Goal: Task Accomplishment & Management: Manage account settings

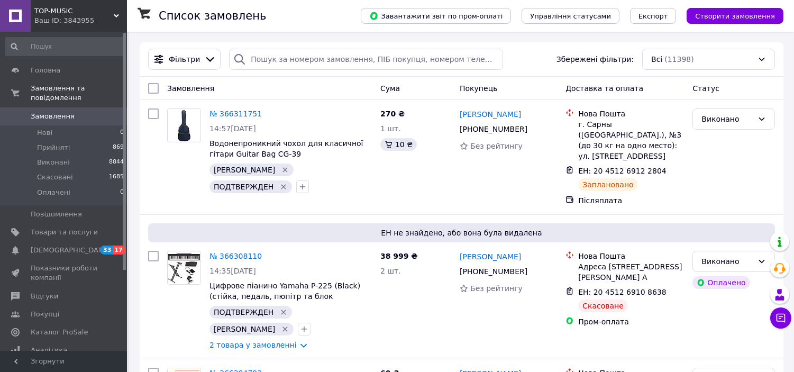
click at [77, 7] on span "TOP-MUSIC" at bounding box center [73, 11] width 79 height 10
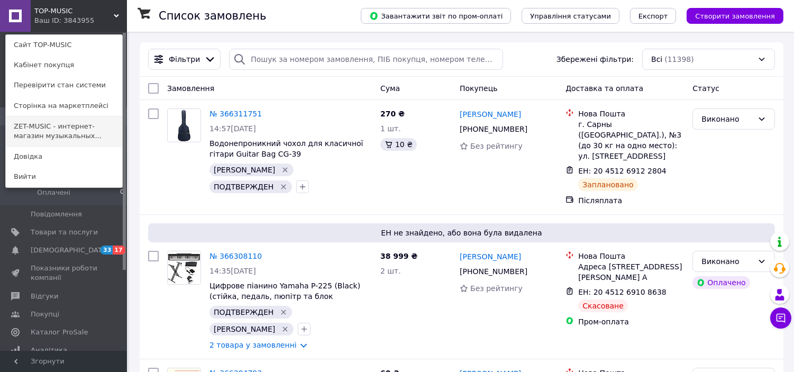
drag, startPoint x: 88, startPoint y: 136, endPoint x: 90, endPoint y: 96, distance: 40.8
click at [88, 136] on link "ZET-MUSIC - интернет-магазин музыкальных..." at bounding box center [64, 131] width 116 height 30
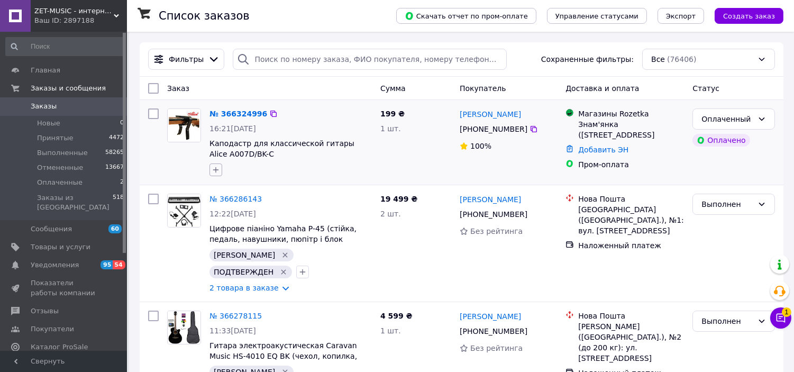
click at [215, 167] on icon "button" at bounding box center [216, 170] width 8 height 8
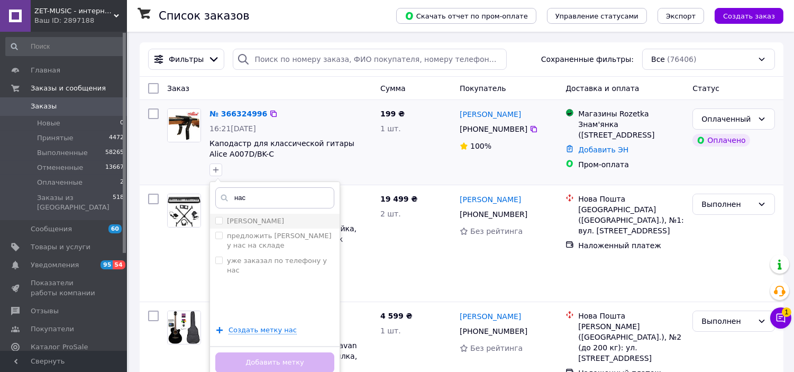
type input "нас"
drag, startPoint x: 248, startPoint y: 216, endPoint x: 255, endPoint y: 235, distance: 20.9
click at [248, 216] on li "[PERSON_NAME]" at bounding box center [275, 221] width 130 height 15
checkbox input "true"
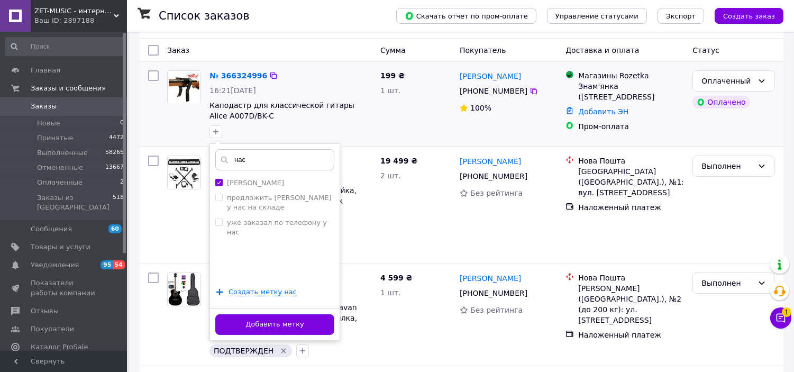
scroll to position [59, 0]
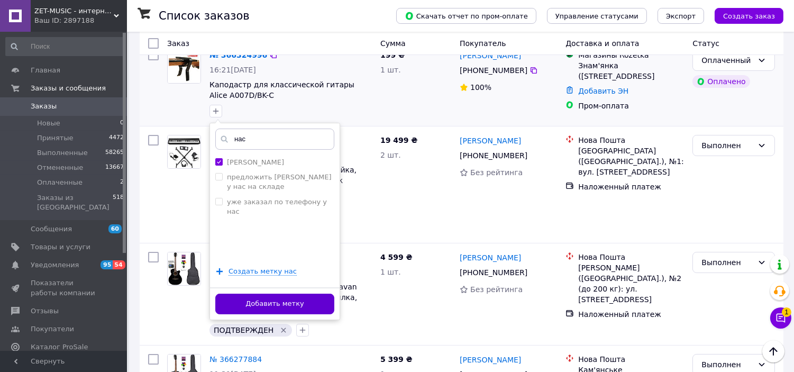
click at [304, 303] on button "Добавить метку" at bounding box center [274, 304] width 119 height 21
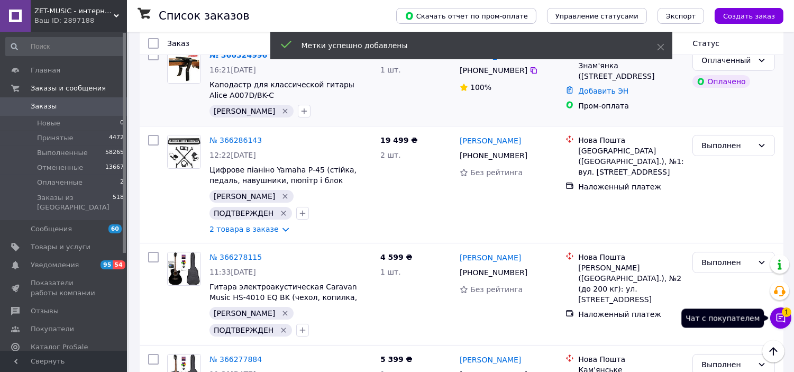
click at [779, 326] on button "Чат с покупателем 1" at bounding box center [780, 317] width 21 height 21
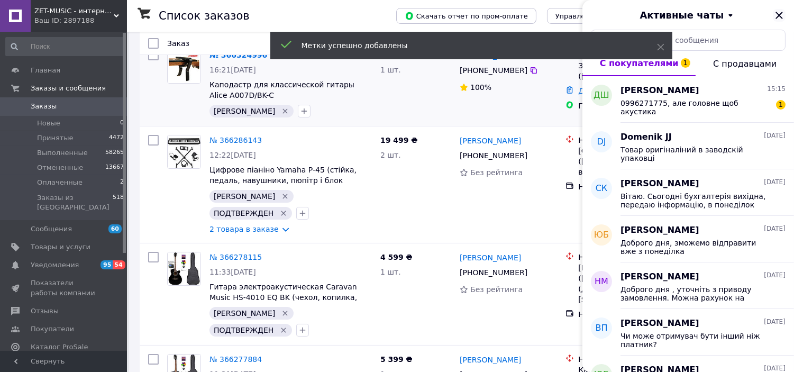
click at [777, 17] on icon "Закрыть" at bounding box center [778, 15] width 7 height 7
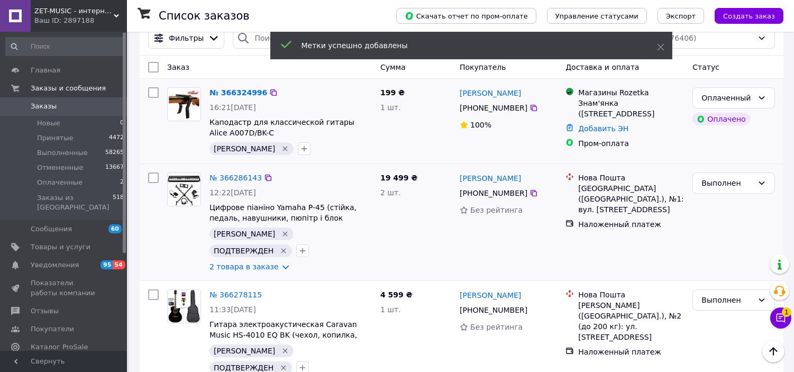
scroll to position [0, 0]
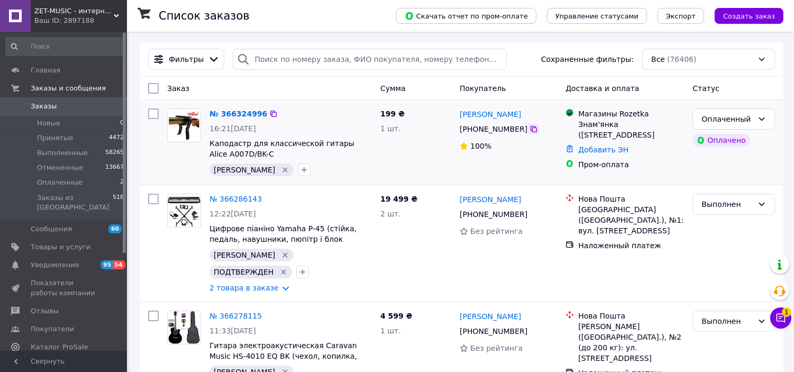
click at [530, 129] on icon at bounding box center [533, 129] width 8 height 8
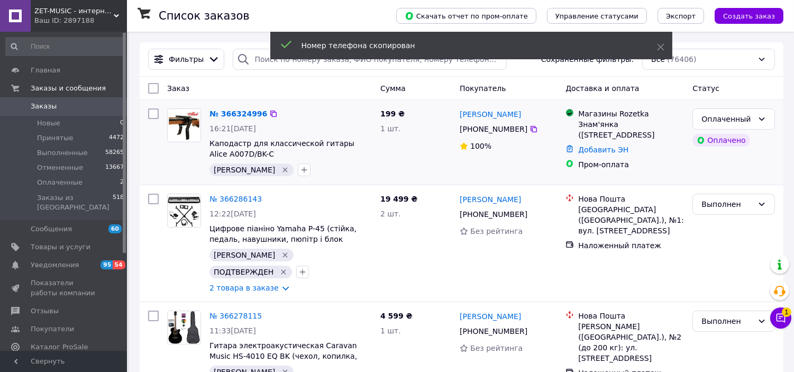
click at [404, 165] on div "199 ₴ 1 шт." at bounding box center [415, 142] width 79 height 76
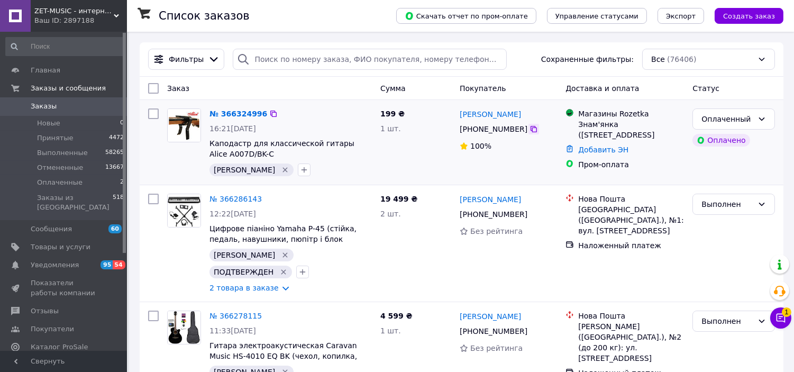
click at [530, 129] on icon at bounding box center [533, 129] width 6 height 6
click at [298, 165] on button "button" at bounding box center [304, 169] width 13 height 13
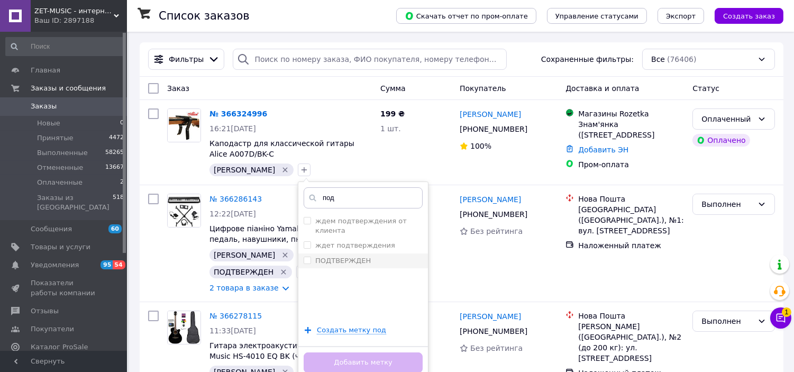
type input "под"
click at [334, 256] on div "ПОДТВЕРЖДЕН" at bounding box center [363, 261] width 119 height 10
checkbox input "true"
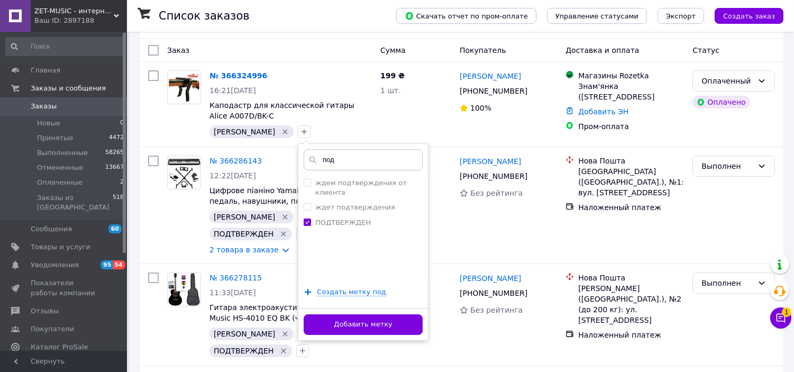
scroll to position [59, 0]
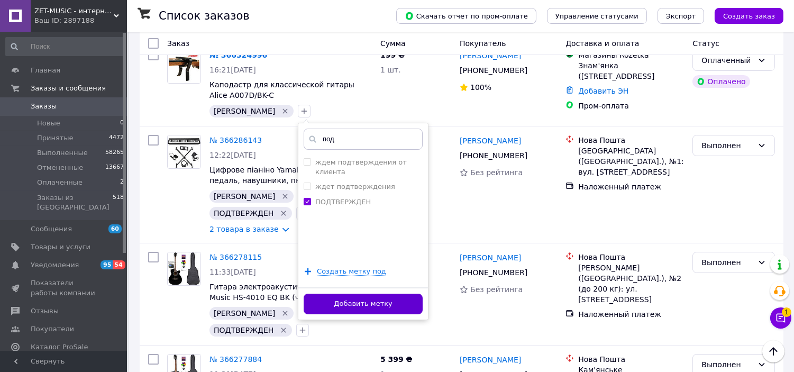
click at [361, 297] on button "Добавить метку" at bounding box center [363, 304] width 119 height 21
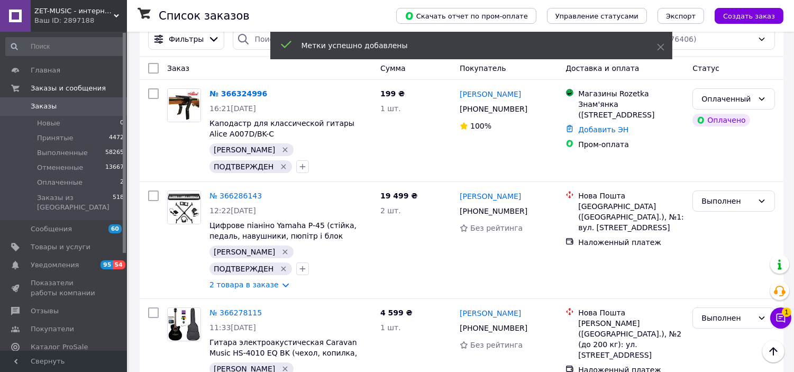
scroll to position [0, 0]
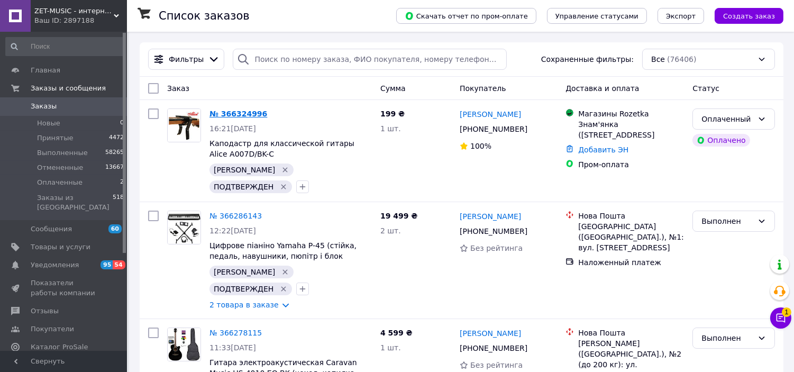
click at [224, 109] on link "№ 366324996" at bounding box center [238, 113] width 58 height 8
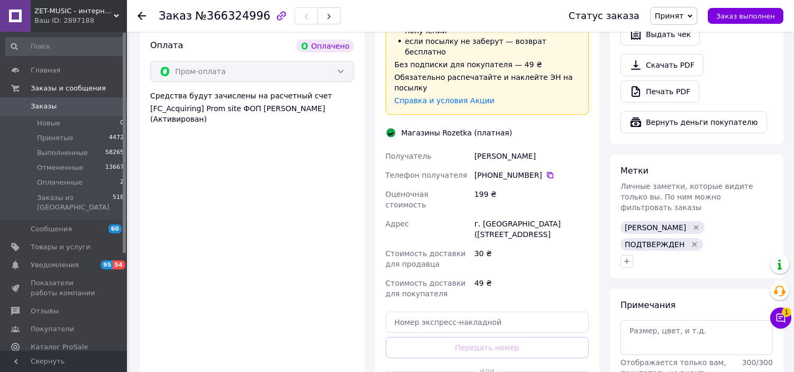
scroll to position [764, 0]
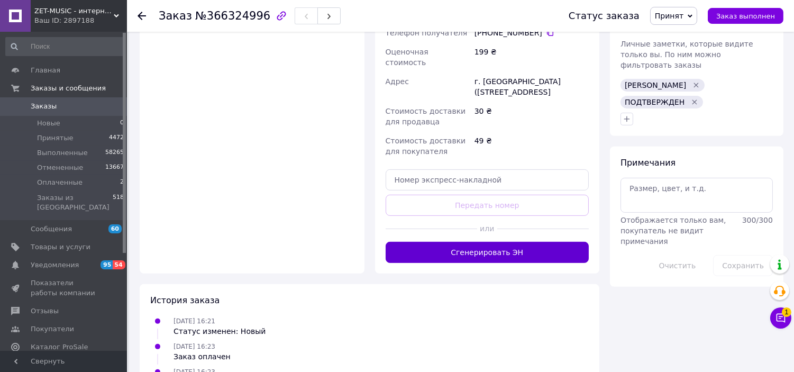
click at [532, 242] on button "Сгенерировать ЭН" at bounding box center [488, 252] width 204 height 21
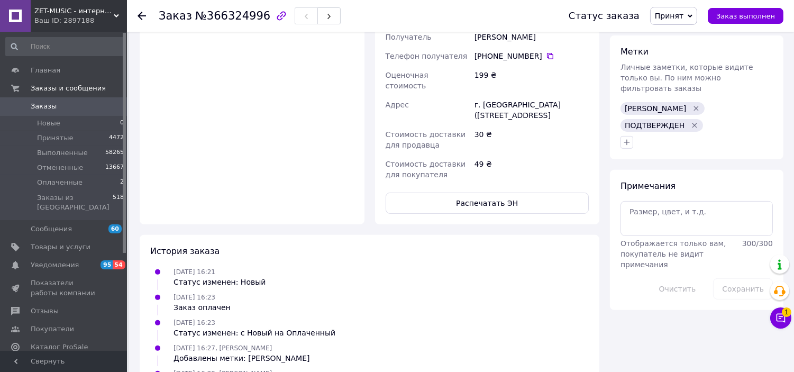
scroll to position [759, 0]
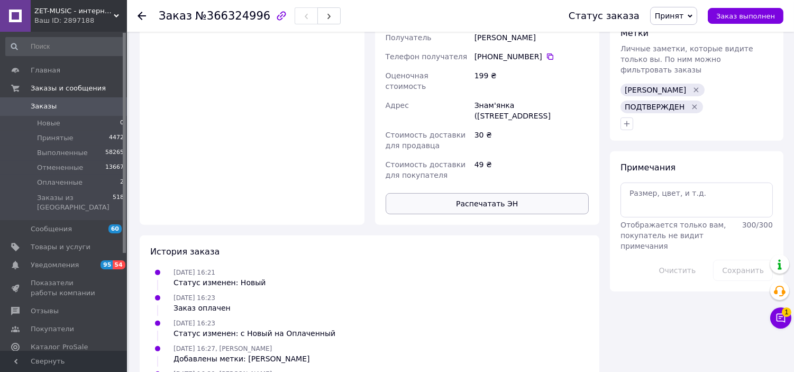
click at [522, 193] on button "Распечатать ЭН" at bounding box center [488, 203] width 204 height 21
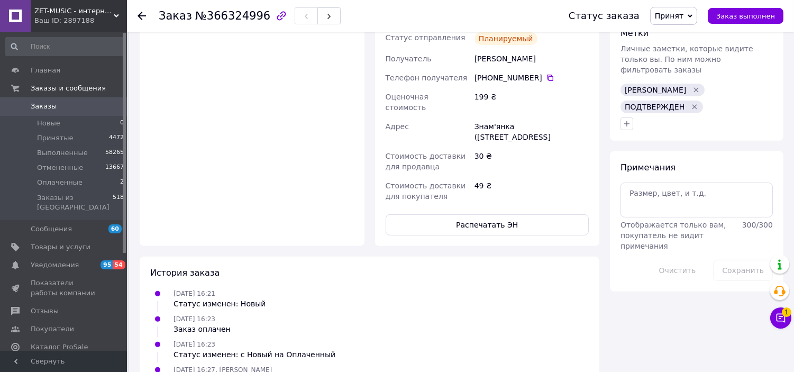
click at [143, 12] on icon at bounding box center [142, 16] width 8 height 8
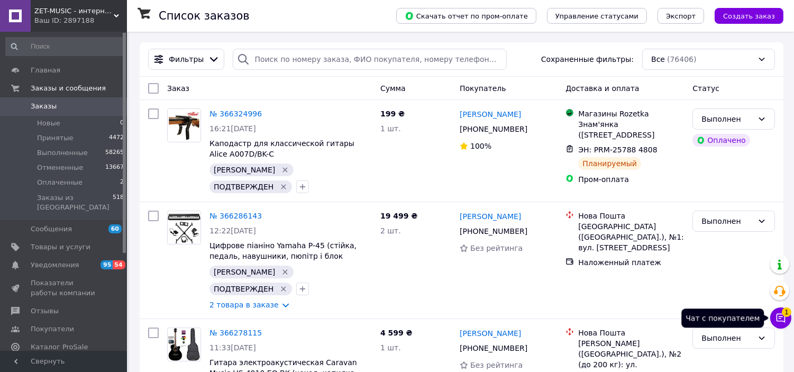
click at [776, 319] on icon at bounding box center [780, 318] width 9 height 9
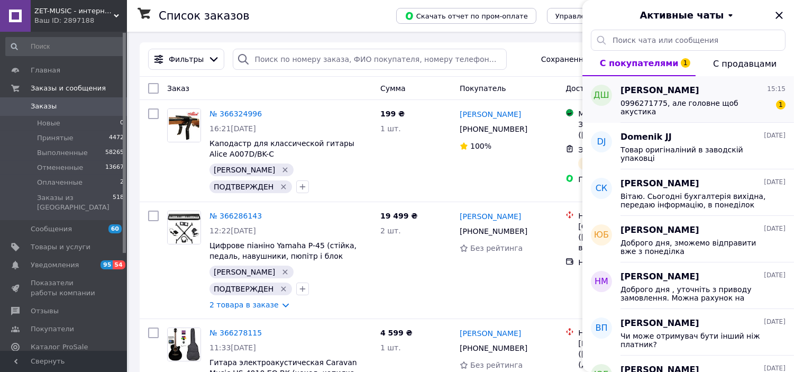
click at [657, 95] on span "Діана Шевченко" at bounding box center [659, 91] width 79 height 12
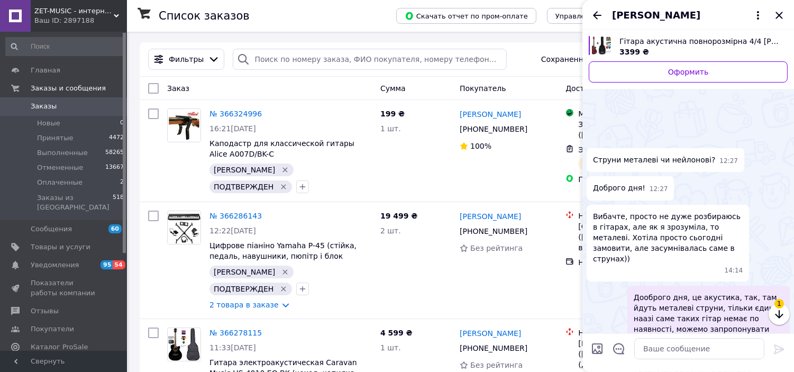
scroll to position [112, 0]
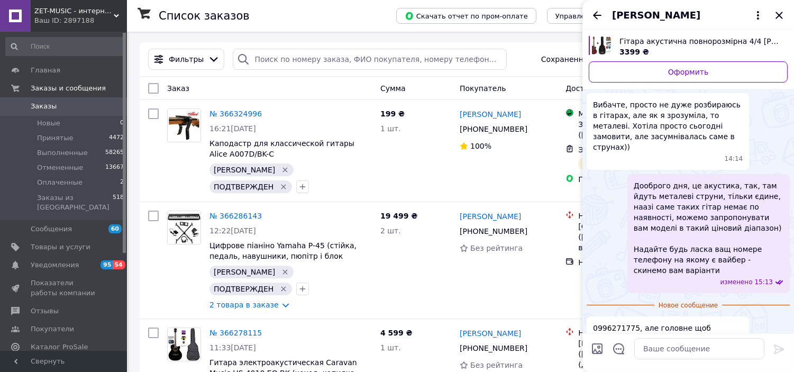
click at [611, 323] on span "0996271775, але головне щоб акустика" at bounding box center [668, 333] width 150 height 21
copy span "0996271775"
drag, startPoint x: 773, startPoint y: 16, endPoint x: 754, endPoint y: 20, distance: 19.3
click at [773, 16] on icon "Закрыть" at bounding box center [779, 15] width 13 height 13
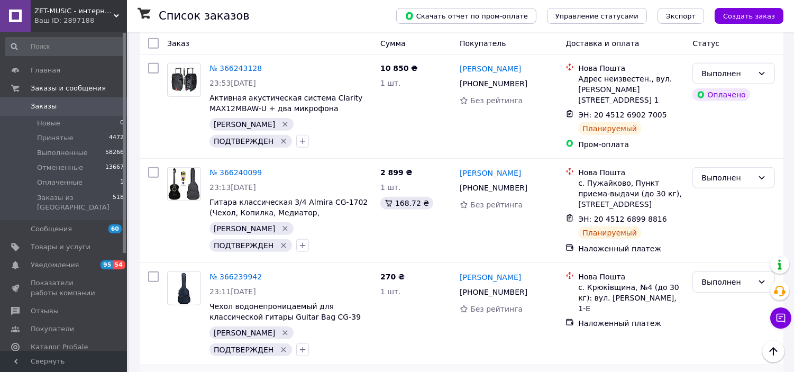
scroll to position [1757, 0]
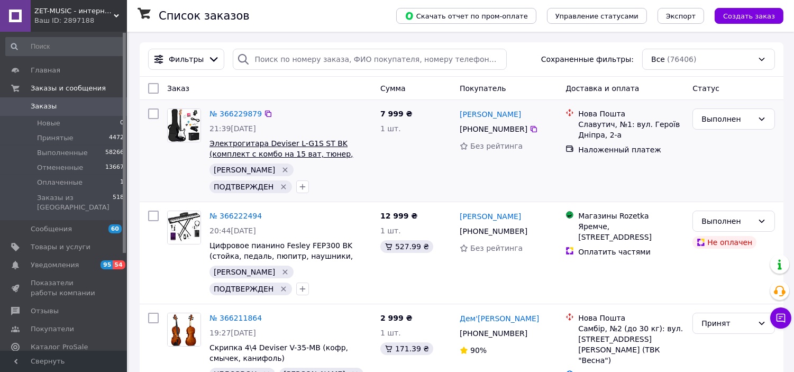
scroll to position [176, 0]
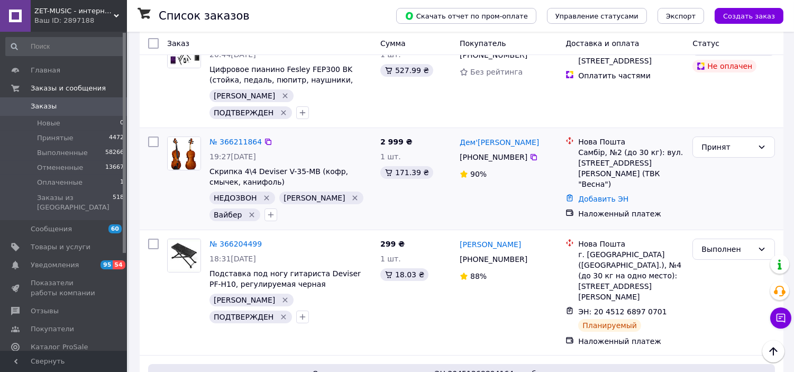
drag, startPoint x: 260, startPoint y: 166, endPoint x: 298, endPoint y: 167, distance: 38.1
click at [262, 194] on icon "Удалить метку" at bounding box center [266, 198] width 8 height 8
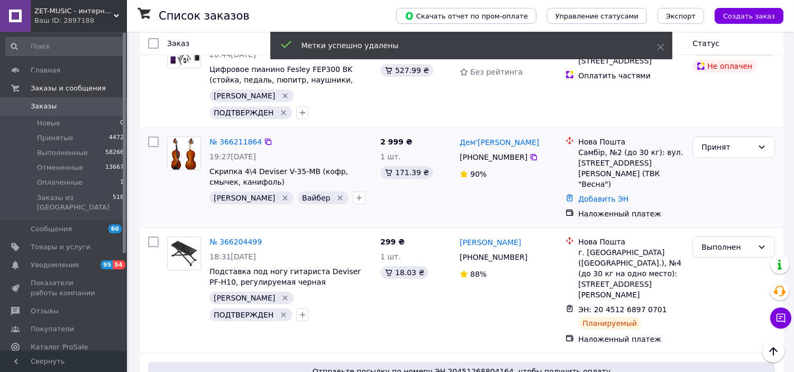
click at [355, 189] on div "Настя   Вайбер" at bounding box center [290, 197] width 167 height 17
drag, startPoint x: 294, startPoint y: 166, endPoint x: 301, endPoint y: 168, distance: 7.6
click at [336, 194] on icon "Удалить метку" at bounding box center [340, 198] width 8 height 8
click at [314, 189] on div "Настя   Вайбер" at bounding box center [290, 197] width 167 height 17
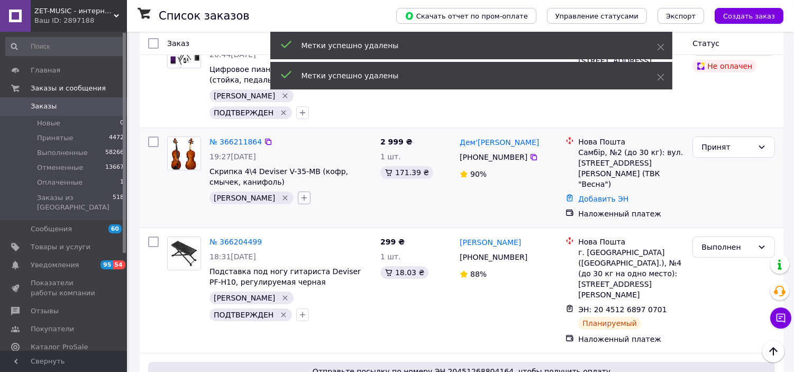
click at [298, 191] on button "button" at bounding box center [304, 197] width 13 height 13
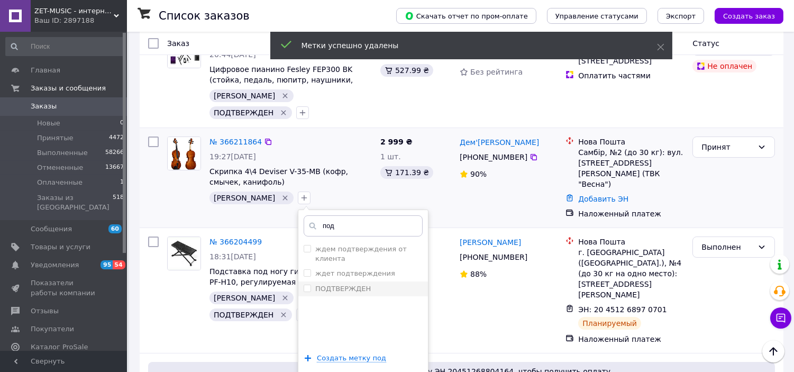
type input "под"
click at [340, 281] on li "ПОДТВЕРЖДЕН" at bounding box center [363, 288] width 130 height 15
checkbox input "true"
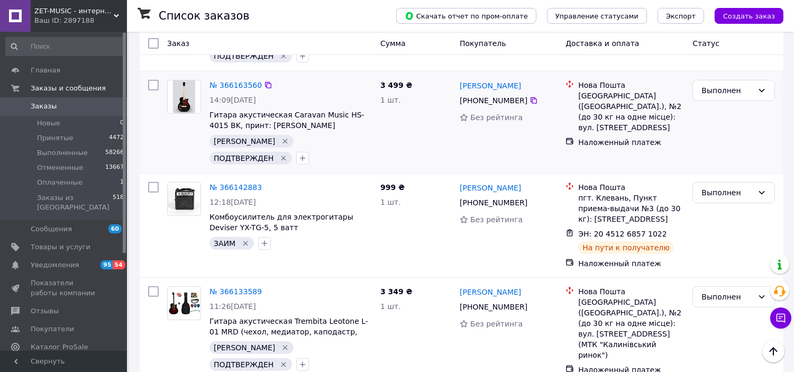
scroll to position [705, 0]
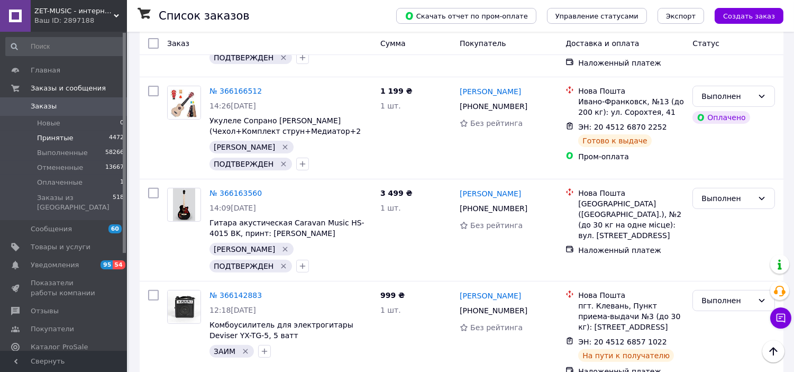
click at [80, 134] on li "Принятые 4472" at bounding box center [65, 138] width 130 height 15
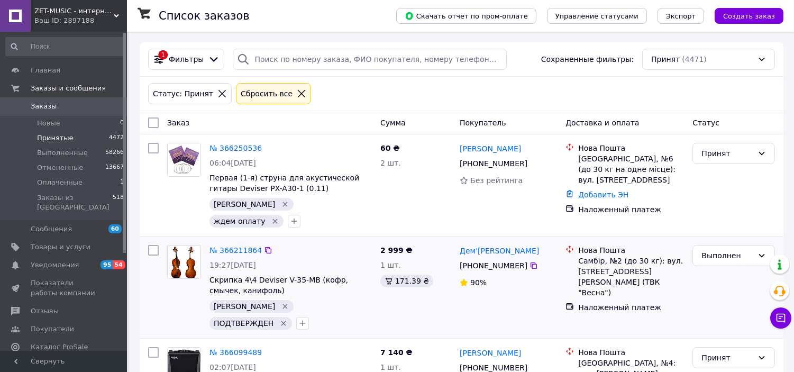
drag, startPoint x: 285, startPoint y: 91, endPoint x: 277, endPoint y: 83, distance: 11.6
click at [297, 91] on icon at bounding box center [302, 94] width 10 height 10
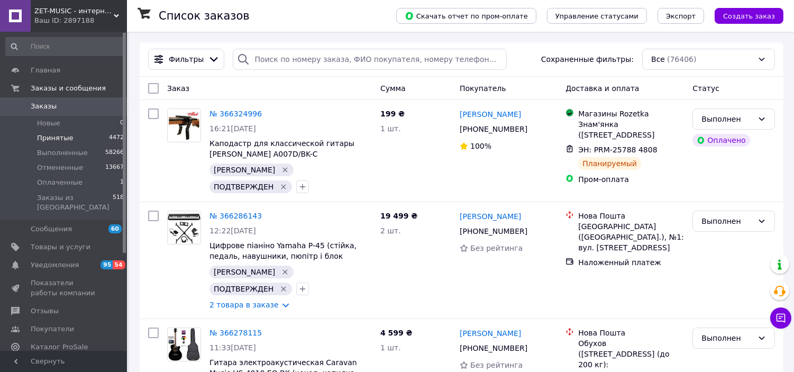
click at [95, 16] on div "Ваш ID: 2897188" at bounding box center [80, 21] width 93 height 10
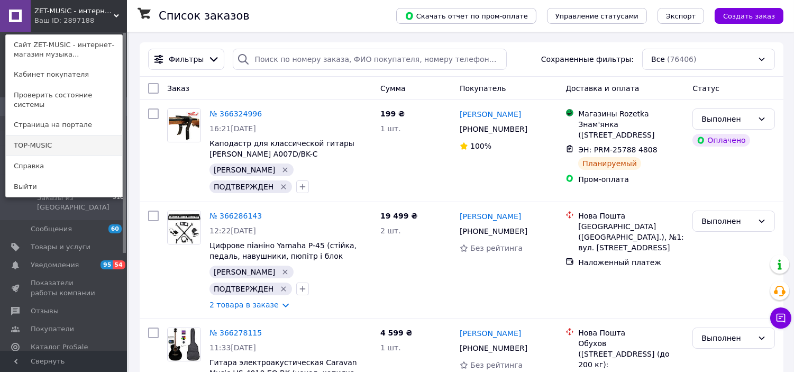
click at [94, 143] on link "TOP-MUSIC" at bounding box center [64, 145] width 116 height 20
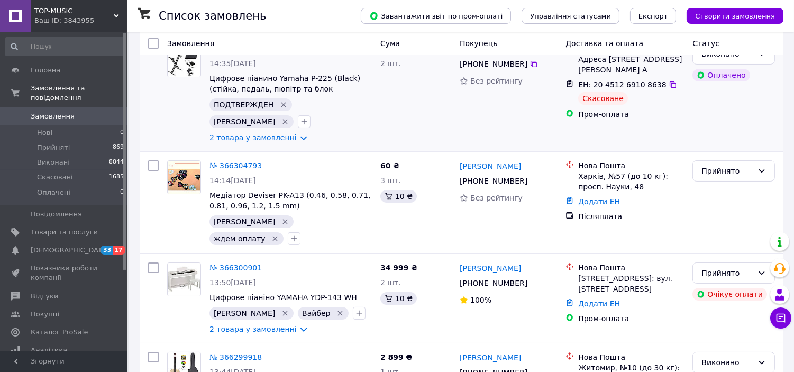
scroll to position [235, 0]
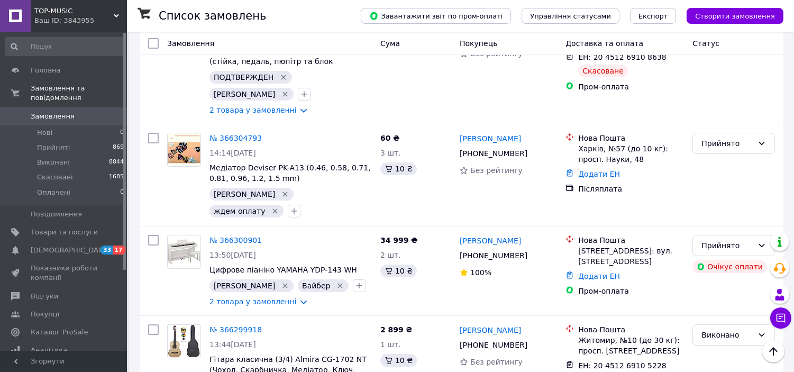
click at [72, 6] on span "TOP-MUSIC" at bounding box center [73, 11] width 79 height 10
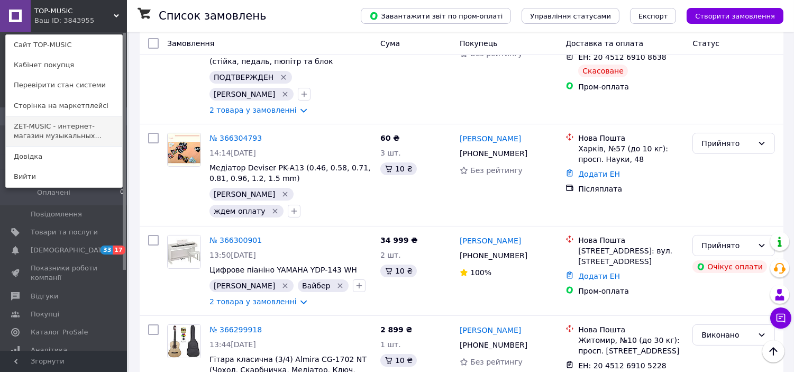
click at [88, 124] on link "ZET-MUSIC - интернет-магазин музыкальных..." at bounding box center [64, 131] width 116 height 30
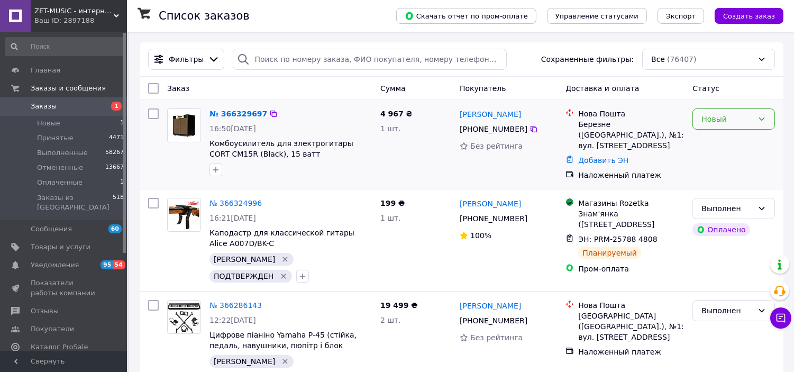
click at [700, 124] on div "Новый" at bounding box center [733, 118] width 83 height 21
click at [706, 140] on li "Принят" at bounding box center [733, 142] width 81 height 19
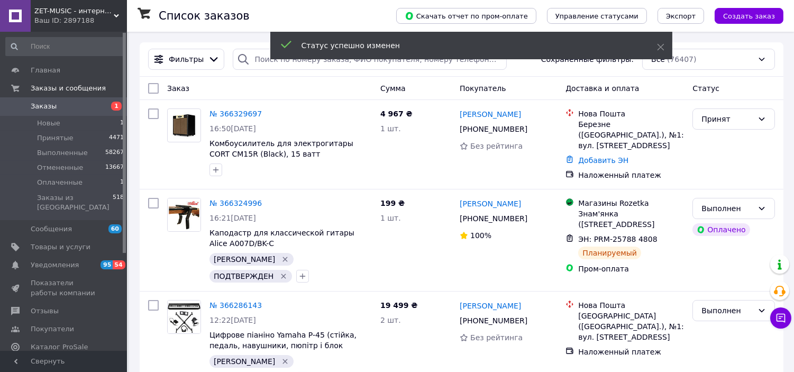
click at [529, 131] on icon at bounding box center [533, 129] width 8 height 8
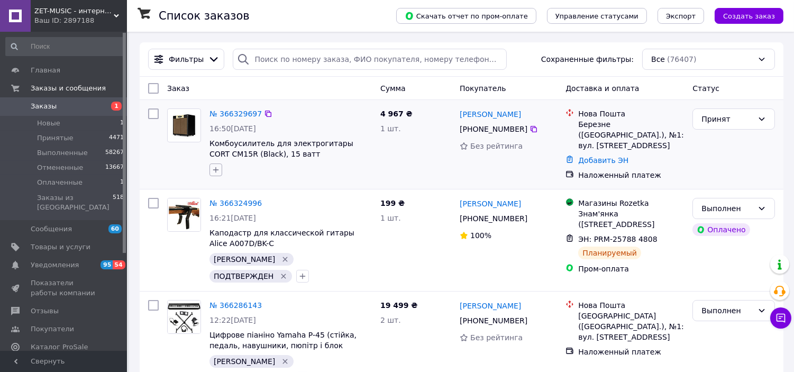
click at [217, 170] on icon "button" at bounding box center [216, 170] width 6 height 6
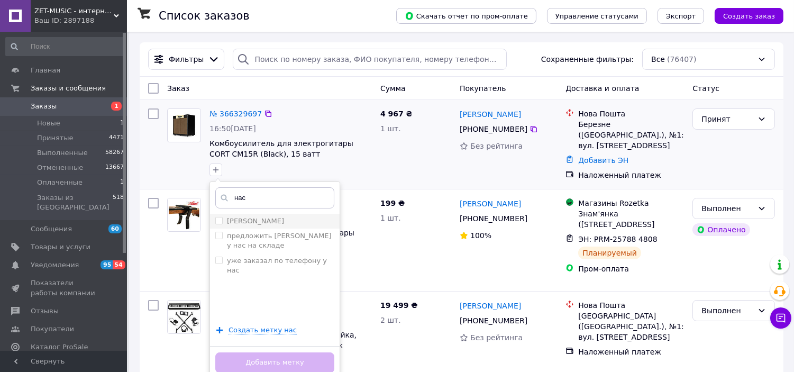
type input "нас"
click at [250, 220] on div "[PERSON_NAME]" at bounding box center [274, 221] width 119 height 10
checkbox input "true"
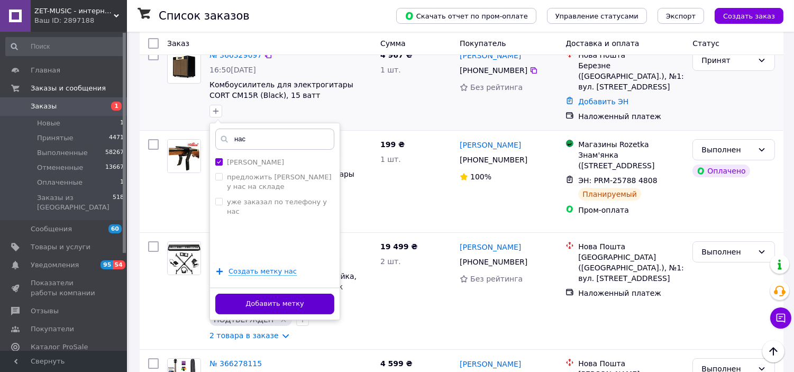
click at [309, 303] on button "Добавить метку" at bounding box center [274, 304] width 119 height 21
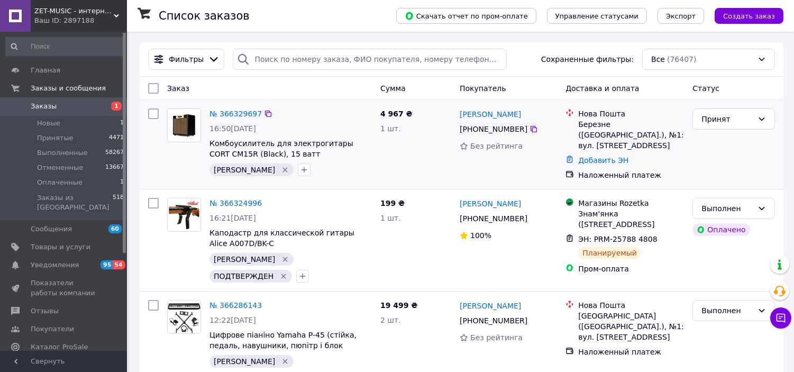
click at [367, 170] on div "[PERSON_NAME]" at bounding box center [290, 169] width 167 height 17
click at [281, 171] on icon "Удалить метку" at bounding box center [285, 170] width 8 height 8
click at [300, 172] on icon "button" at bounding box center [304, 170] width 8 height 8
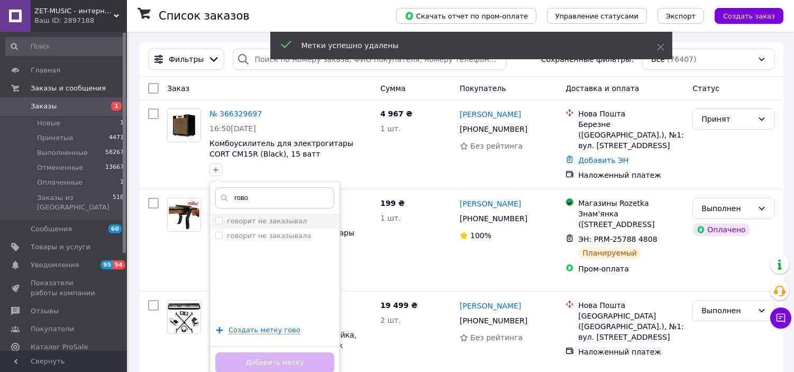
type input "гово"
click at [312, 220] on div "говорит не заказывал" at bounding box center [274, 221] width 119 height 10
checkbox input "true"
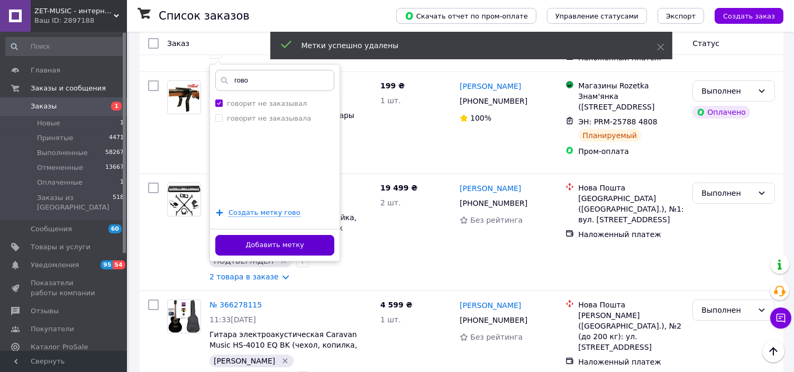
click at [304, 246] on button "Добавить метку" at bounding box center [274, 245] width 119 height 21
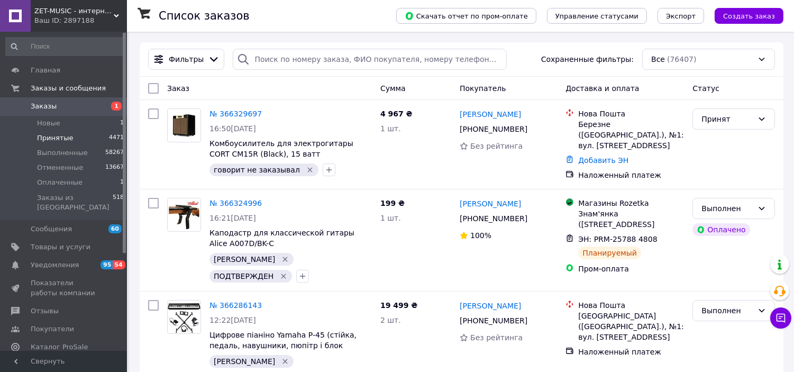
click at [85, 139] on li "Принятые 4471" at bounding box center [65, 138] width 130 height 15
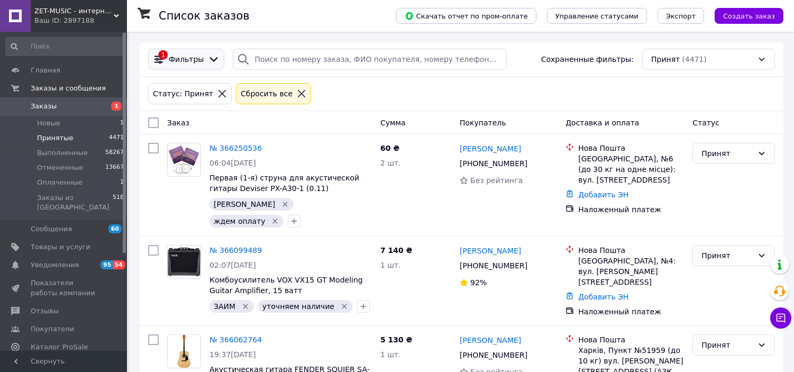
drag, startPoint x: 281, startPoint y: 93, endPoint x: 219, endPoint y: 61, distance: 69.8
click at [297, 93] on icon at bounding box center [302, 94] width 10 height 10
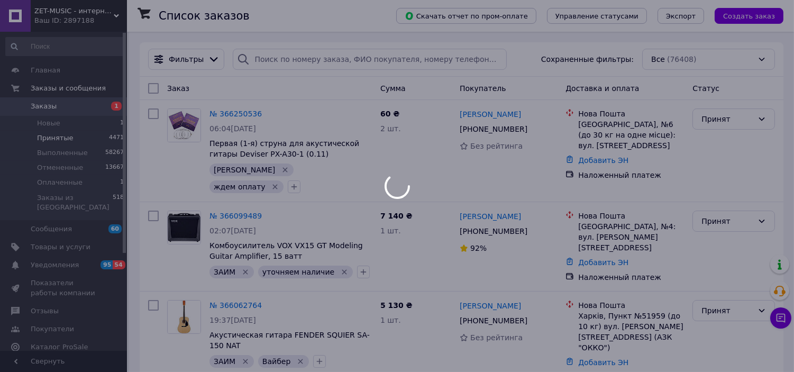
click at [104, 13] on div at bounding box center [397, 186] width 794 height 372
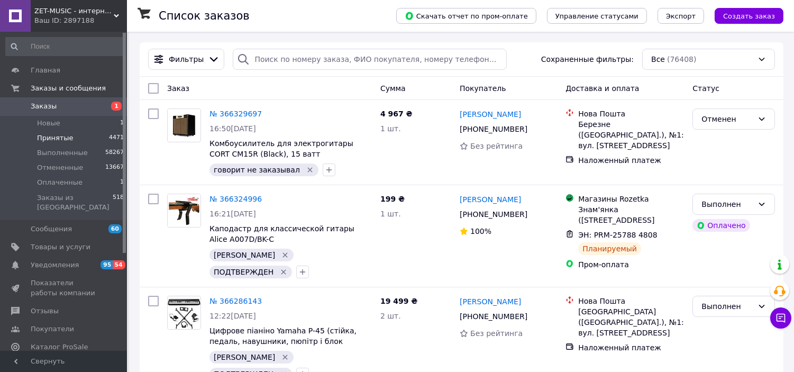
click at [112, 11] on span "ZET-MUSIC - интернет-магазин музыкальных инструментов" at bounding box center [73, 11] width 79 height 10
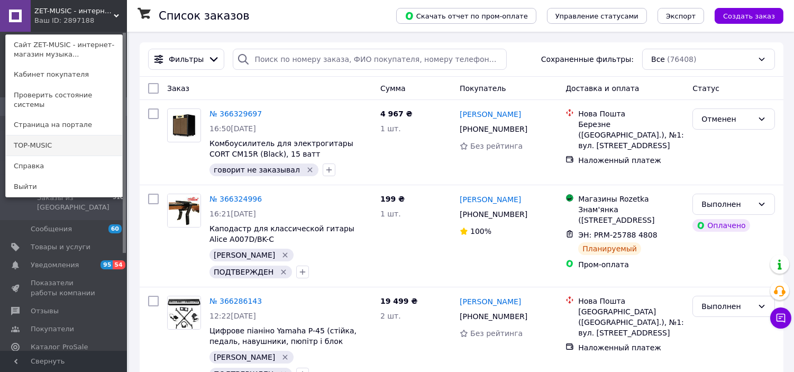
click at [88, 136] on link "TOP-MUSIC" at bounding box center [64, 145] width 116 height 20
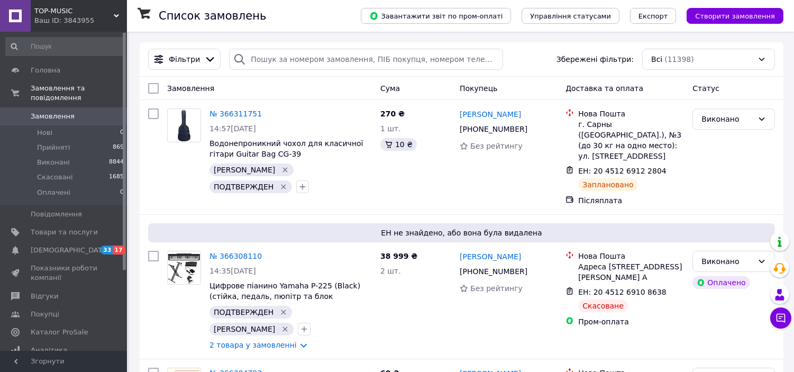
click at [80, 12] on span "TOP-MUSIC" at bounding box center [73, 11] width 79 height 10
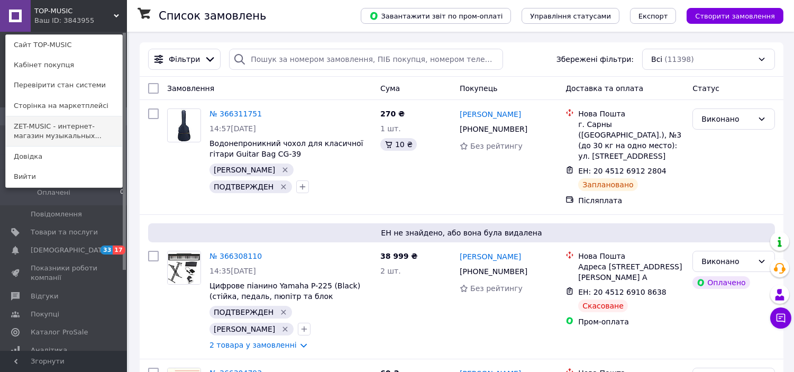
click at [104, 129] on link "ZET-MUSIC - интернет-магазин музыкальных..." at bounding box center [64, 131] width 116 height 30
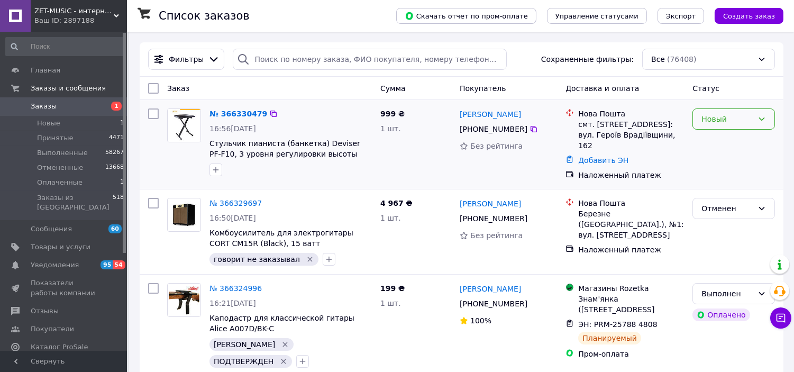
click at [717, 122] on div "Новый" at bounding box center [727, 119] width 52 height 12
click at [718, 139] on li "Принят" at bounding box center [733, 142] width 81 height 19
click at [217, 171] on icon "button" at bounding box center [216, 170] width 8 height 8
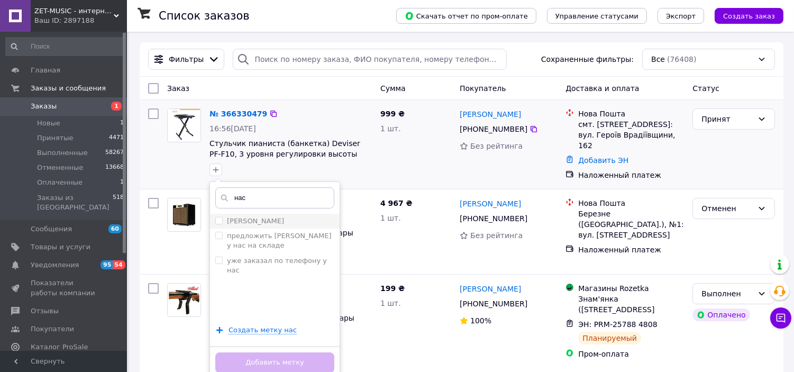
type input "нас"
click at [254, 217] on div "[PERSON_NAME]" at bounding box center [274, 221] width 119 height 10
checkbox input "true"
click at [313, 359] on button "Добавить метку" at bounding box center [274, 362] width 119 height 21
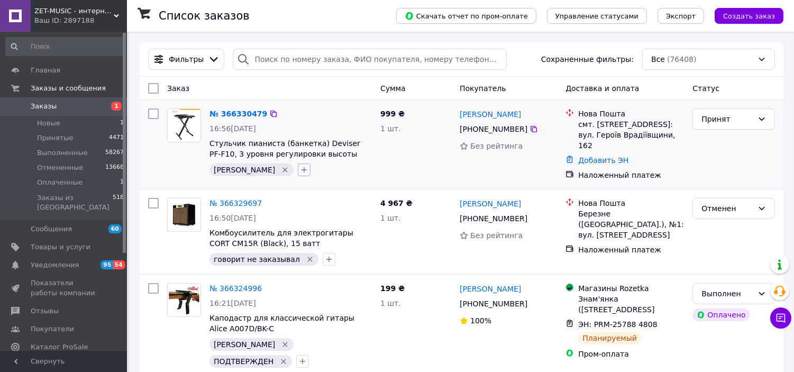
click at [298, 175] on button "button" at bounding box center [304, 169] width 13 height 13
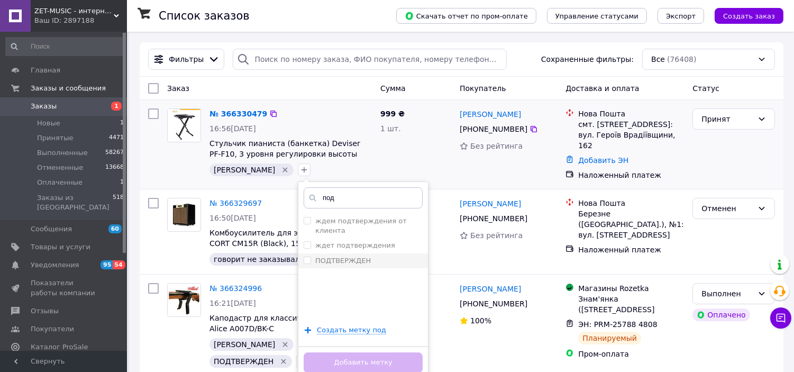
type input "под"
click at [336, 256] on div "ПОДТВЕРЖДЕН" at bounding box center [363, 261] width 119 height 10
checkbox input "true"
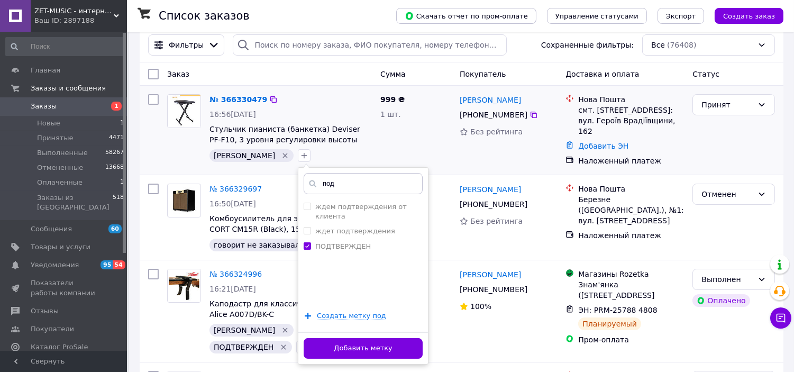
scroll to position [59, 0]
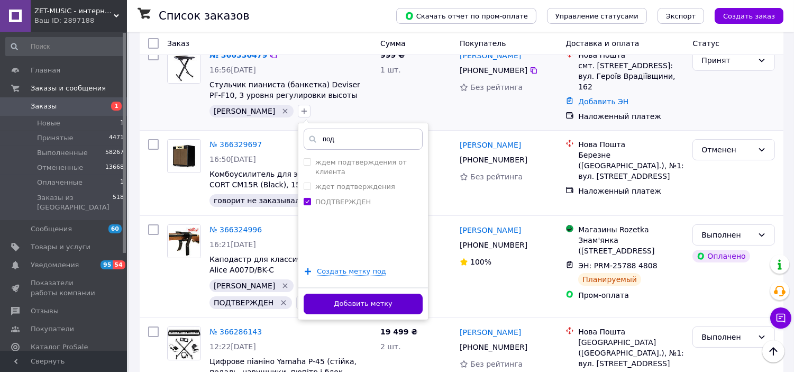
click at [366, 303] on button "Добавить метку" at bounding box center [363, 304] width 119 height 21
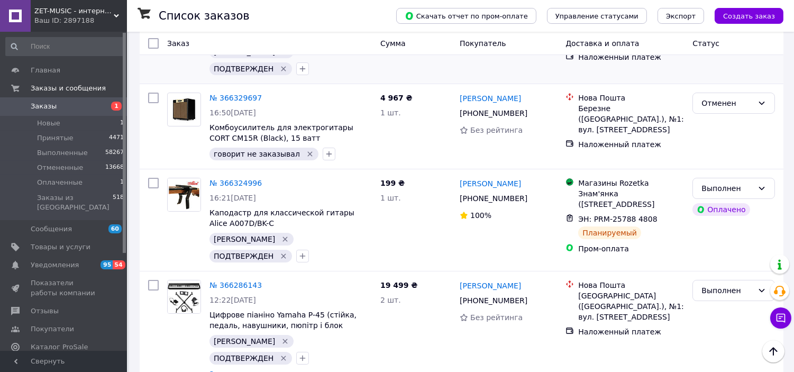
scroll to position [117, 0]
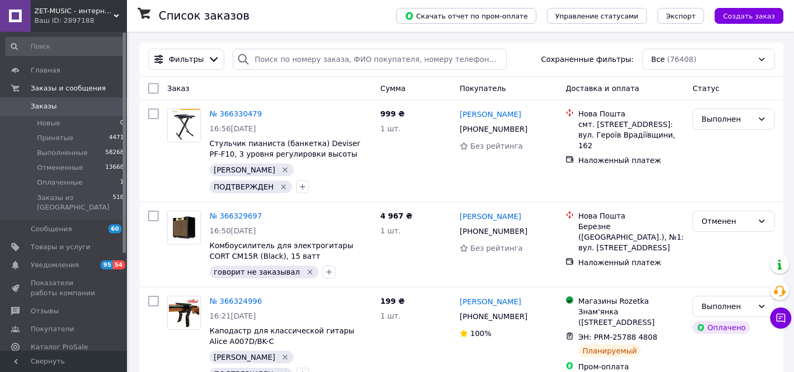
click at [94, 16] on div "Ваш ID: 2897188" at bounding box center [80, 21] width 93 height 10
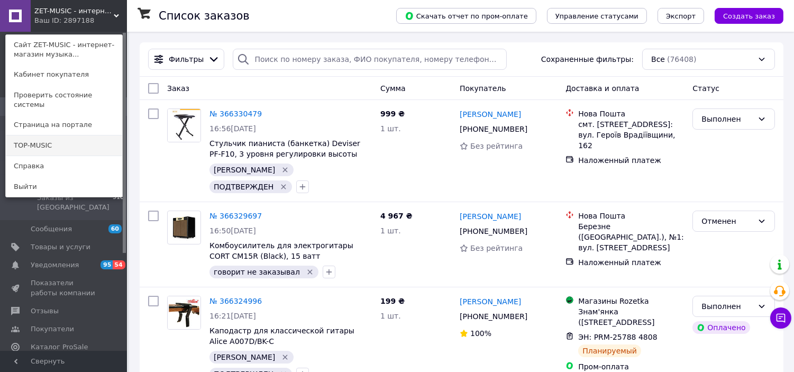
click at [96, 135] on link "TOP-MUSIC" at bounding box center [64, 145] width 116 height 20
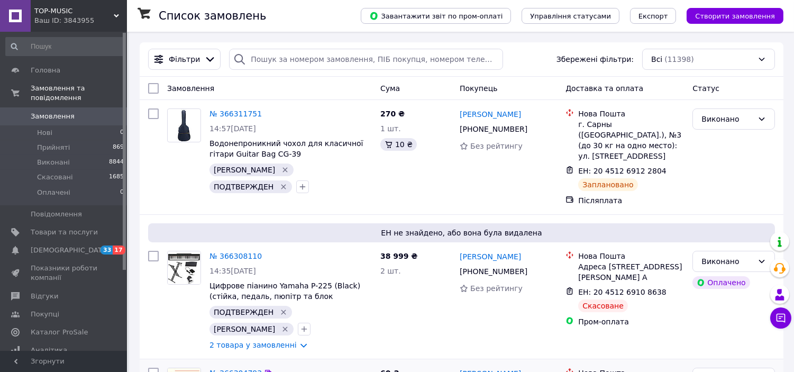
click at [75, 11] on span "TOP-MUSIC" at bounding box center [73, 11] width 79 height 10
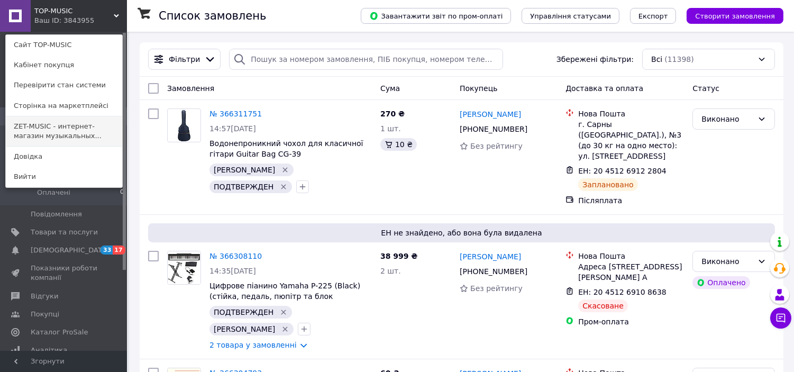
click at [100, 120] on link "ZET-MUSIC - интернет-магазин музыкальных..." at bounding box center [64, 131] width 116 height 30
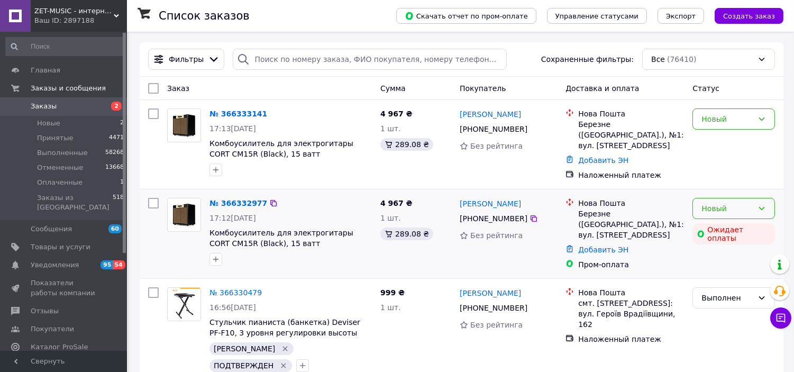
click at [718, 204] on div "Новый" at bounding box center [727, 209] width 52 height 12
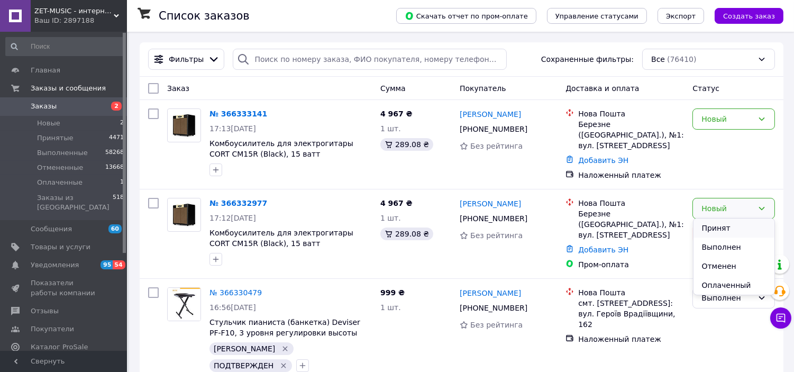
click at [720, 228] on li "Принят" at bounding box center [733, 227] width 81 height 19
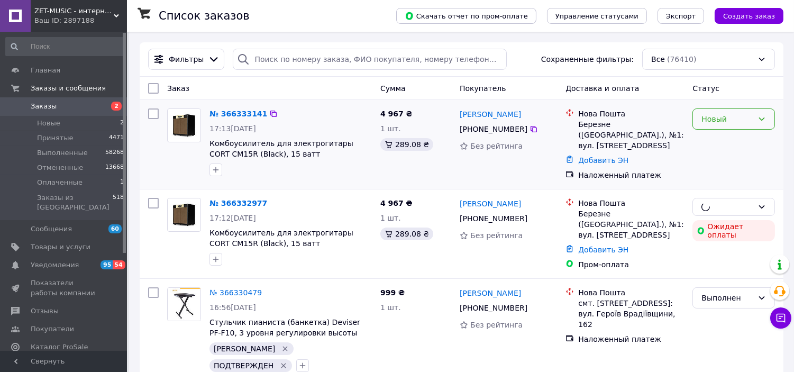
click at [725, 118] on div "Новый" at bounding box center [727, 119] width 52 height 12
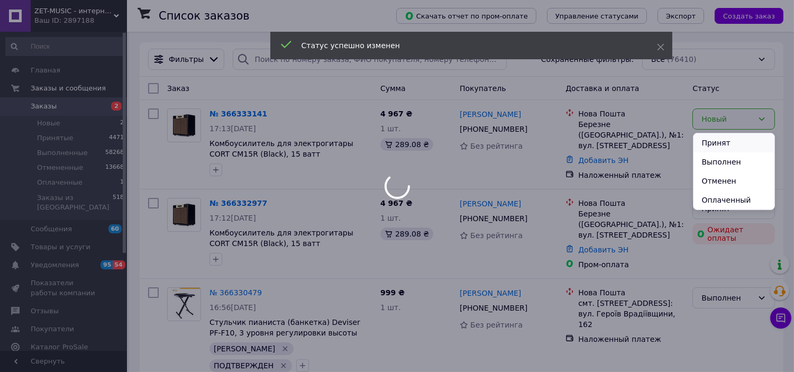
click at [731, 138] on li "Принят" at bounding box center [733, 142] width 81 height 19
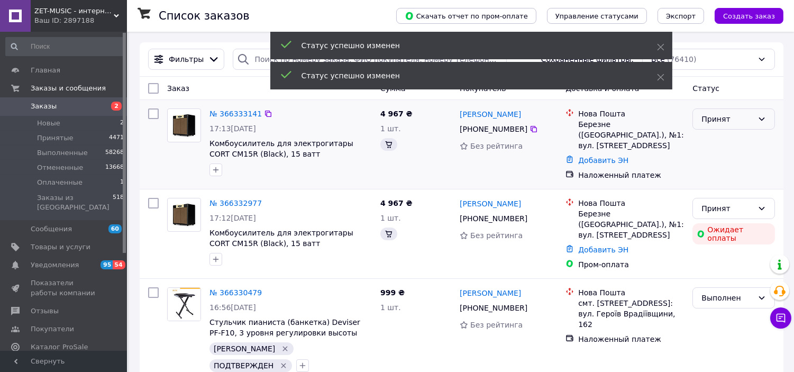
click at [714, 117] on div "Принят" at bounding box center [727, 119] width 52 height 12
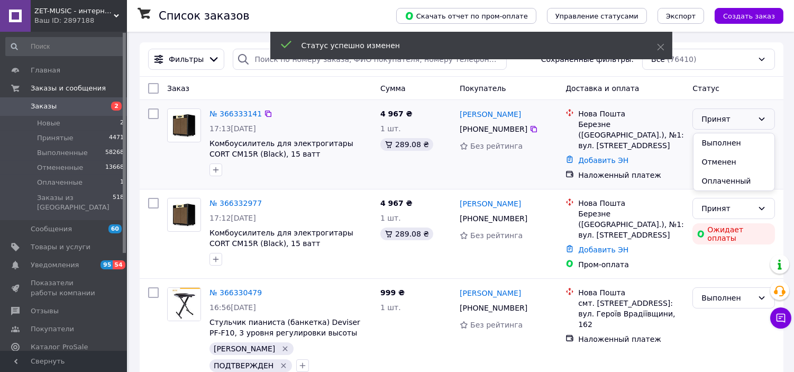
click at [553, 121] on div "[PERSON_NAME]" at bounding box center [508, 113] width 99 height 13
click at [529, 129] on icon at bounding box center [533, 129] width 8 height 8
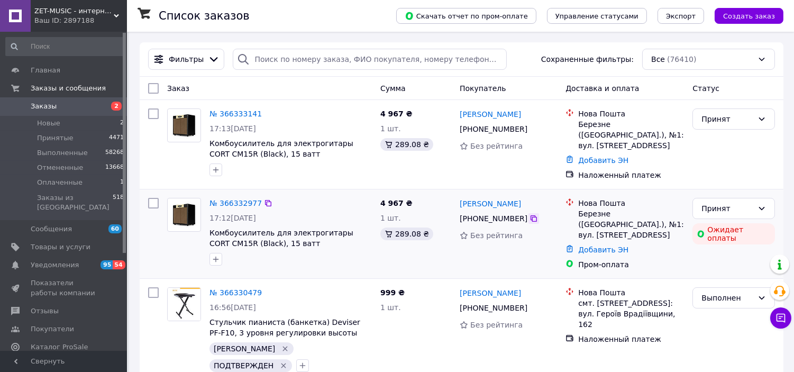
click at [529, 214] on icon at bounding box center [533, 218] width 8 height 8
click at [529, 127] on icon at bounding box center [533, 129] width 8 height 8
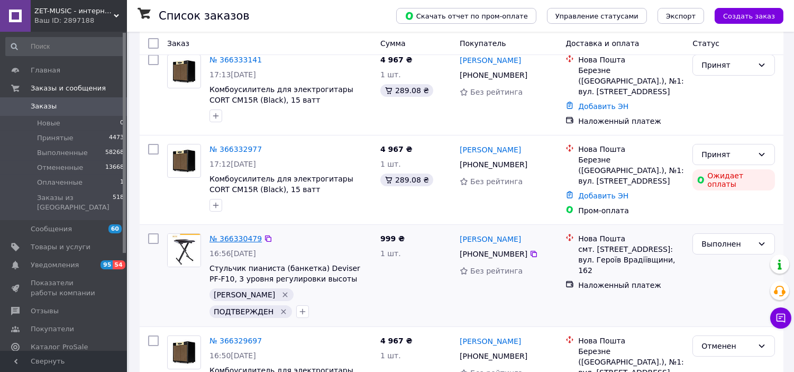
scroll to position [117, 0]
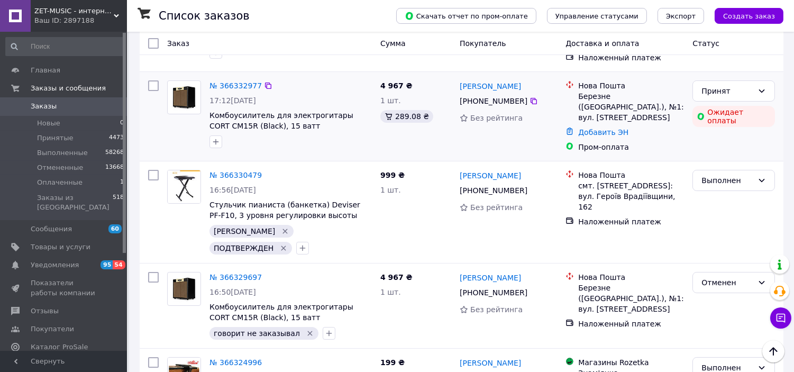
click at [212, 144] on div at bounding box center [215, 141] width 17 height 17
click at [215, 142] on icon "button" at bounding box center [216, 142] width 8 height 8
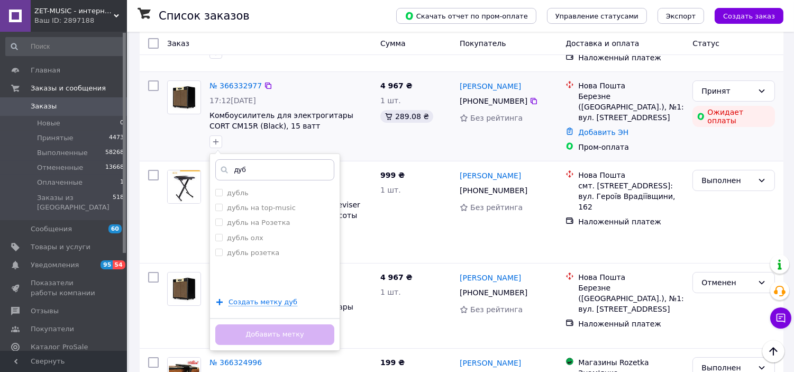
type input "дуб"
click at [259, 181] on div "дуб дубль дубль на top-music дубль на Розетка дубль олх дубль розетка Создать м…" at bounding box center [274, 251] width 131 height 197
click at [259, 188] on div "дубль" at bounding box center [274, 193] width 119 height 10
checkbox input "true"
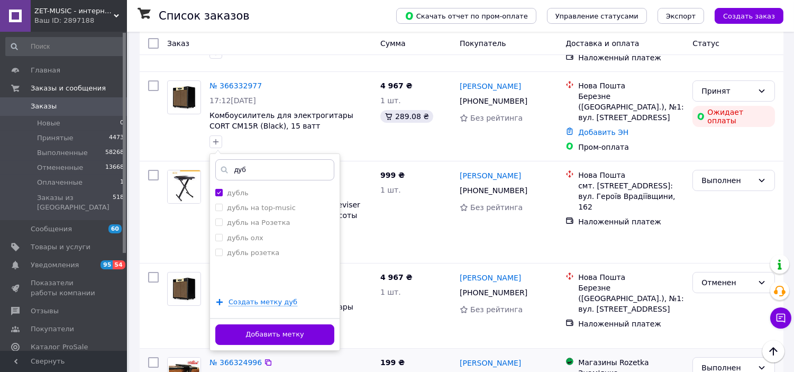
click at [299, 331] on button "Добавить метку" at bounding box center [274, 334] width 119 height 21
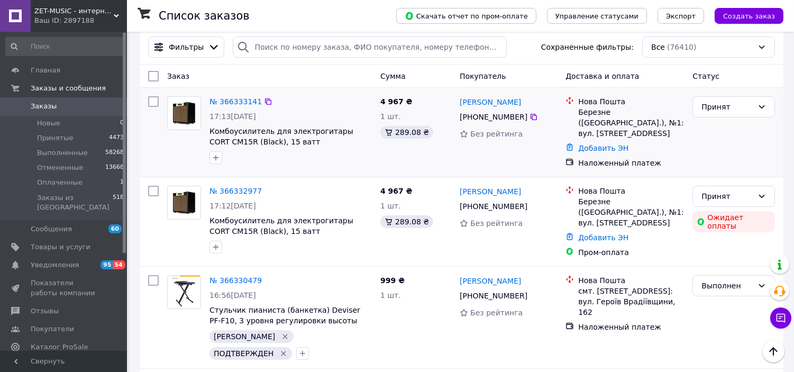
scroll to position [0, 0]
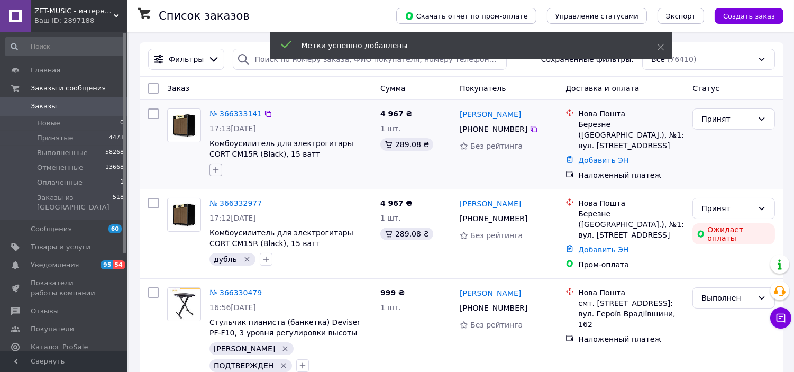
click at [215, 175] on button "button" at bounding box center [215, 169] width 13 height 13
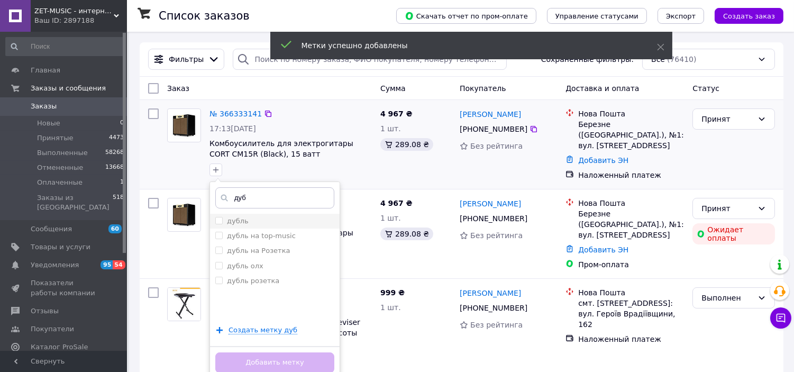
type input "дуб"
click at [290, 224] on div "дубль" at bounding box center [274, 221] width 119 height 10
checkbox input "true"
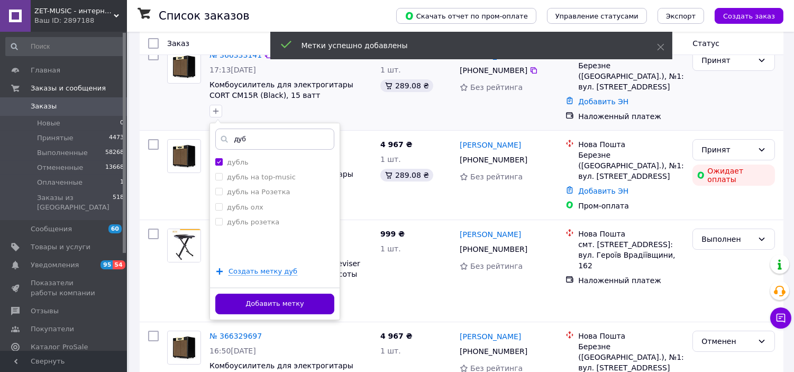
click at [298, 308] on button "Добавить метку" at bounding box center [274, 304] width 119 height 21
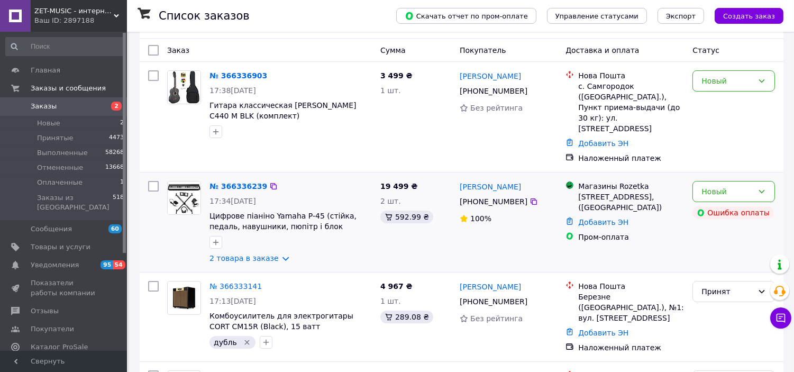
scroll to position [59, 0]
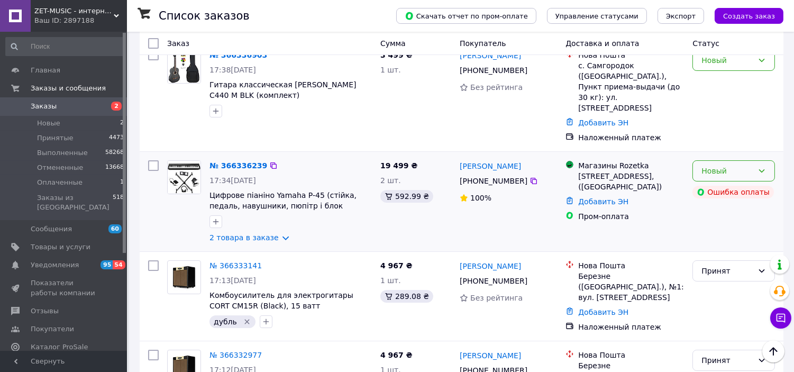
click at [717, 165] on div "Новый" at bounding box center [727, 171] width 52 height 12
click at [721, 166] on li "Принят" at bounding box center [733, 172] width 81 height 19
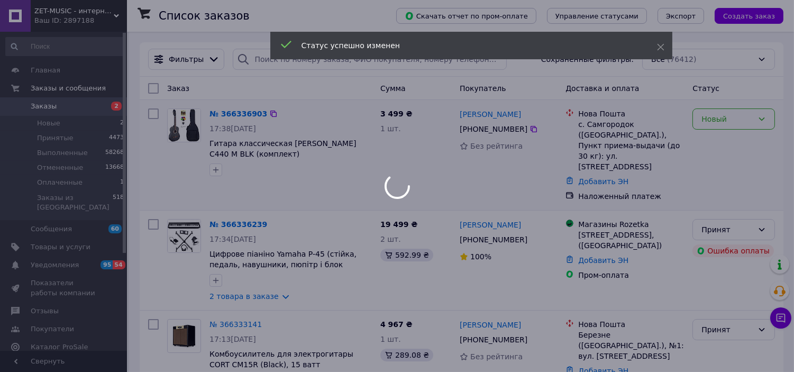
click at [714, 122] on div at bounding box center [397, 186] width 794 height 372
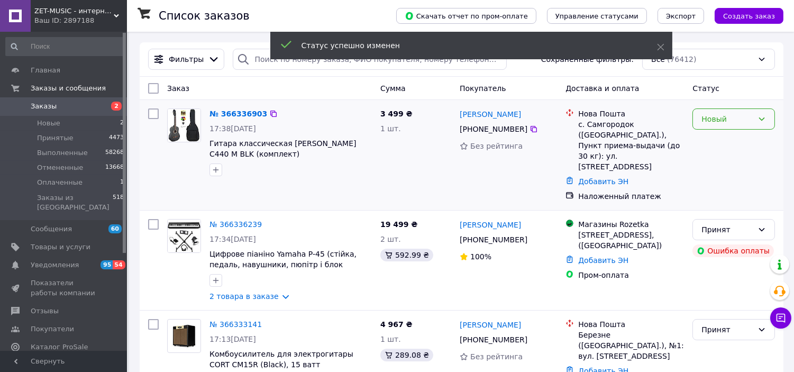
click at [731, 115] on div "Новый" at bounding box center [727, 119] width 52 height 12
click at [730, 141] on li "Принят" at bounding box center [733, 142] width 81 height 19
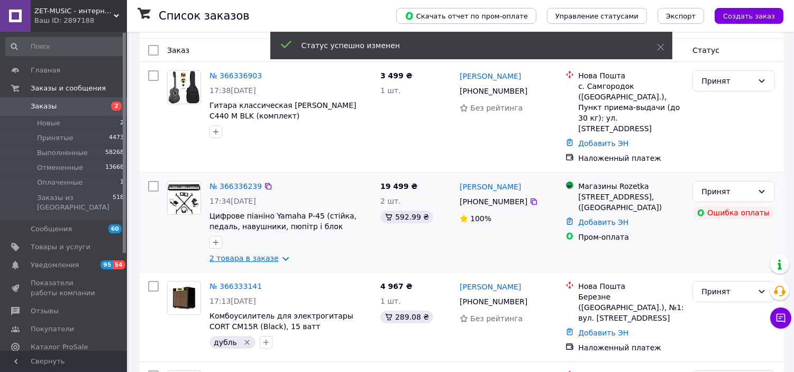
scroll to position [59, 0]
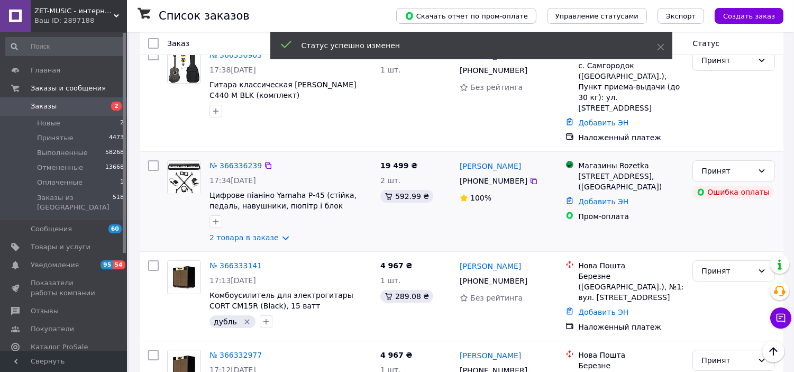
drag, startPoint x: 271, startPoint y: 219, endPoint x: 268, endPoint y: 210, distance: 9.5
click at [271, 233] on link "2 товара в заказе" at bounding box center [243, 237] width 69 height 8
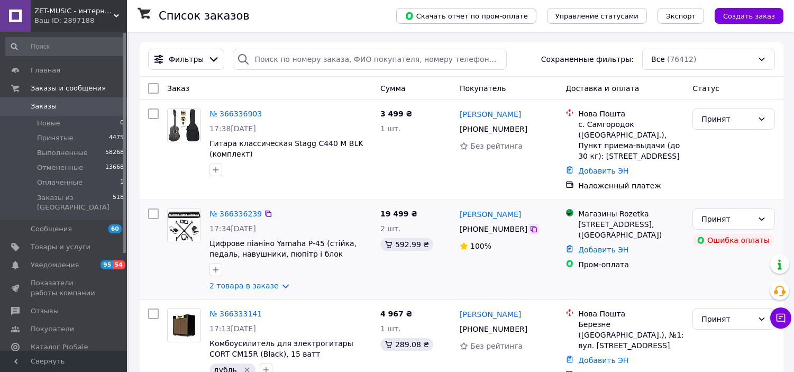
click at [529, 225] on icon at bounding box center [533, 229] width 8 height 8
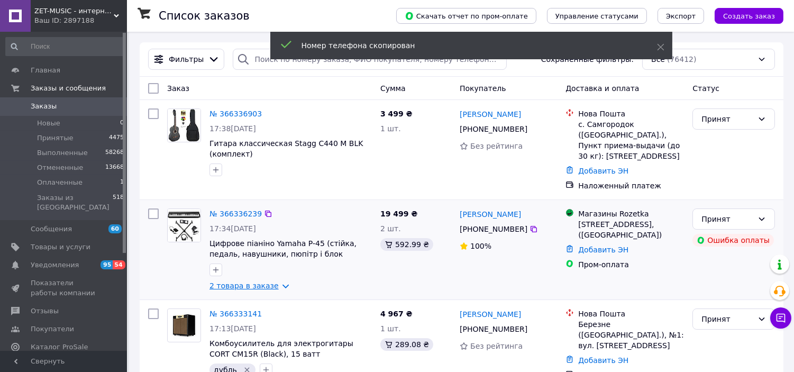
click at [276, 281] on link "2 товара в заказе" at bounding box center [243, 285] width 69 height 8
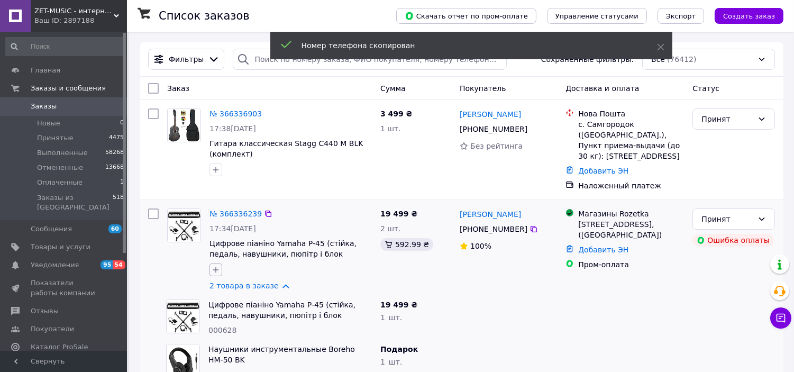
click at [212, 265] on icon "button" at bounding box center [216, 269] width 8 height 8
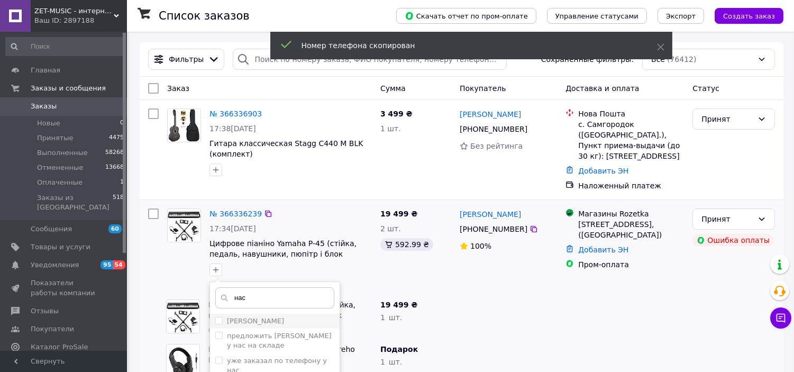
type input "нас"
click at [262, 316] on div "[PERSON_NAME]" at bounding box center [274, 321] width 119 height 10
checkbox input "true"
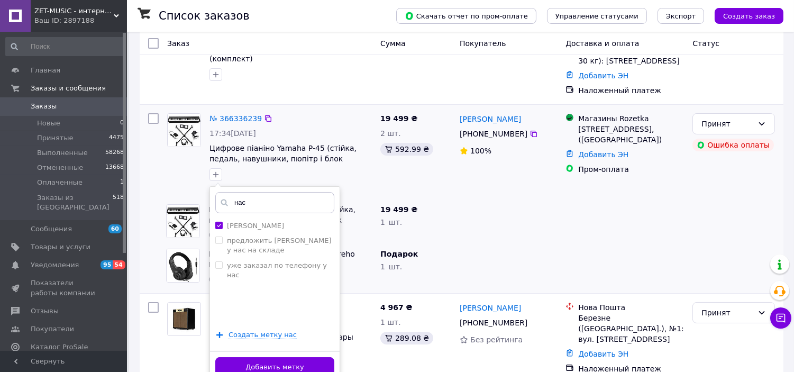
scroll to position [117, 0]
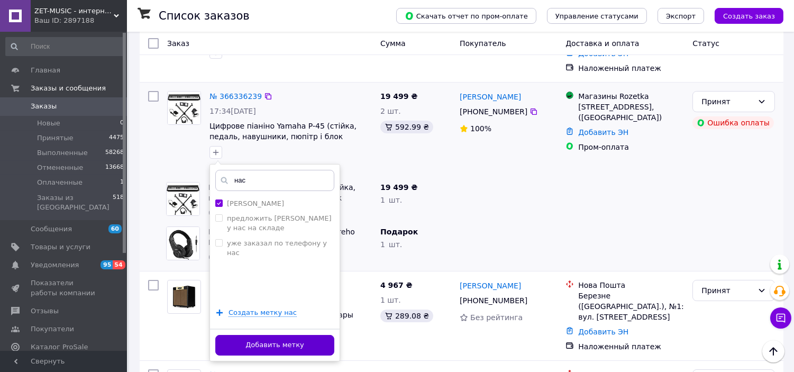
click at [308, 335] on button "Добавить метку" at bounding box center [274, 345] width 119 height 21
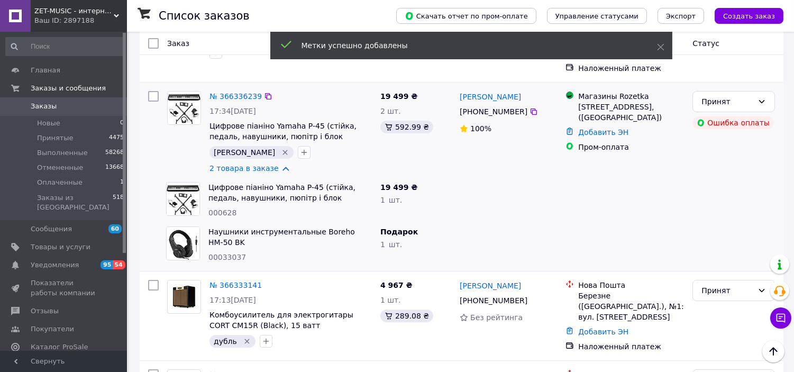
drag, startPoint x: 422, startPoint y: 172, endPoint x: 291, endPoint y: 90, distance: 154.2
click at [422, 182] on div "19 499 ₴" at bounding box center [415, 187] width 71 height 11
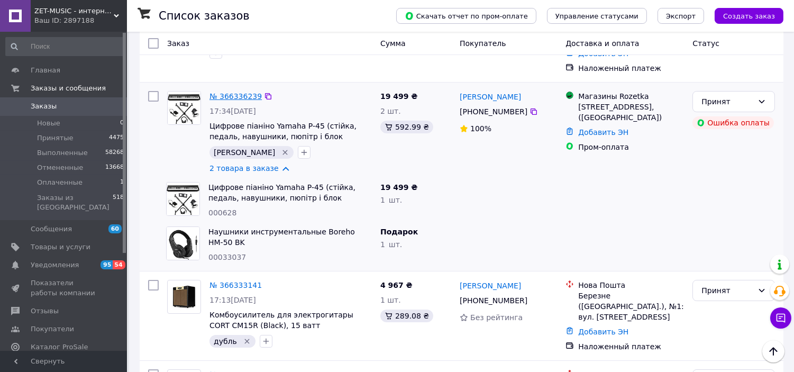
click at [246, 92] on link "№ 366336239" at bounding box center [235, 96] width 52 height 8
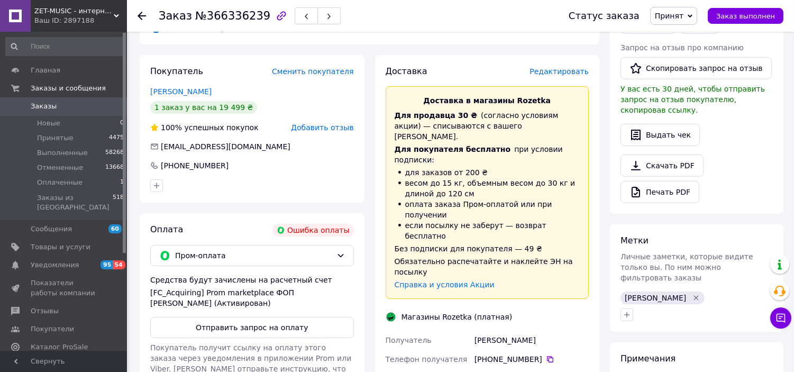
scroll to position [235, 0]
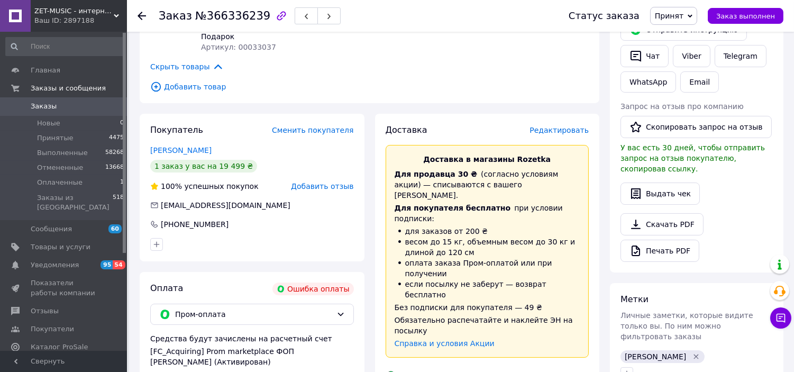
click at [544, 130] on span "Редактировать" at bounding box center [558, 130] width 59 height 8
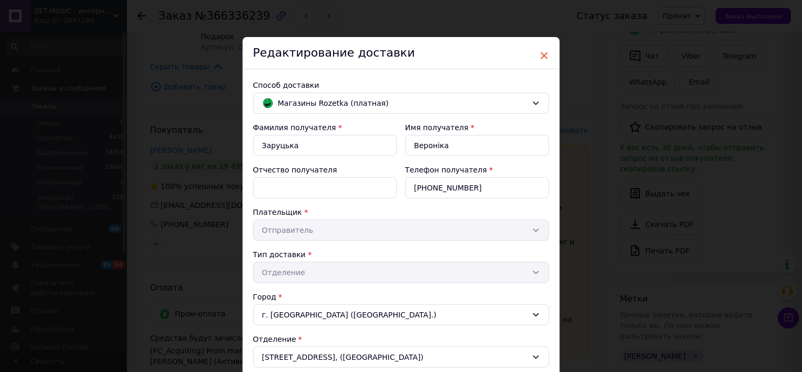
click at [540, 55] on span "×" at bounding box center [545, 56] width 10 height 18
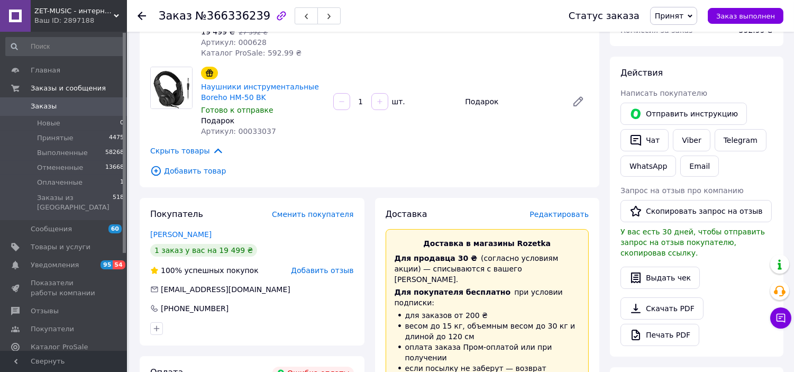
scroll to position [0, 0]
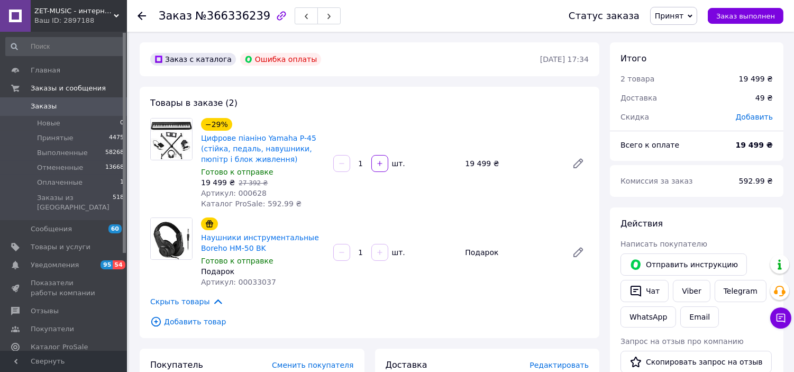
click at [141, 10] on div at bounding box center [148, 16] width 21 height 32
click at [139, 14] on use at bounding box center [142, 16] width 8 height 8
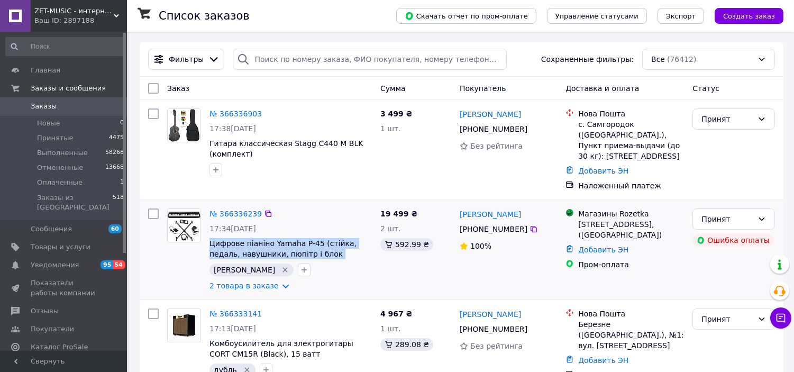
drag, startPoint x: 206, startPoint y: 232, endPoint x: 341, endPoint y: 245, distance: 135.0
click at [341, 245] on div "№ 366336239 17:34, 12.10.2025 Цифрове піаніно Yamaha P-45 (стійка, педаль, наву…" at bounding box center [290, 249] width 171 height 91
copy span "Цифрове піаніно Yamaha P-45 (стійка, педаль, навушники, пюпітр і блок живлення)"
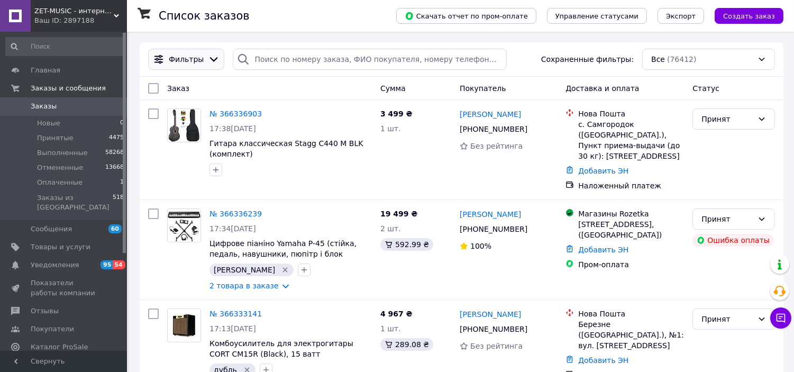
click at [208, 59] on icon at bounding box center [214, 59] width 12 height 12
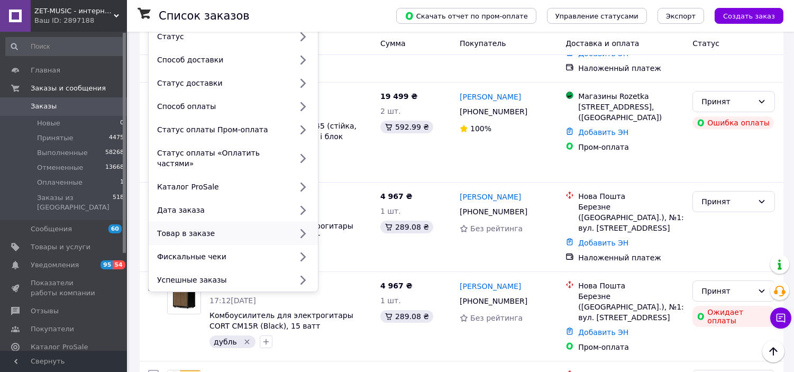
click at [226, 228] on div "Товар в заказе" at bounding box center [222, 233] width 139 height 11
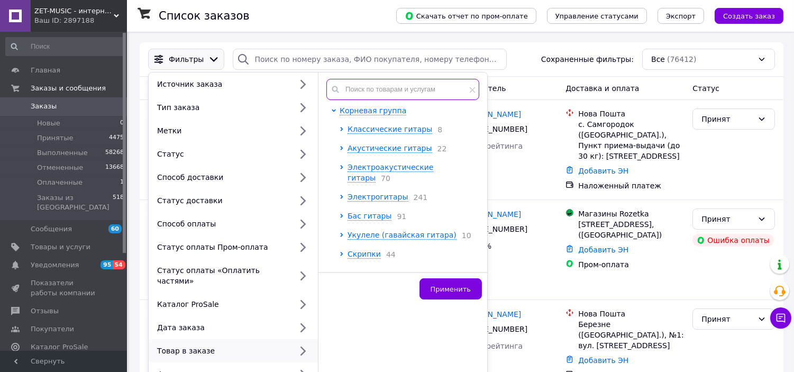
click at [400, 81] on input "text" at bounding box center [402, 89] width 153 height 21
paste input "Цифрове піаніно Yamaha P-45 (стійка, педаль, навушники, пюпітр і блок живлення)"
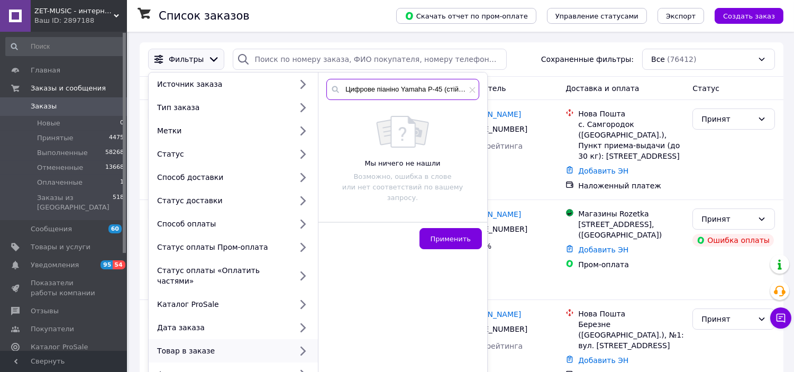
scroll to position [0, 145]
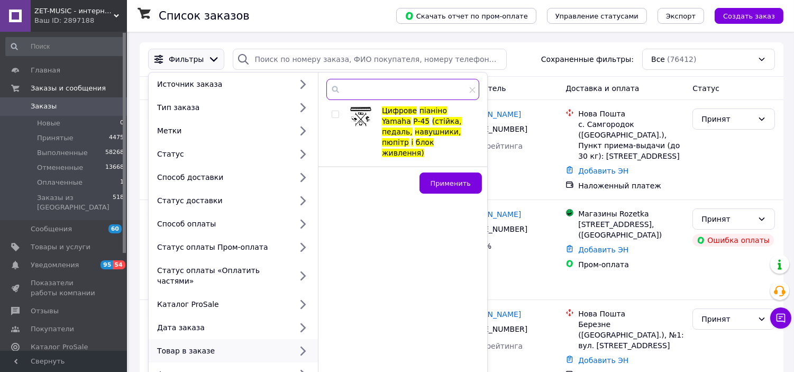
type input "Цифрове піаніно Yamaha P-45 (стійка, педаль, навушники, пюпітр і блок живлення)"
click at [335, 114] on input "checkbox" at bounding box center [335, 114] width 7 height 7
checkbox input "true"
click at [441, 179] on span "Применить" at bounding box center [450, 183] width 40 height 8
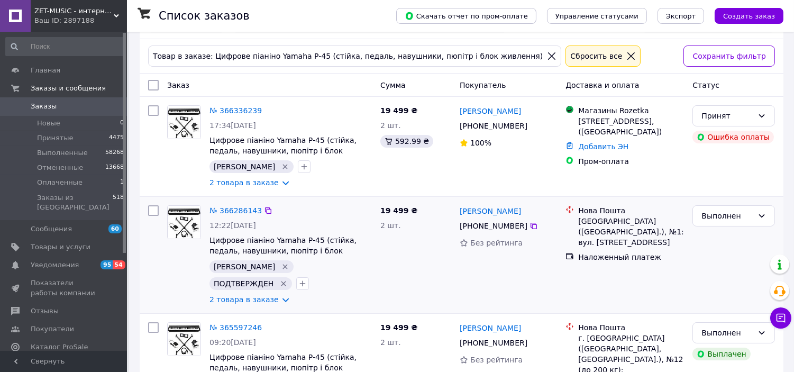
scroll to position [59, 0]
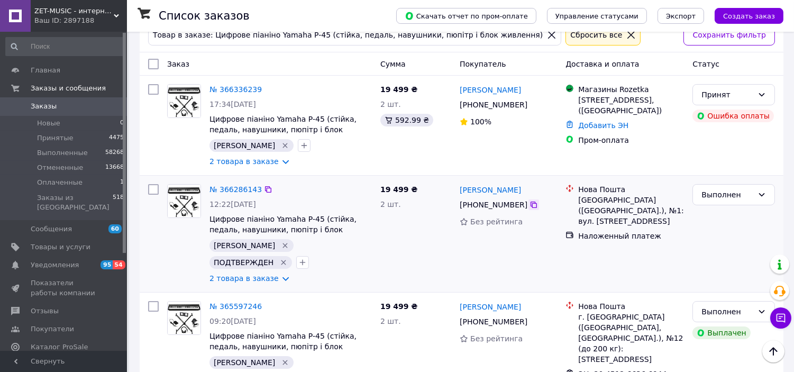
click at [529, 209] on icon at bounding box center [533, 204] width 8 height 8
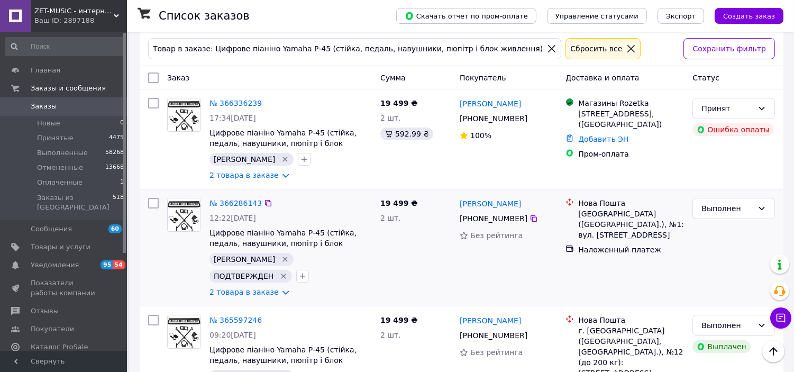
scroll to position [0, 0]
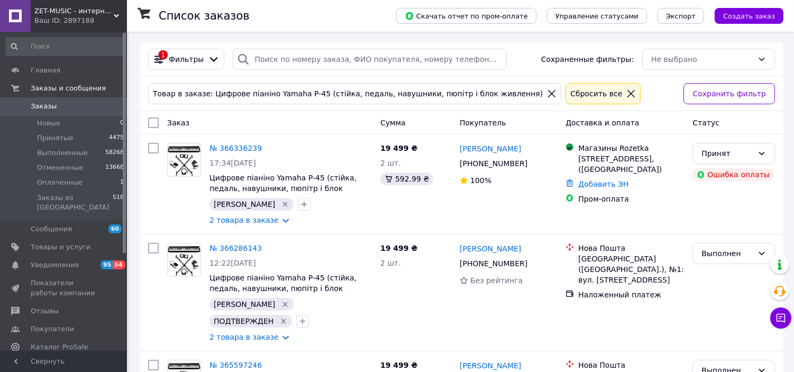
click at [569, 85] on div "Сбросить все" at bounding box center [602, 93] width 75 height 21
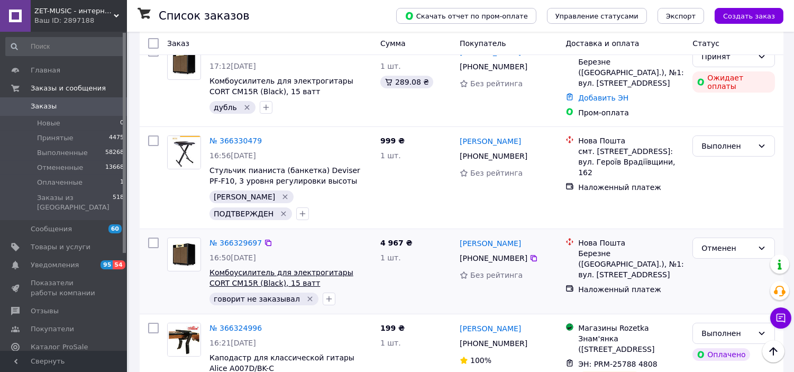
scroll to position [352, 0]
drag, startPoint x: 294, startPoint y: 262, endPoint x: 307, endPoint y: 262, distance: 13.2
click at [306, 294] on icon "Удалить метку" at bounding box center [310, 298] width 8 height 8
click at [313, 290] on div "говорит не заказывал" at bounding box center [290, 298] width 167 height 17
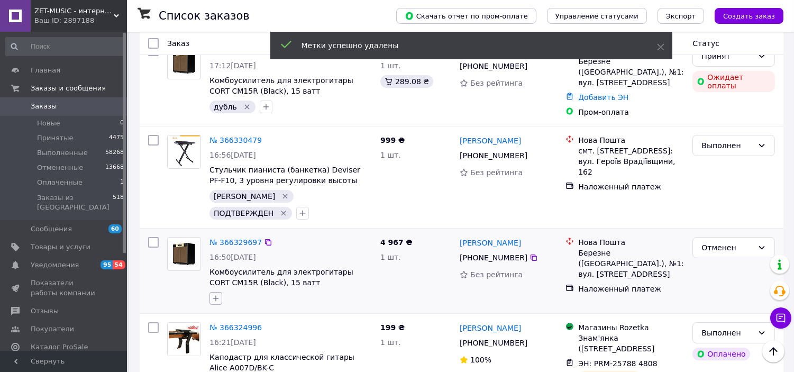
click at [214, 294] on icon "button" at bounding box center [216, 298] width 8 height 8
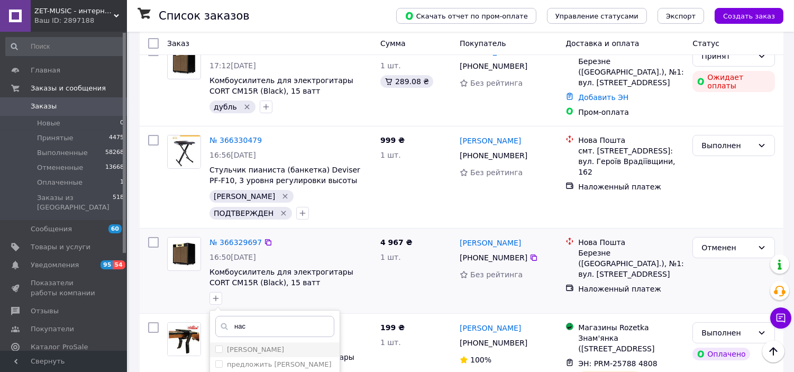
type input "нас"
click at [268, 342] on li "[PERSON_NAME]" at bounding box center [275, 349] width 130 height 15
checkbox input "true"
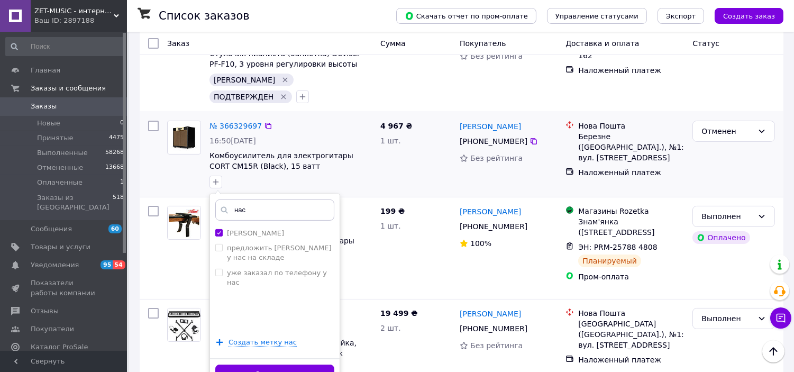
scroll to position [470, 0]
click at [313, 357] on div "Добавить метку" at bounding box center [275, 373] width 130 height 32
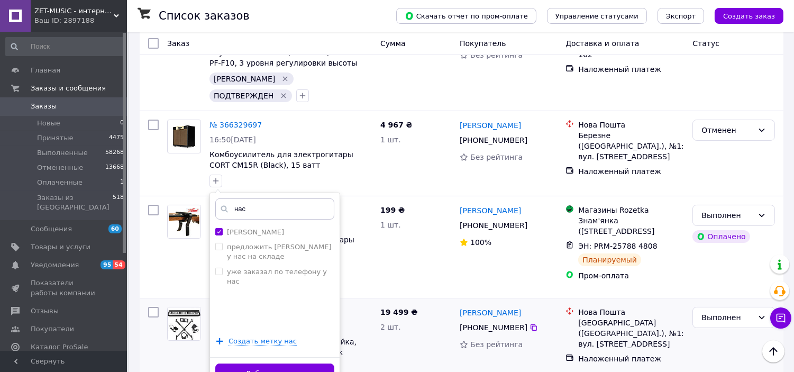
click at [318, 363] on button "Добавить метку" at bounding box center [274, 373] width 119 height 21
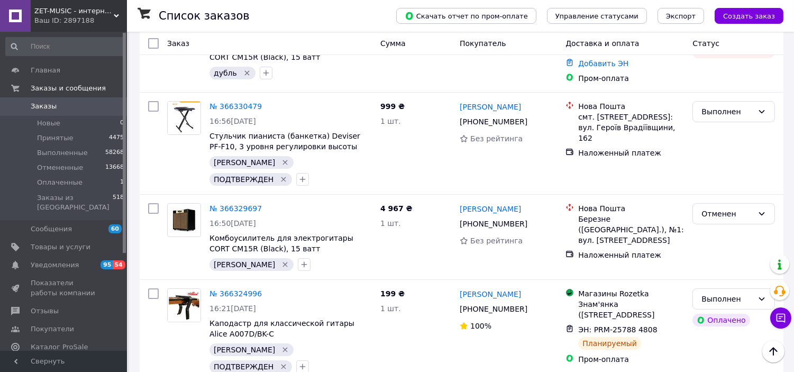
scroll to position [411, 0]
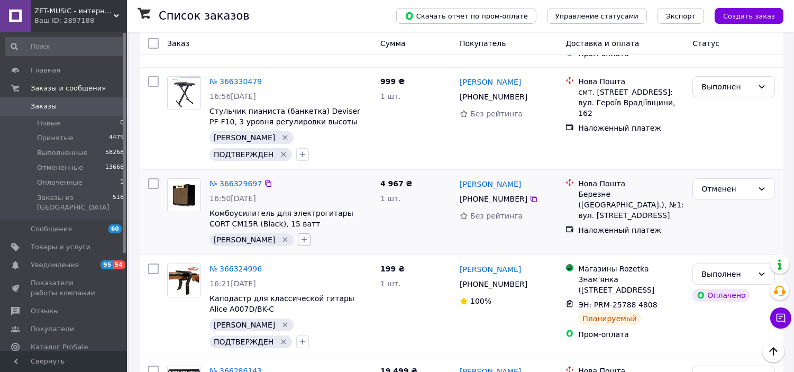
click at [301, 237] on icon "button" at bounding box center [304, 240] width 6 height 6
type input "подт"
click at [330, 326] on div "ПОДТВЕРЖДЕН" at bounding box center [363, 331] width 119 height 10
checkbox input "true"
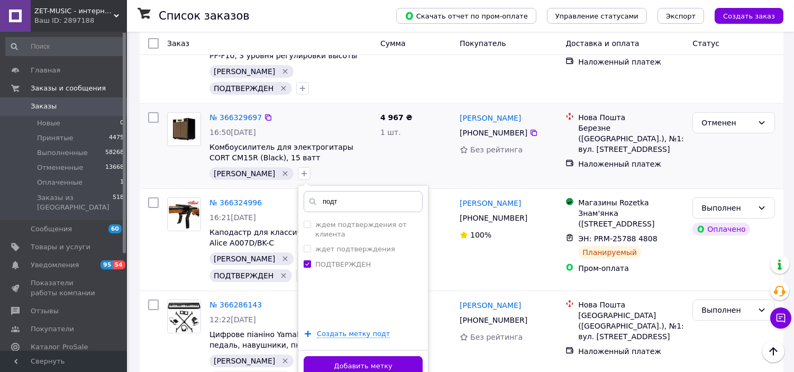
scroll to position [529, 0]
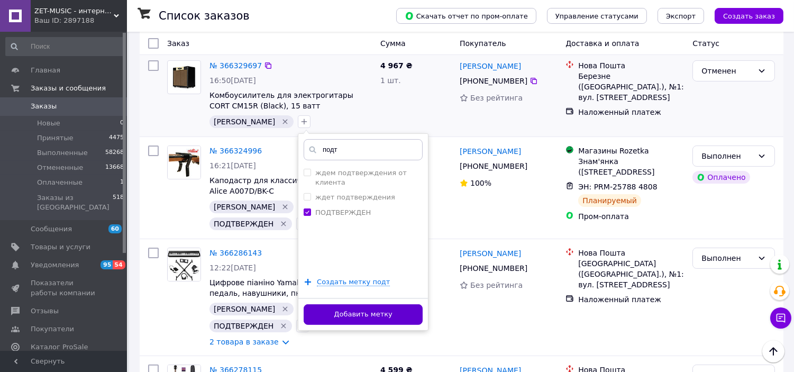
click at [347, 304] on button "Добавить метку" at bounding box center [363, 314] width 119 height 21
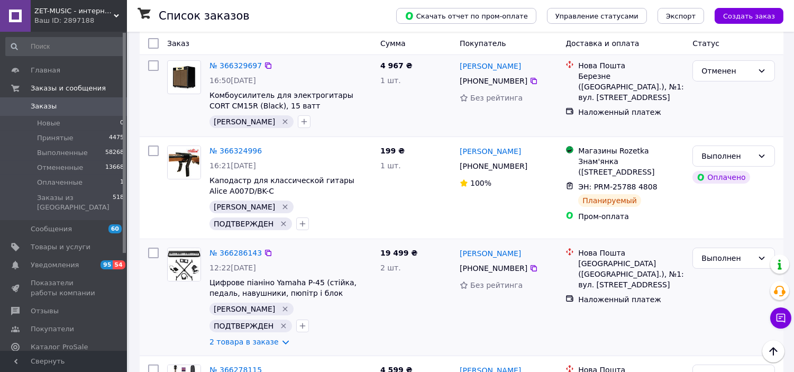
click at [343, 336] on div "2 товара в заказе" at bounding box center [290, 341] width 162 height 11
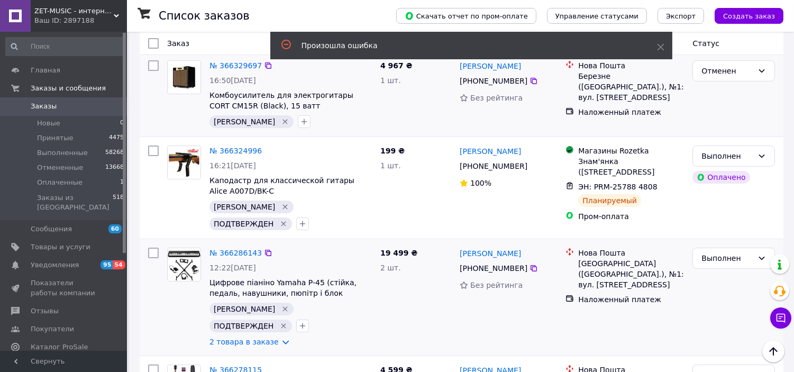
click at [422, 239] on div "№ 366286143 12:22, 12.10.2025 Цифрове піаніно Yamaha P-45 (стійка, педаль, наву…" at bounding box center [462, 297] width 644 height 116
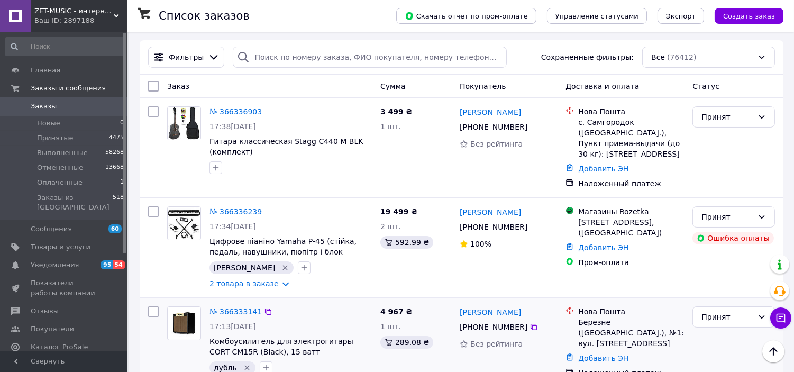
scroll to position [0, 0]
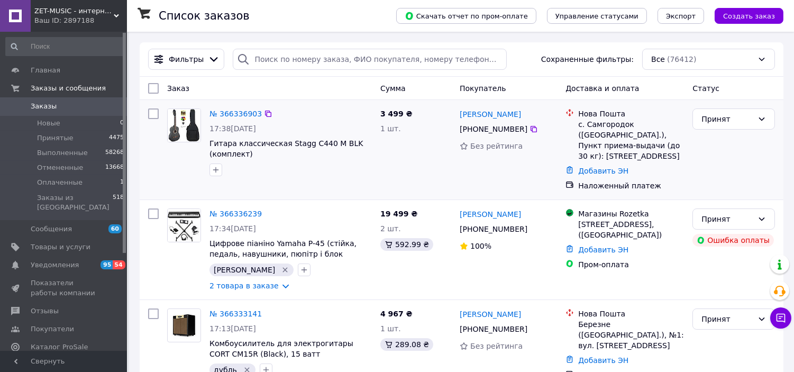
click at [488, 170] on div "Лілія Комаринська +380 96 983 51 56 Без рейтинга" at bounding box center [508, 149] width 106 height 91
click at [451, 170] on div "3 499 ₴ 1 шт." at bounding box center [415, 149] width 79 height 91
click at [425, 170] on div "3 499 ₴ 1 шт." at bounding box center [415, 149] width 79 height 91
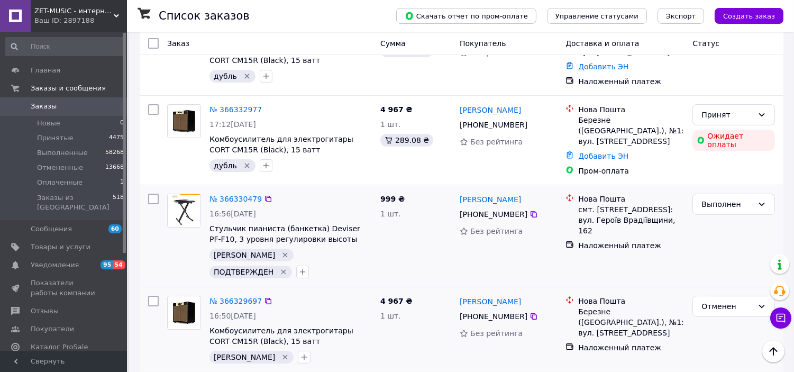
scroll to position [59, 0]
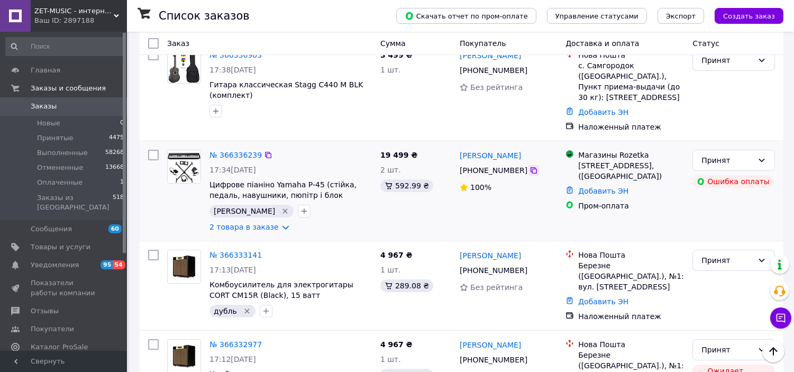
click at [529, 166] on icon at bounding box center [533, 170] width 8 height 8
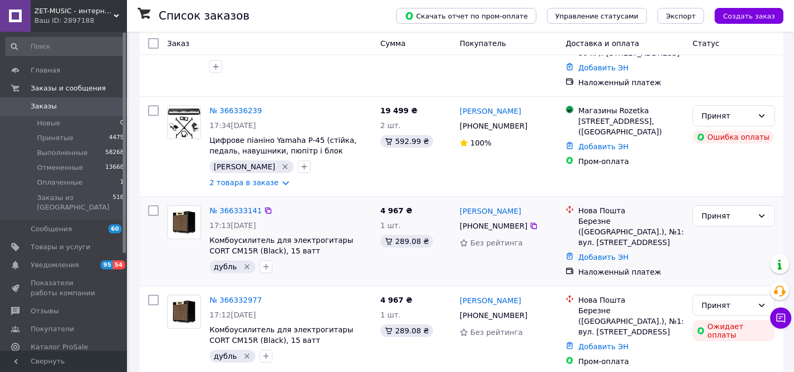
scroll to position [117, 0]
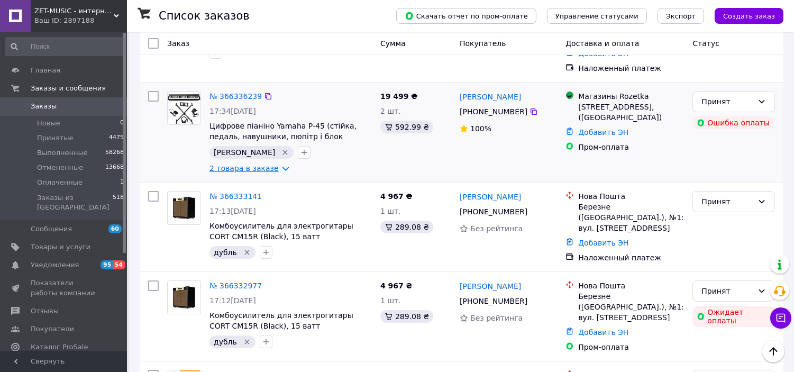
click at [256, 164] on link "2 товара в заказе" at bounding box center [243, 168] width 69 height 8
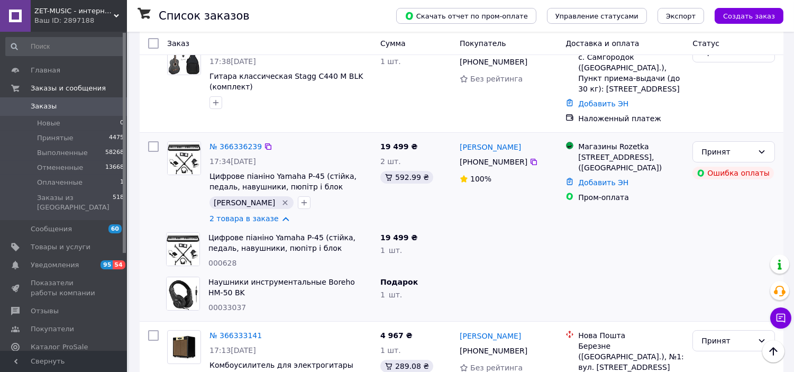
scroll to position [59, 0]
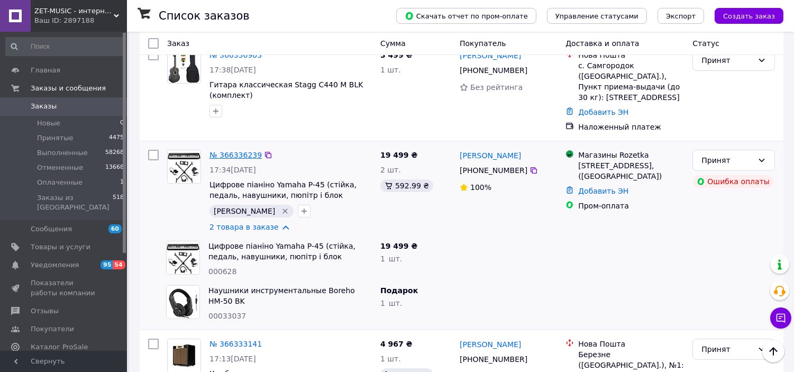
click at [230, 151] on link "№ 366336239" at bounding box center [235, 155] width 52 height 8
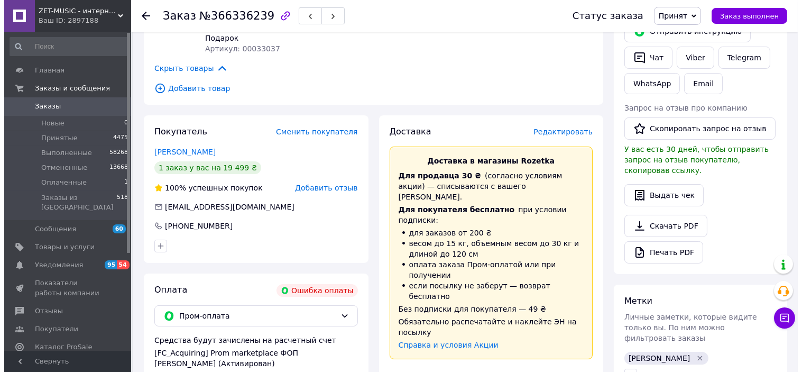
scroll to position [235, 0]
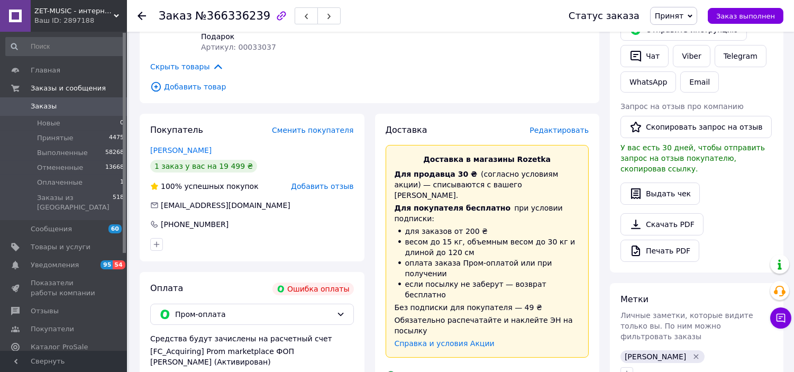
click at [562, 128] on span "Редактировать" at bounding box center [558, 130] width 59 height 8
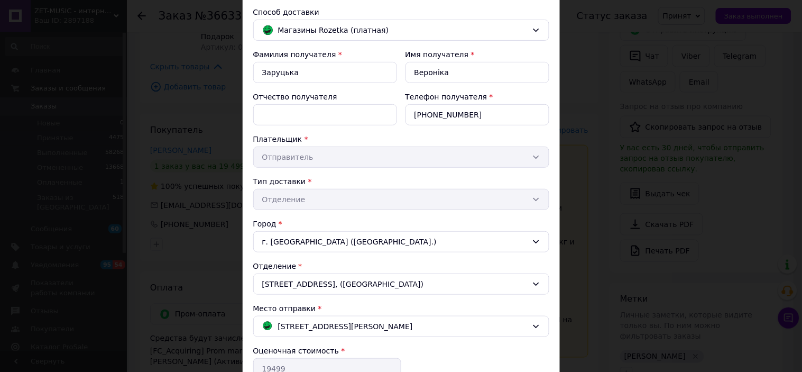
scroll to position [0, 0]
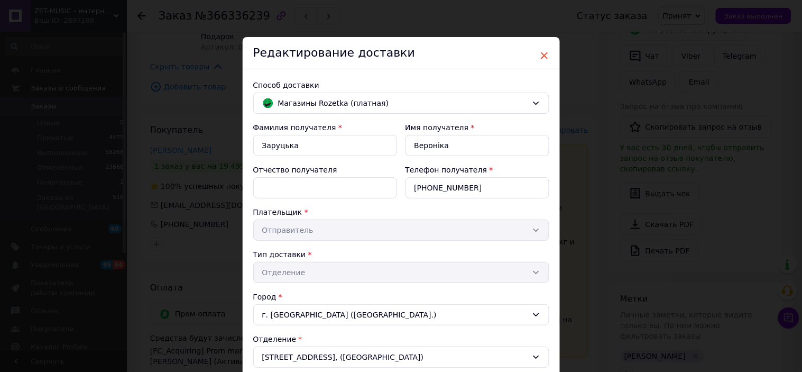
click at [540, 54] on span "×" at bounding box center [545, 56] width 10 height 18
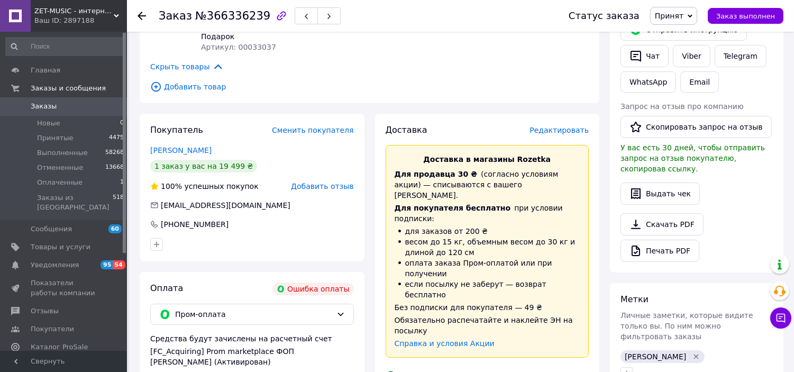
click at [554, 130] on span "Редактировать" at bounding box center [558, 130] width 59 height 8
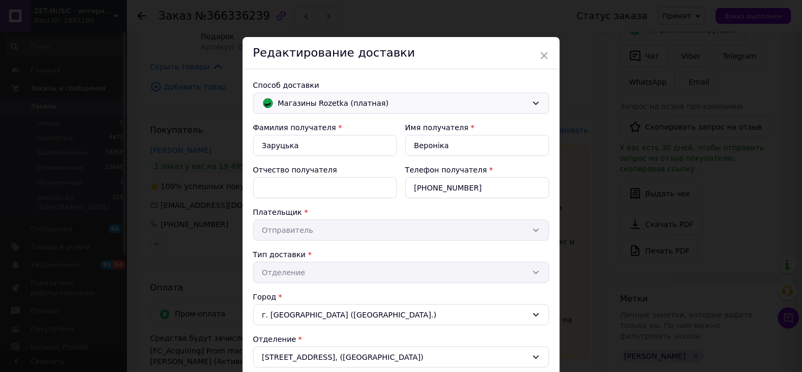
click at [373, 100] on span "Магазины Rozetka (платная)" at bounding box center [403, 103] width 250 height 12
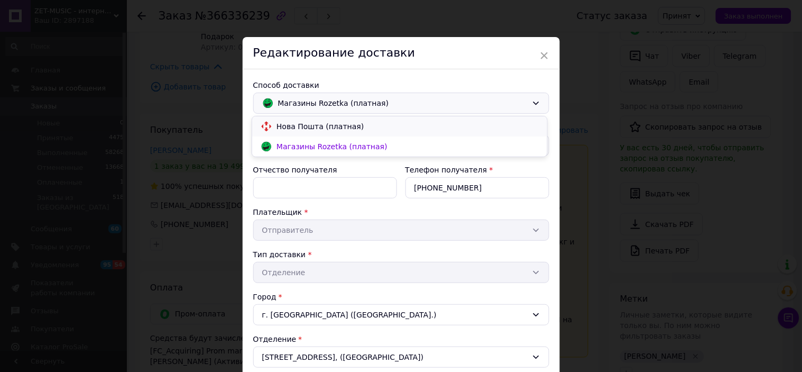
click at [372, 131] on span "Нова Пошта (платная)" at bounding box center [408, 126] width 262 height 11
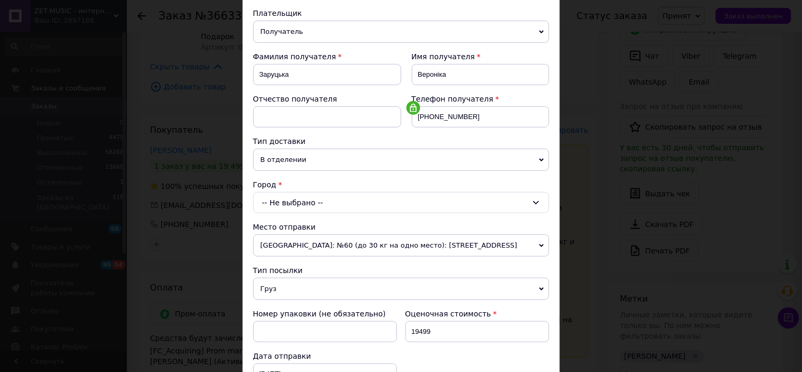
scroll to position [117, 0]
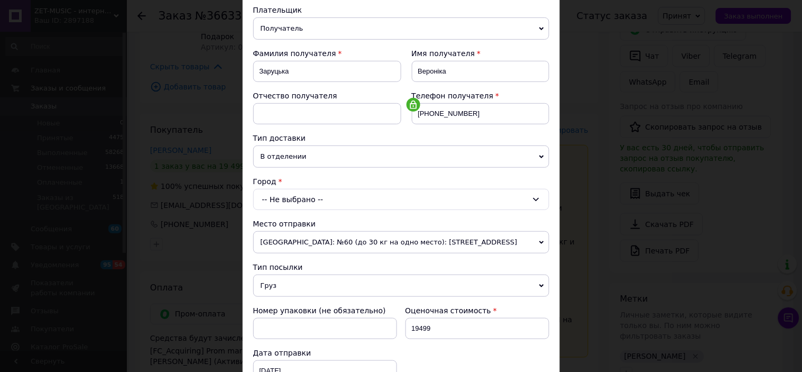
click at [342, 193] on div "-- Не выбрано --" at bounding box center [401, 199] width 296 height 21
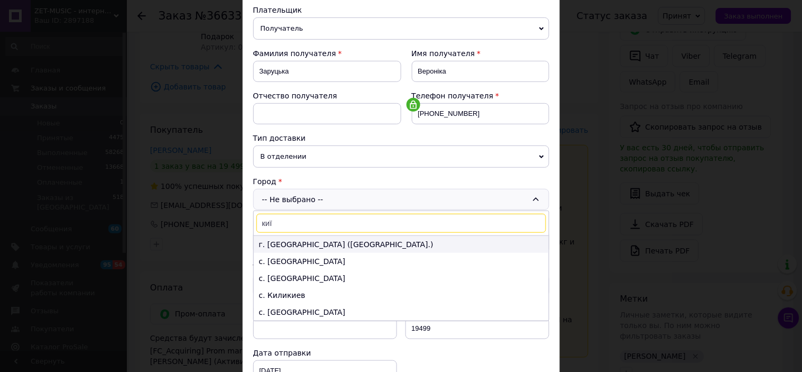
type input "киї"
click at [316, 242] on li "г. Киев (Киевская обл.)" at bounding box center [401, 244] width 295 height 17
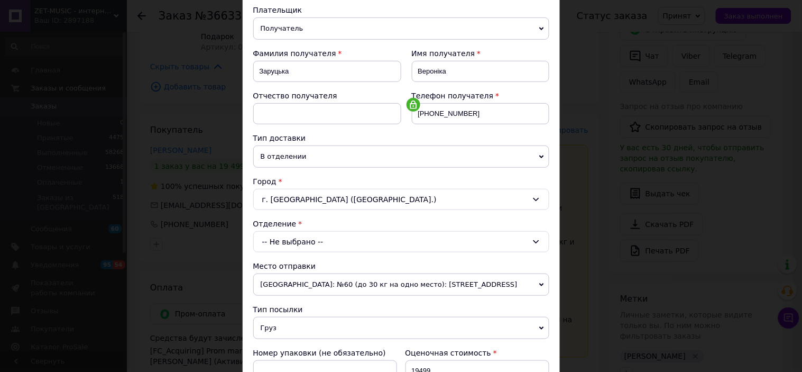
click at [316, 152] on span "В отделении" at bounding box center [401, 156] width 296 height 22
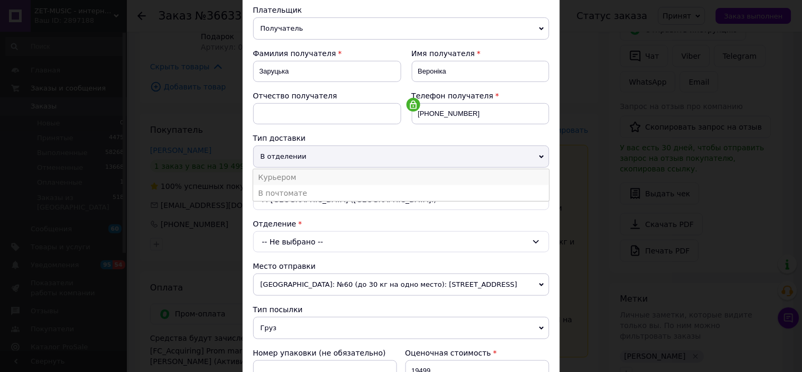
click at [309, 177] on li "Курьером" at bounding box center [401, 177] width 296 height 16
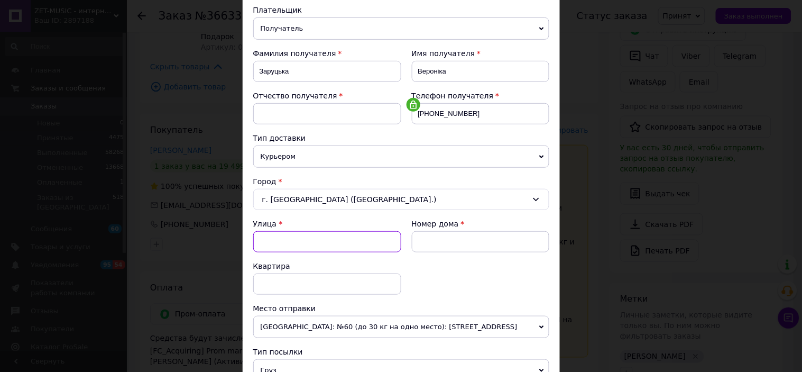
click at [309, 241] on input "Улица" at bounding box center [327, 241] width 148 height 21
click at [358, 261] on div "ул. Гончара Олеся" at bounding box center [327, 263] width 147 height 19
type input "ул. Гончара Олеся"
click at [467, 239] on input at bounding box center [481, 241] width 138 height 21
type input "59"
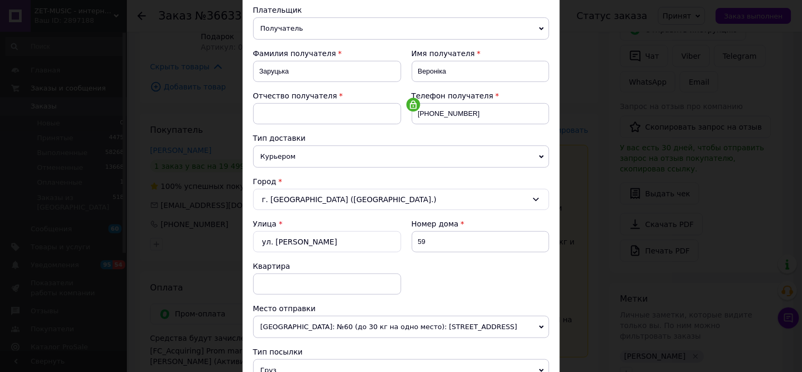
click at [460, 266] on div "Улица * ул. Гончара Олеся Номер дома 59 Квартира" at bounding box center [401, 260] width 296 height 85
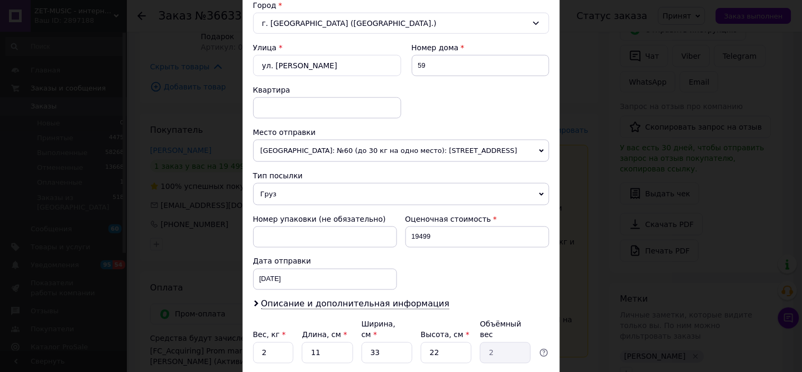
scroll to position [314, 0]
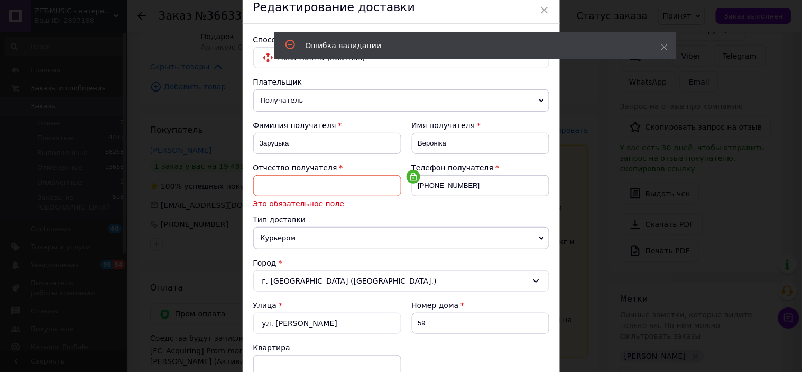
click at [313, 188] on input at bounding box center [327, 185] width 148 height 21
type input "Відсутнє"
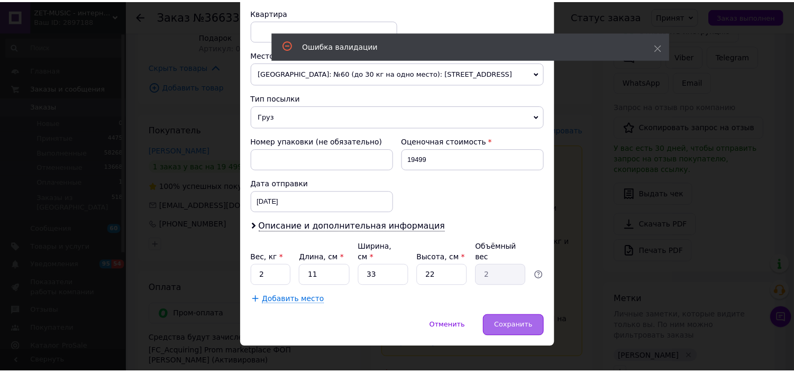
scroll to position [374, 0]
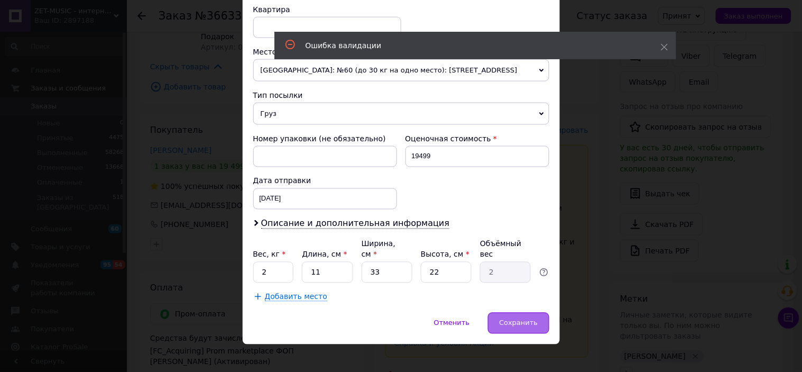
click at [508, 319] on span "Сохранить" at bounding box center [518, 323] width 39 height 8
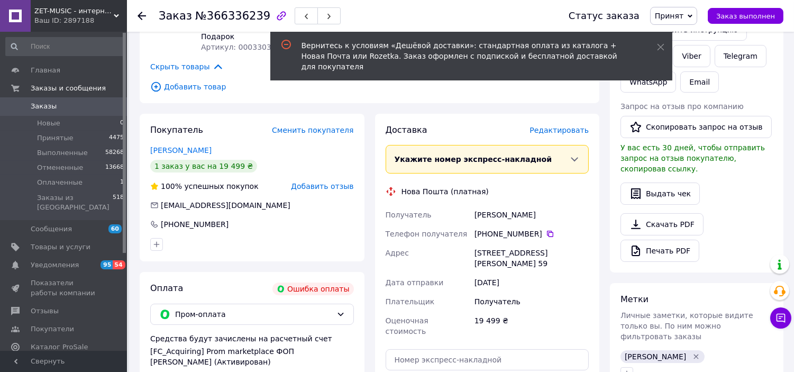
click at [143, 14] on icon at bounding box center [142, 16] width 8 height 8
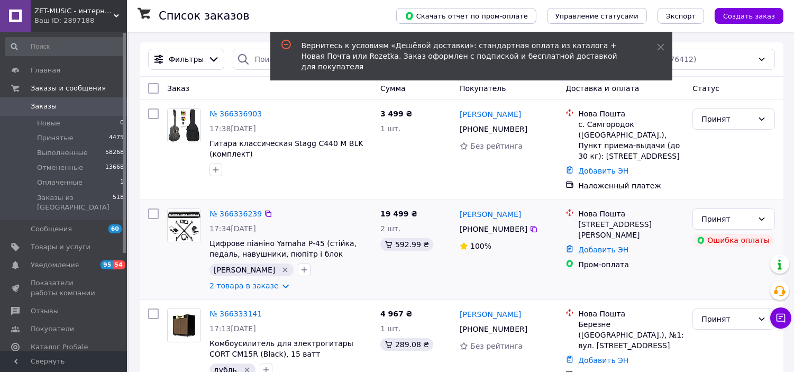
drag, startPoint x: 657, startPoint y: 213, endPoint x: 663, endPoint y: 228, distance: 16.1
click at [663, 228] on div "г. Киев (Киевская обл.), ул. Гончара Олеся, дом 59" at bounding box center [631, 229] width 106 height 21
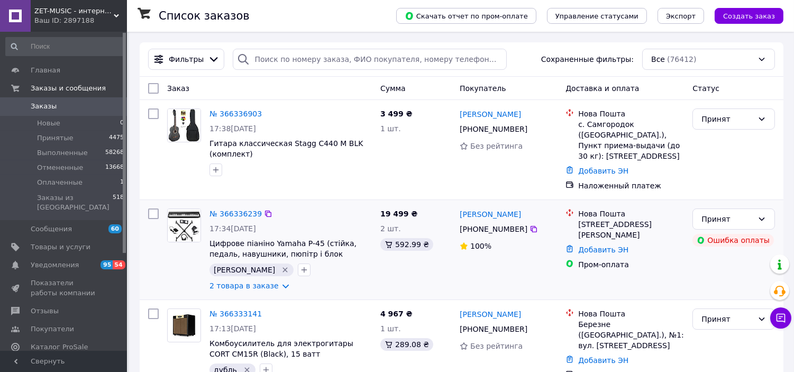
copy div "ул. Гончара Олеся, дом 59"
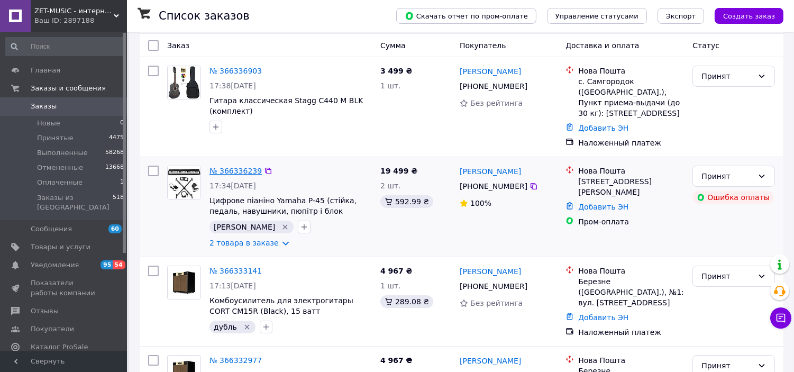
scroll to position [59, 0]
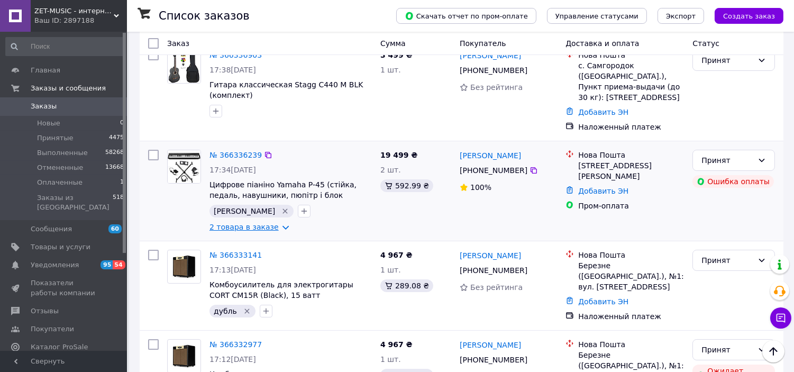
click at [256, 223] on link "2 товара в заказе" at bounding box center [243, 227] width 69 height 8
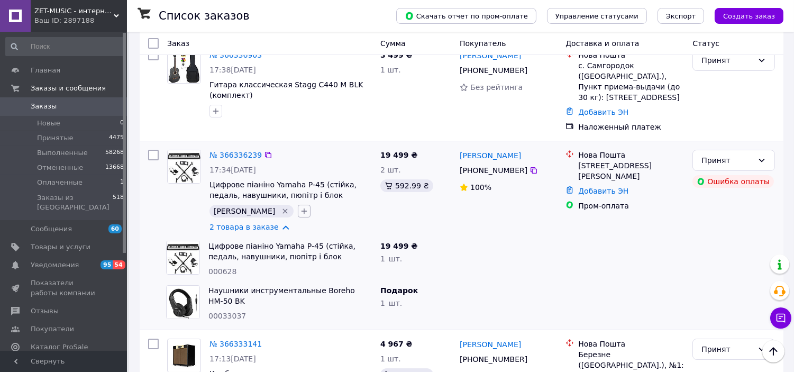
click at [301, 208] on icon "button" at bounding box center [304, 211] width 6 height 6
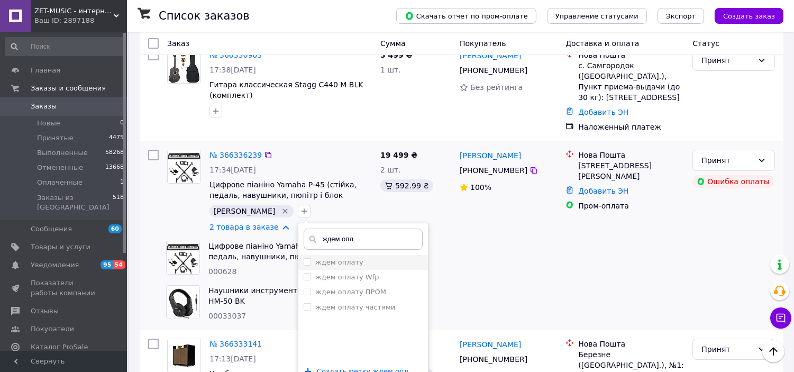
type input "ждем опл"
click at [358, 258] on div "ждем оплату" at bounding box center [363, 263] width 119 height 10
checkbox input "true"
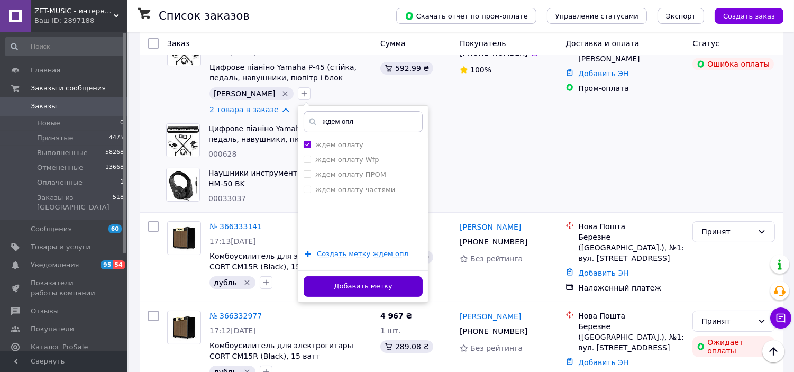
click at [360, 276] on button "Добавить метку" at bounding box center [363, 286] width 119 height 21
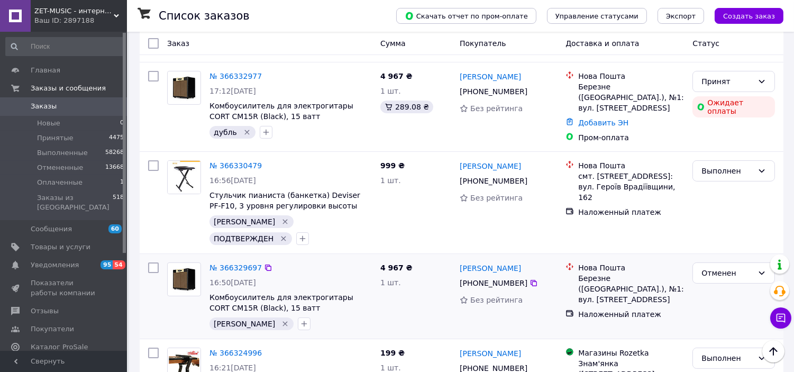
scroll to position [470, 0]
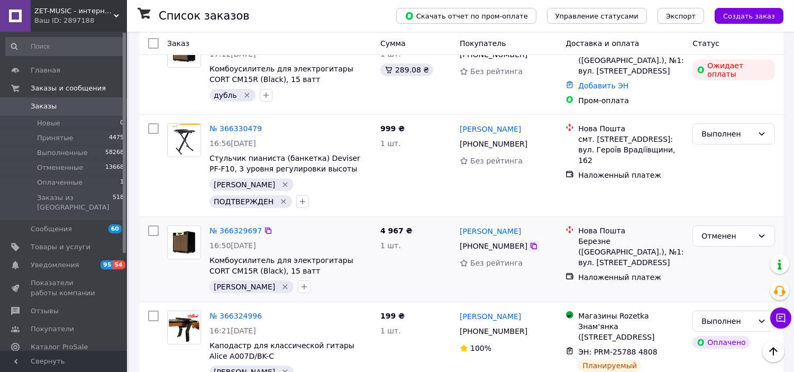
click at [530, 243] on icon at bounding box center [533, 246] width 6 height 6
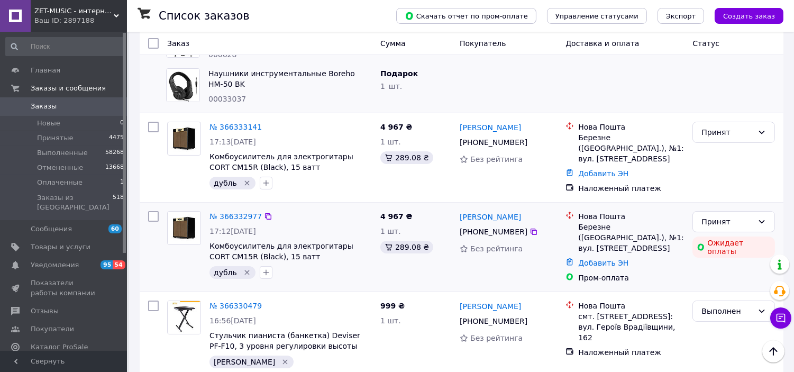
scroll to position [529, 0]
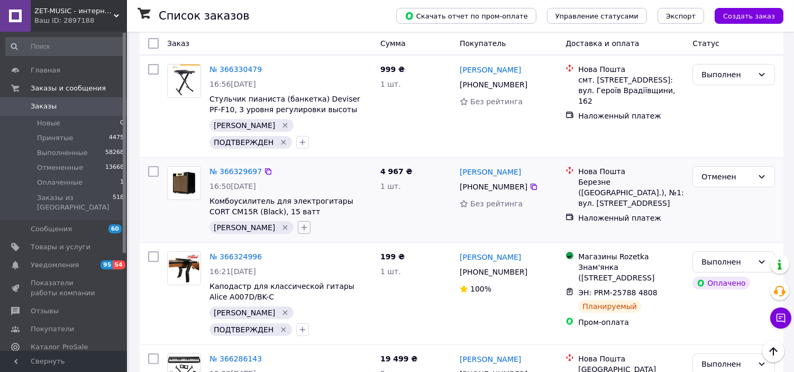
click at [301, 225] on icon "button" at bounding box center [304, 228] width 6 height 6
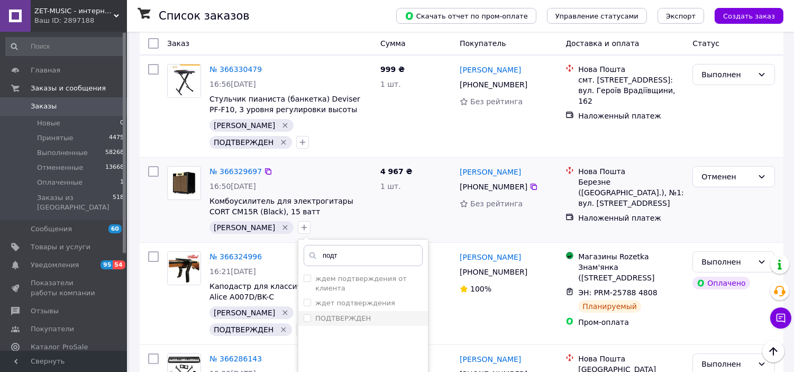
type input "подт"
click at [341, 314] on div "ПОДТВЕРЖДЕН" at bounding box center [363, 319] width 119 height 10
checkbox input "true"
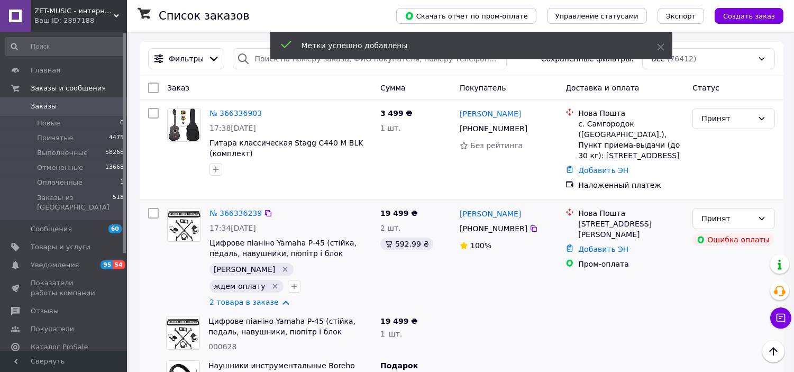
scroll to position [0, 0]
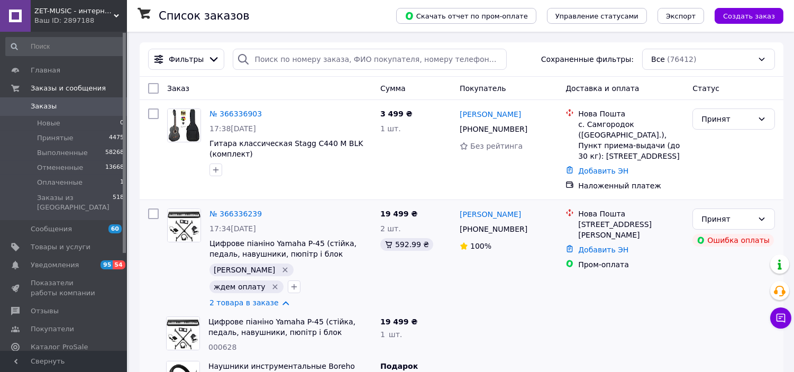
click at [104, 18] on div "Ваш ID: 2897188" at bounding box center [80, 21] width 93 height 10
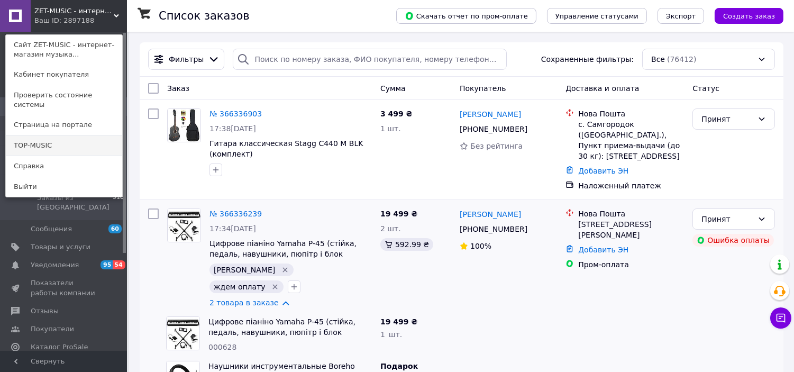
click at [107, 135] on link "TOP-MUSIC" at bounding box center [64, 145] width 116 height 20
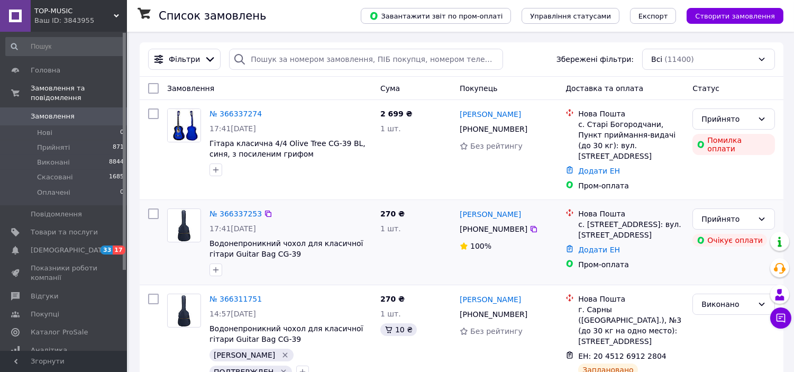
click at [215, 261] on div at bounding box center [215, 269] width 17 height 17
click at [214, 263] on button "button" at bounding box center [215, 269] width 13 height 13
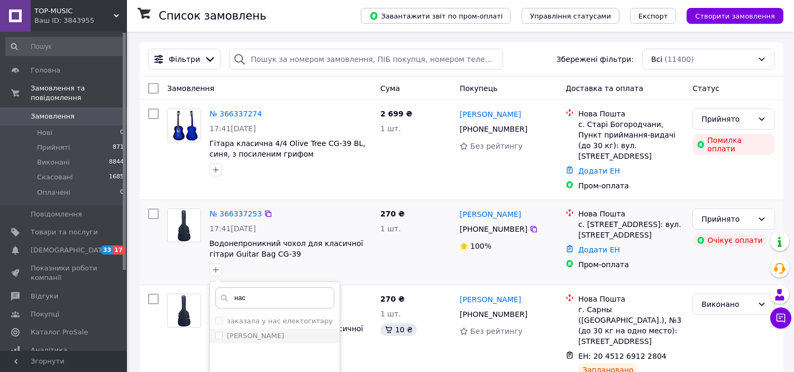
type input "нас"
click at [282, 331] on li "[PERSON_NAME]" at bounding box center [275, 335] width 130 height 15
checkbox input "true"
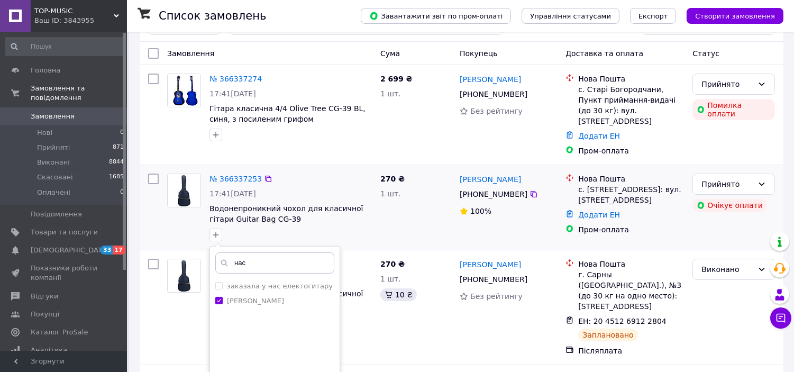
scroll to position [117, 0]
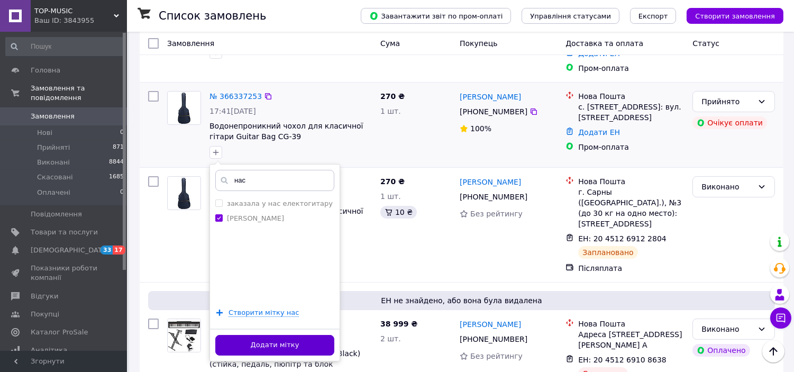
click at [310, 340] on button "Додати мітку" at bounding box center [274, 345] width 119 height 21
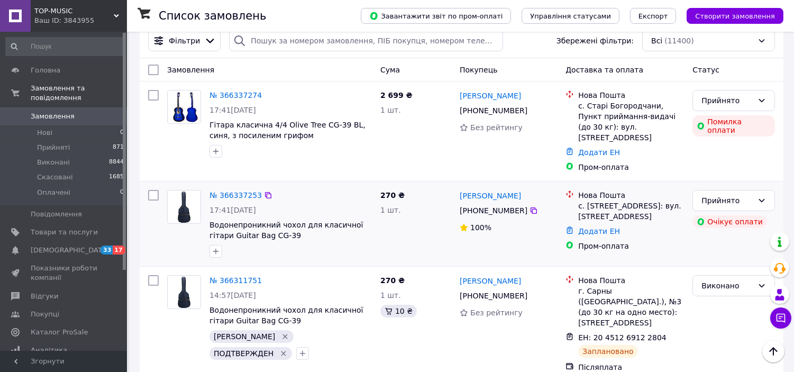
scroll to position [0, 0]
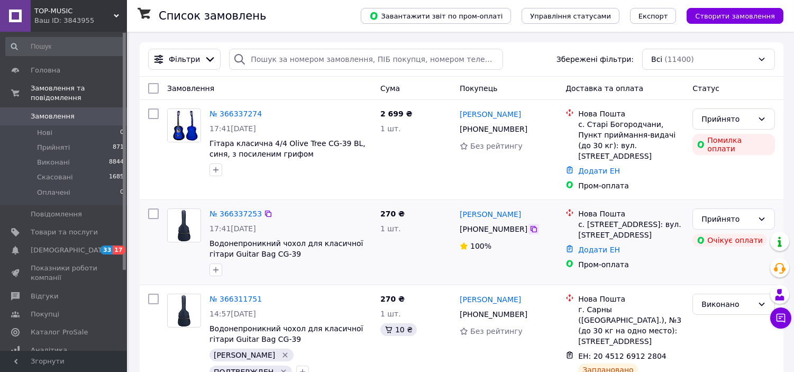
click at [530, 226] on icon at bounding box center [533, 229] width 6 height 6
click at [300, 265] on icon "button" at bounding box center [304, 269] width 8 height 8
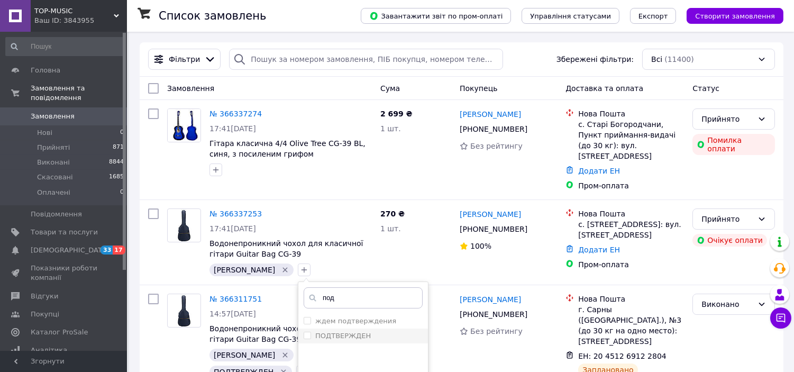
type input "под"
click at [346, 331] on div "ПОДТВЕРЖДЕН" at bounding box center [363, 336] width 119 height 10
checkbox input "true"
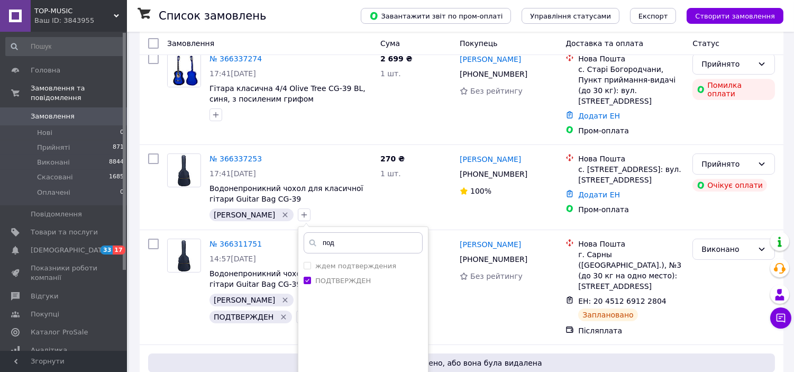
scroll to position [117, 0]
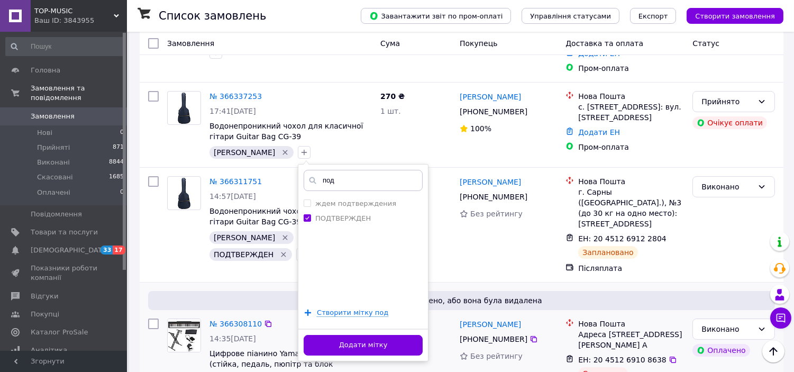
click at [365, 335] on button "Додати мітку" at bounding box center [363, 345] width 119 height 21
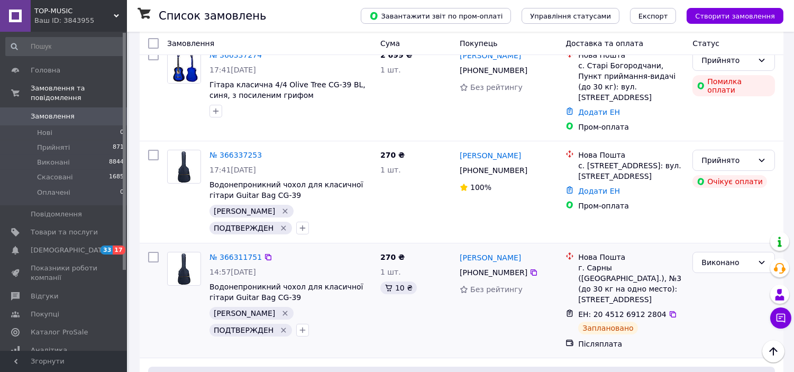
scroll to position [0, 0]
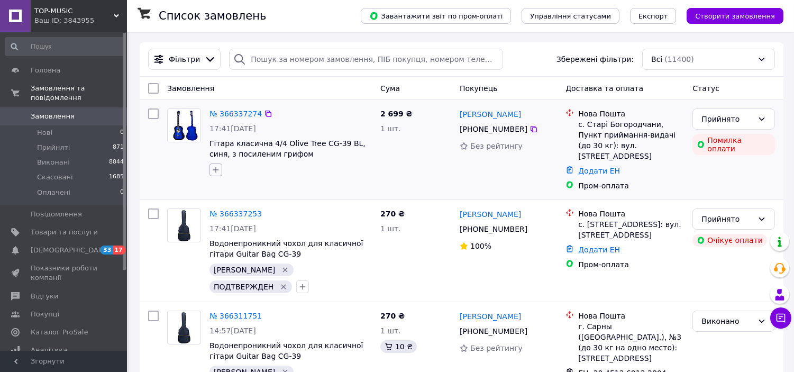
click at [218, 173] on icon "button" at bounding box center [216, 170] width 8 height 8
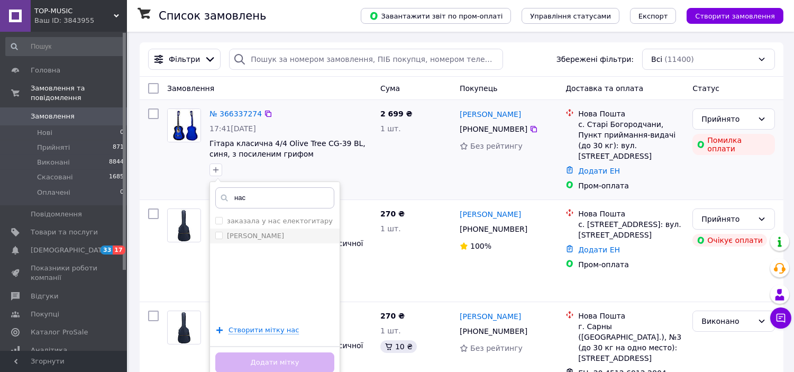
type input "нас"
click at [272, 238] on div "[PERSON_NAME]" at bounding box center [274, 236] width 119 height 10
checkbox input "true"
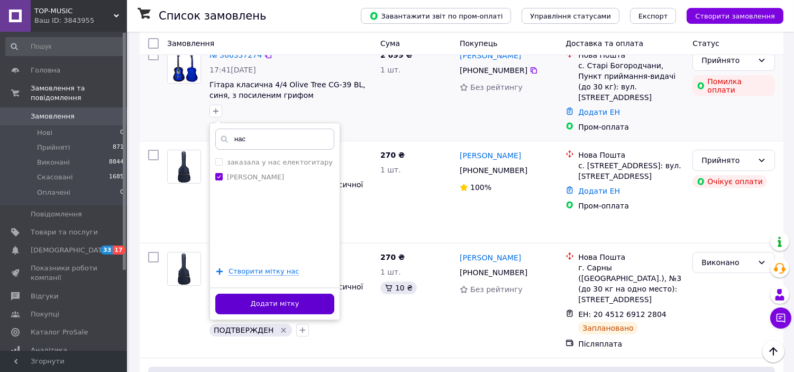
click at [305, 298] on button "Додати мітку" at bounding box center [274, 304] width 119 height 21
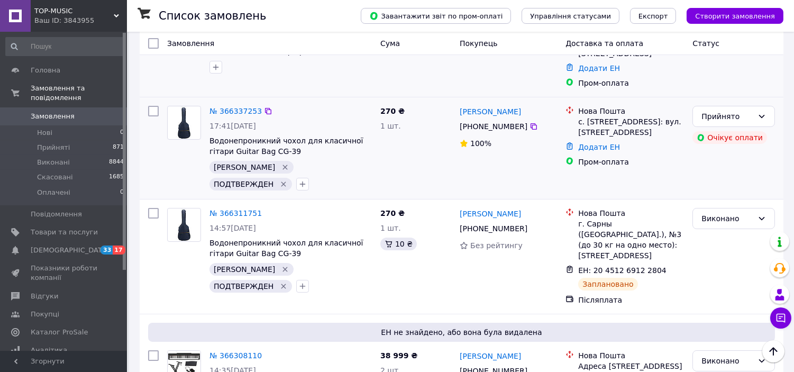
scroll to position [117, 0]
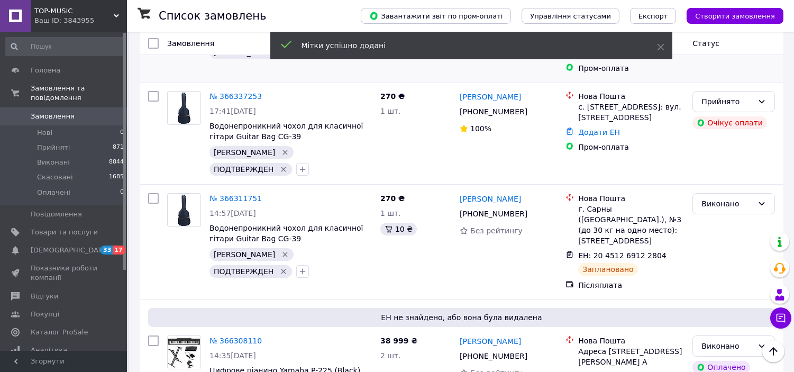
click at [109, 6] on span "TOP-MUSIC" at bounding box center [73, 11] width 79 height 10
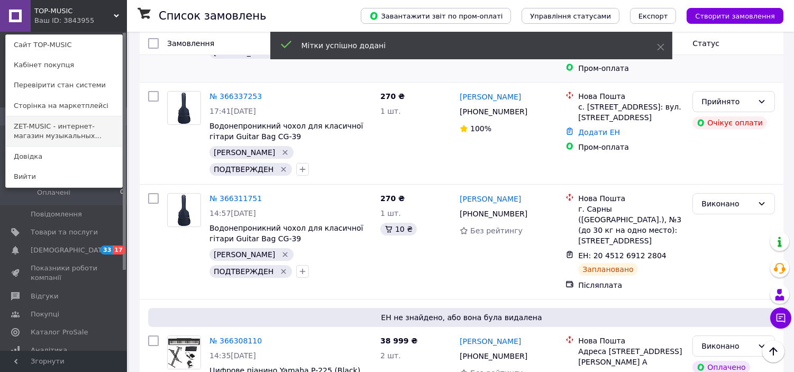
click at [104, 126] on link "ZET-MUSIC - интернет-магазин музыкальных..." at bounding box center [64, 131] width 116 height 30
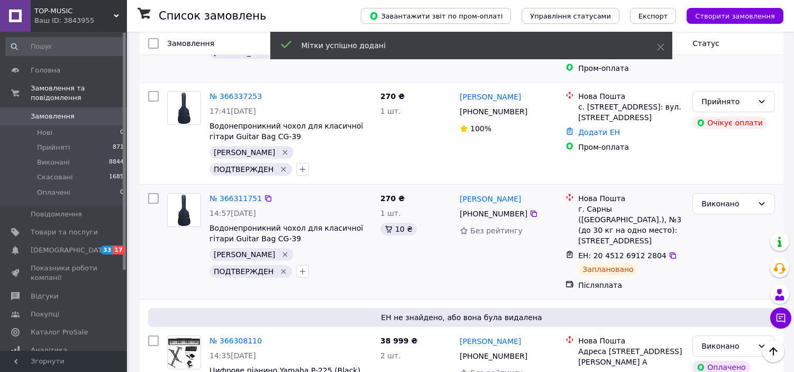
scroll to position [235, 0]
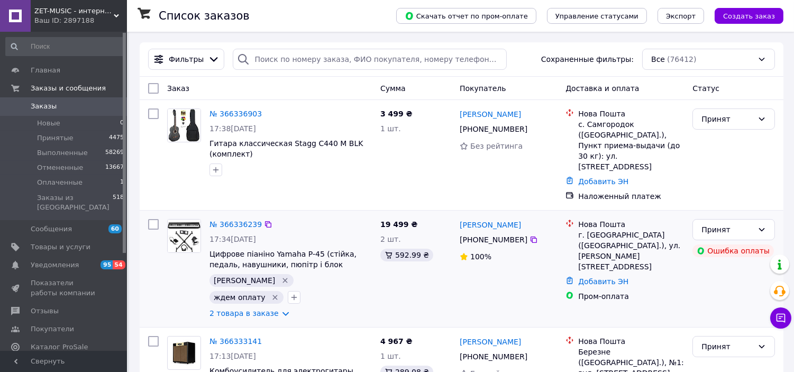
click at [279, 293] on icon "Удалить метку" at bounding box center [275, 297] width 8 height 8
click at [298, 293] on icon "button" at bounding box center [294, 297] width 8 height 8
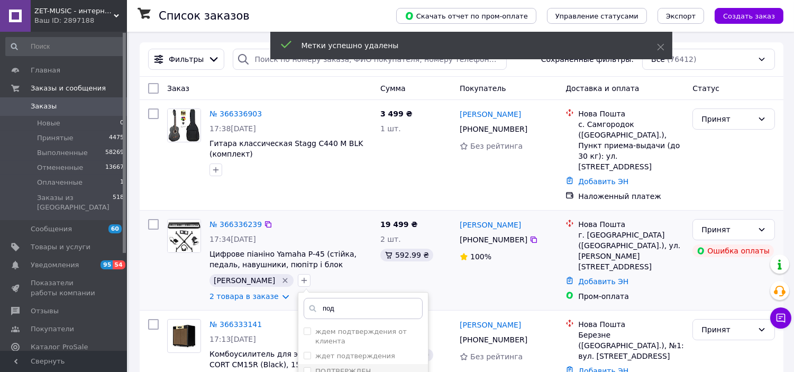
type input "под"
click at [350, 367] on div "ПОДТВЕРЖДЕН" at bounding box center [363, 372] width 119 height 10
checkbox input "true"
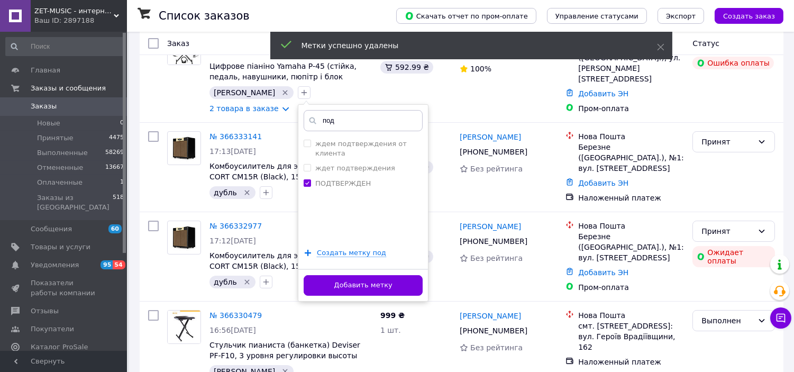
scroll to position [294, 0]
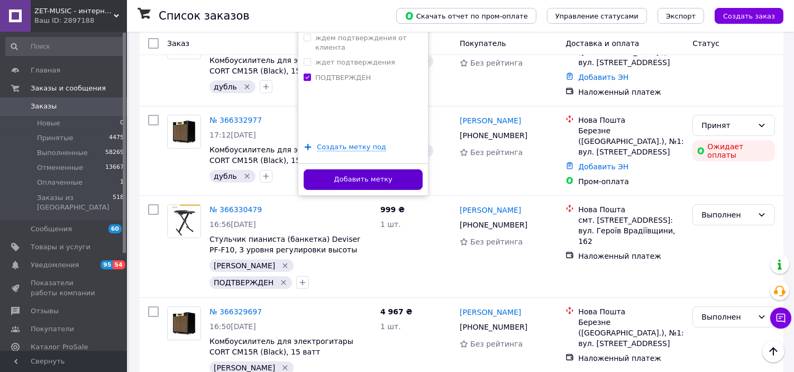
click at [353, 169] on button "Добавить метку" at bounding box center [363, 179] width 119 height 21
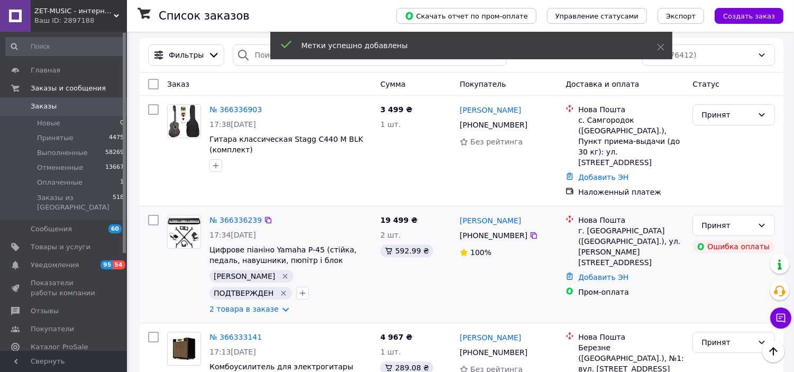
scroll to position [0, 0]
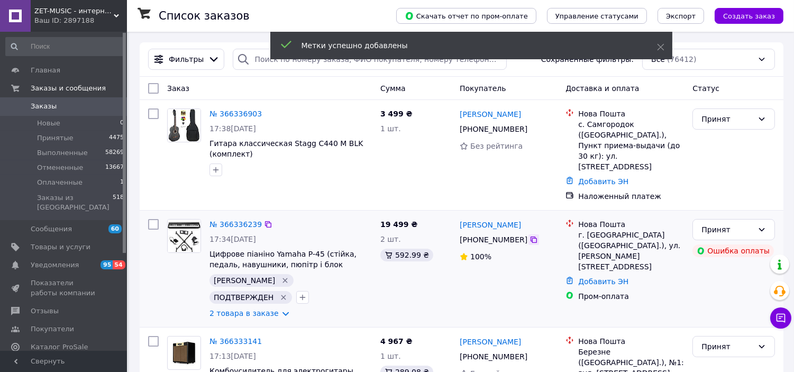
click at [530, 235] on icon at bounding box center [533, 239] width 8 height 8
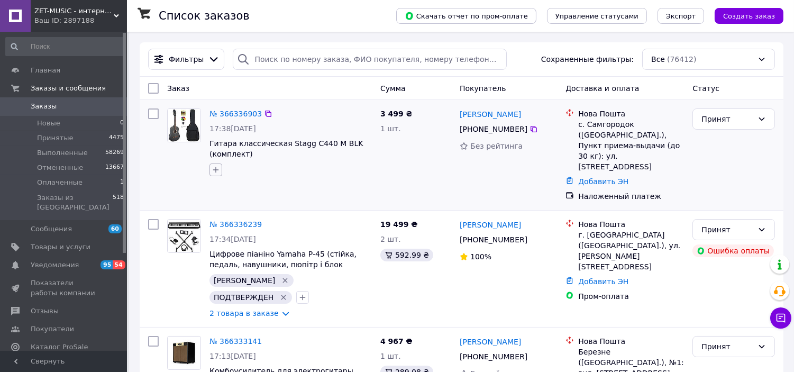
click at [212, 172] on icon "button" at bounding box center [216, 170] width 8 height 8
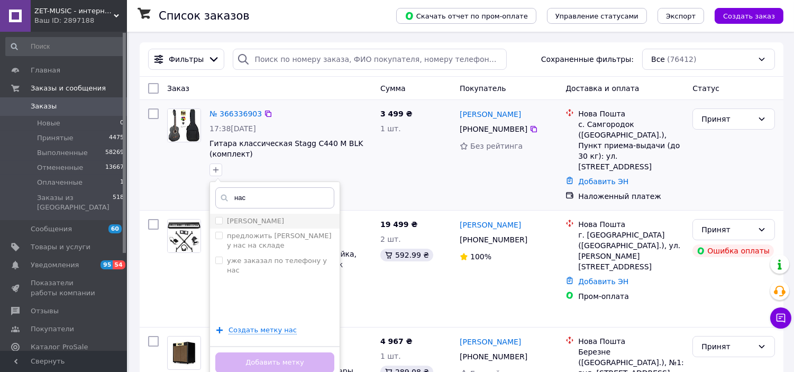
type input "нас"
click at [267, 224] on div "[PERSON_NAME]" at bounding box center [274, 221] width 119 height 10
checkbox input "true"
click at [309, 361] on button "Добавить метку" at bounding box center [274, 362] width 119 height 21
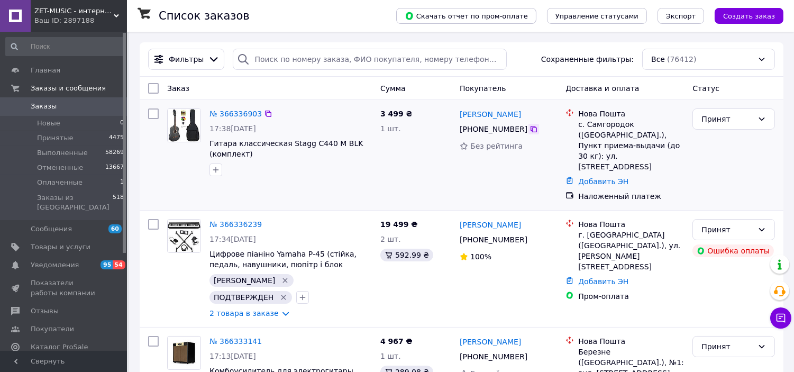
click at [529, 129] on icon at bounding box center [533, 129] width 8 height 8
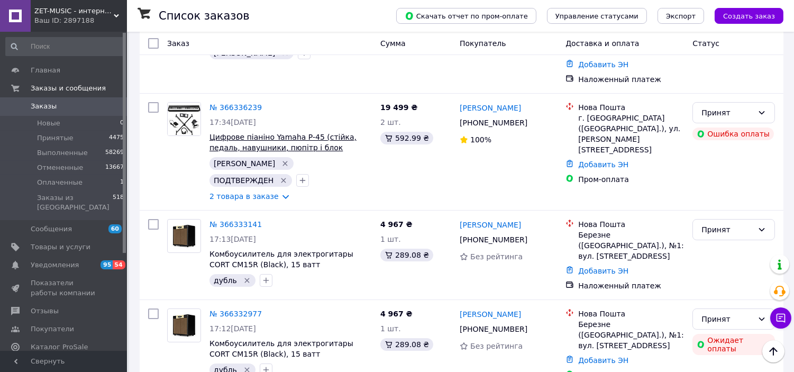
scroll to position [59, 0]
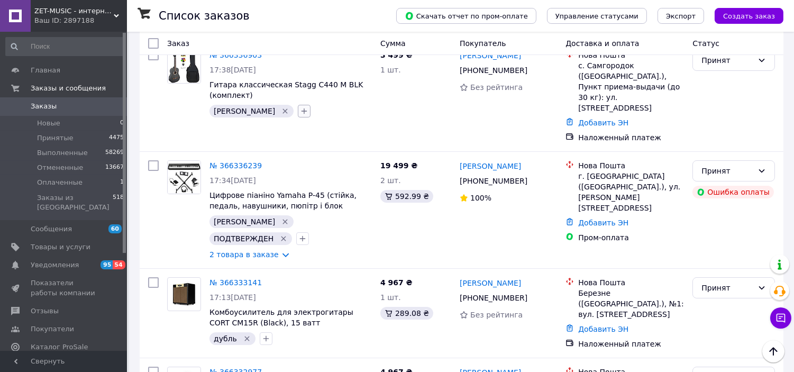
click at [301, 112] on icon "button" at bounding box center [304, 111] width 6 height 6
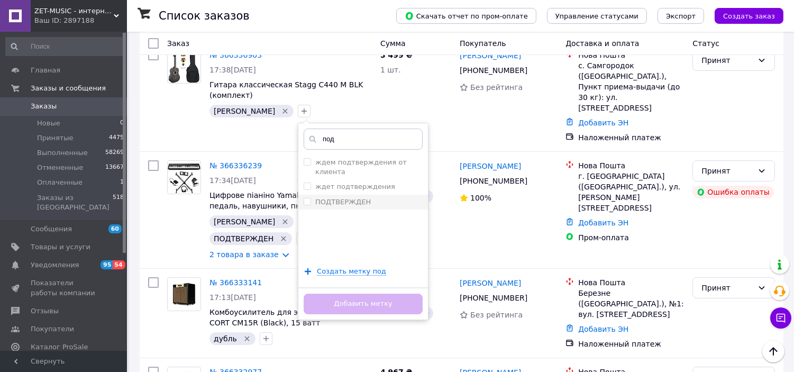
type input "под"
click at [340, 197] on div "ПОДТВЕРЖДЕН" at bounding box center [363, 202] width 119 height 10
checkbox input "true"
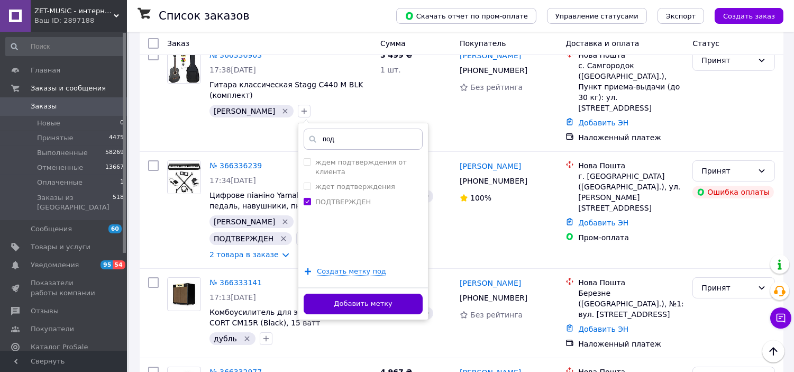
click at [345, 295] on button "Добавить метку" at bounding box center [363, 304] width 119 height 21
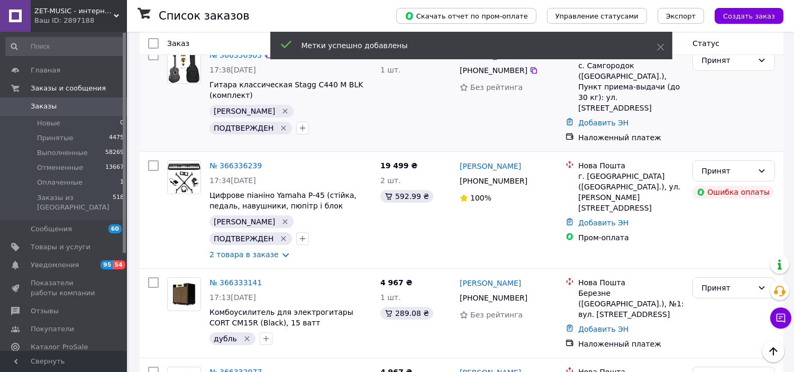
click at [386, 98] on div "3 499 ₴ 1 шт." at bounding box center [415, 96] width 79 height 102
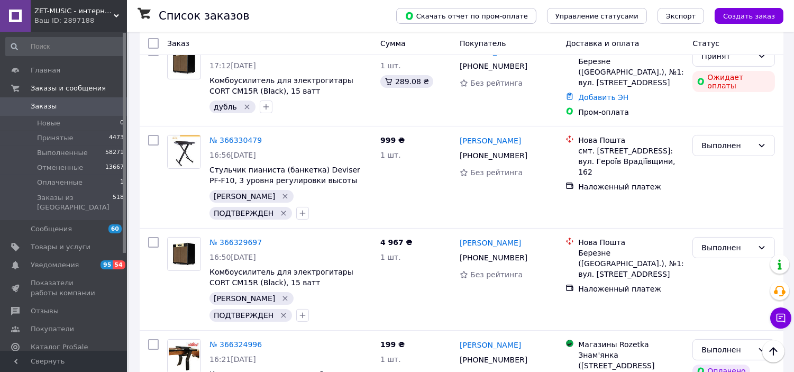
scroll to position [411, 0]
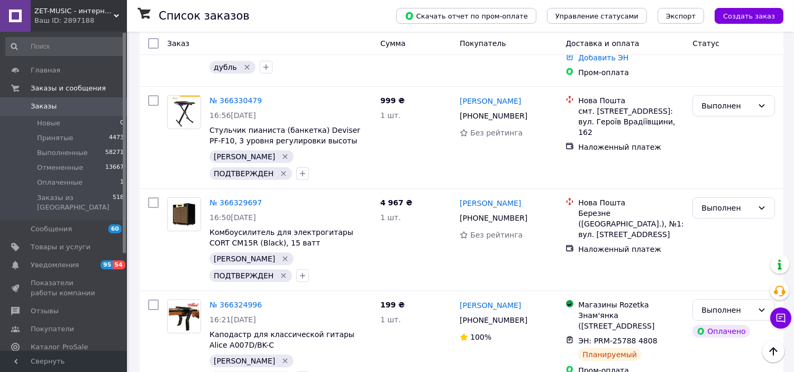
click at [78, 16] on div "Ваш ID: 2897188" at bounding box center [80, 21] width 93 height 10
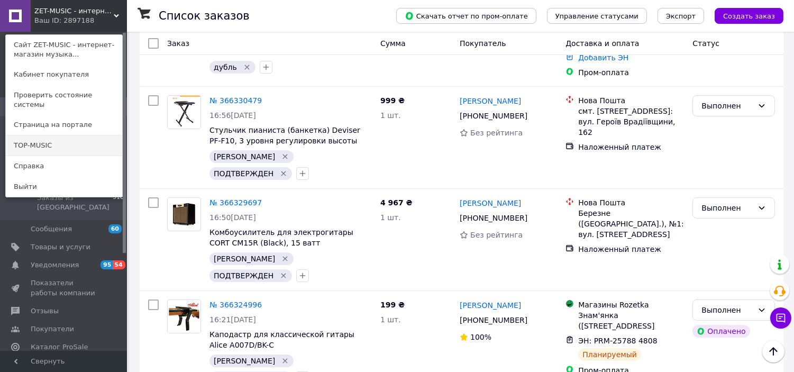
click at [89, 135] on link "TOP-MUSIC" at bounding box center [64, 145] width 116 height 20
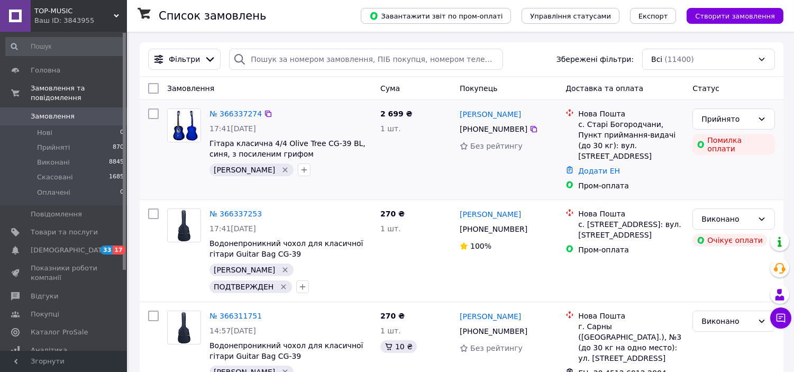
drag, startPoint x: 527, startPoint y: 130, endPoint x: 408, endPoint y: 102, distance: 121.7
click at [529, 130] on icon at bounding box center [533, 129] width 8 height 8
click at [83, 140] on li "Прийняті 870" at bounding box center [65, 147] width 130 height 15
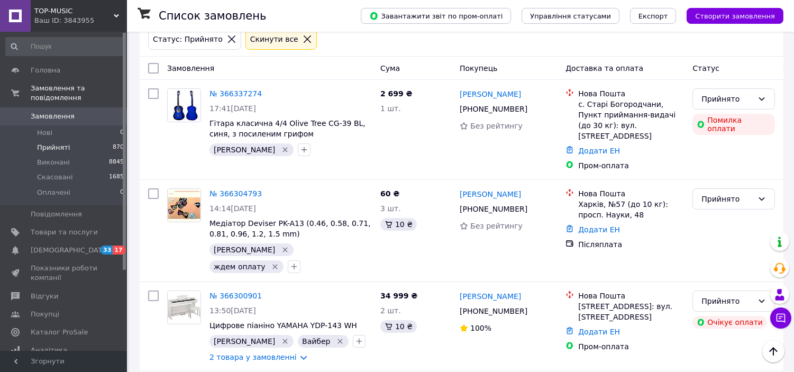
scroll to position [59, 0]
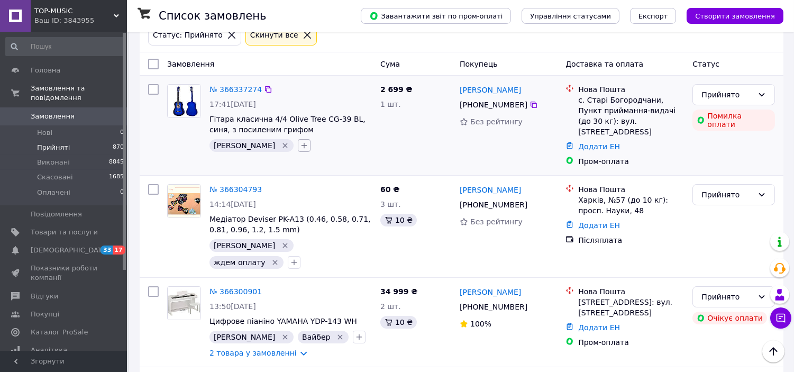
click at [300, 144] on icon "button" at bounding box center [304, 145] width 8 height 8
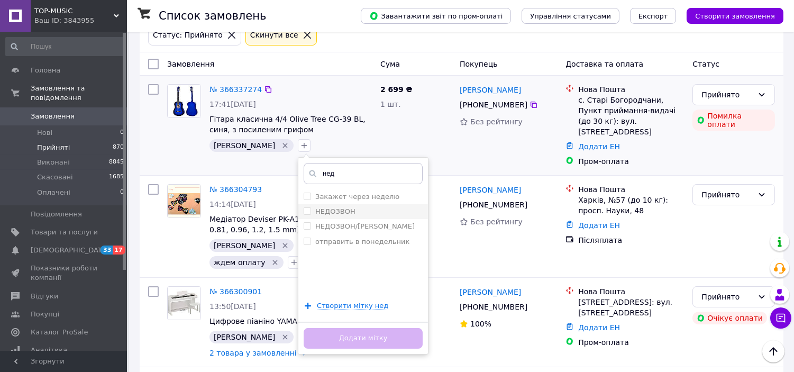
type input "нед"
click at [315, 213] on div "НЕДОЗВОН" at bounding box center [363, 212] width 119 height 10
checkbox input "true"
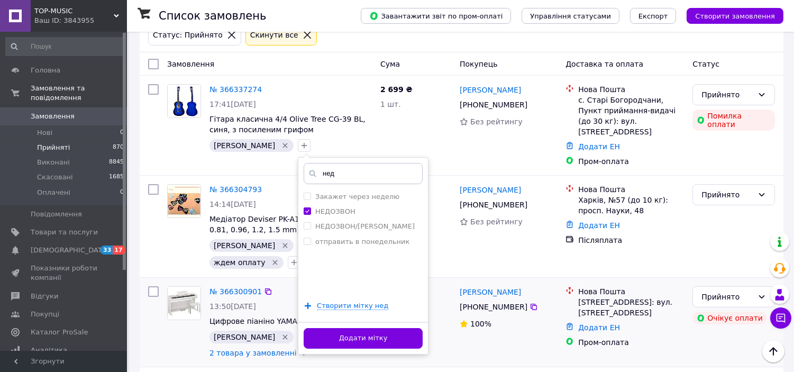
click at [372, 335] on button "Додати мітку" at bounding box center [363, 338] width 119 height 21
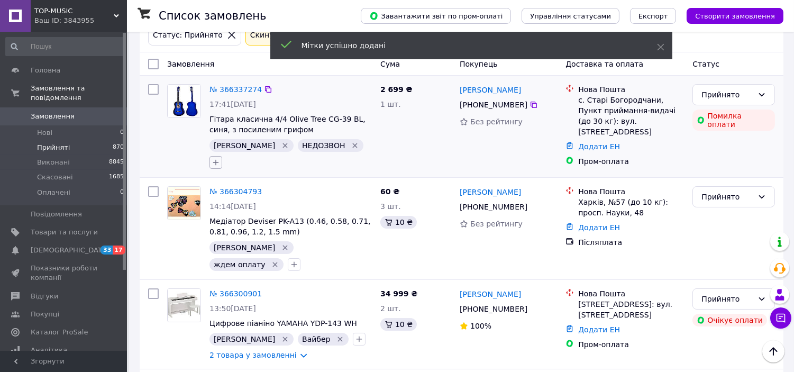
click at [222, 156] on button "button" at bounding box center [215, 162] width 13 height 13
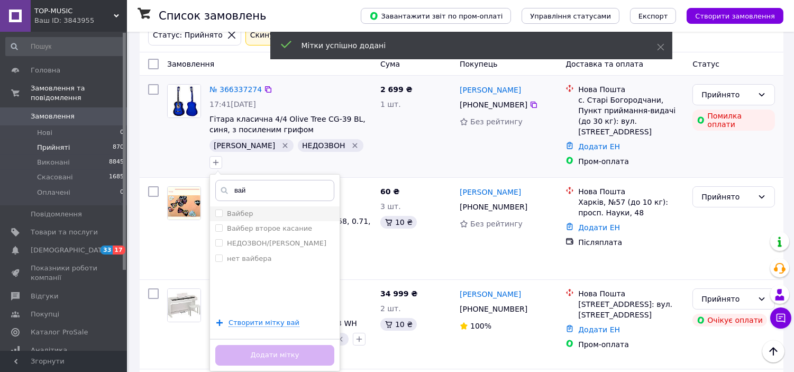
type input "вай"
click at [334, 209] on div "Вайбер" at bounding box center [274, 214] width 119 height 10
checkbox input "true"
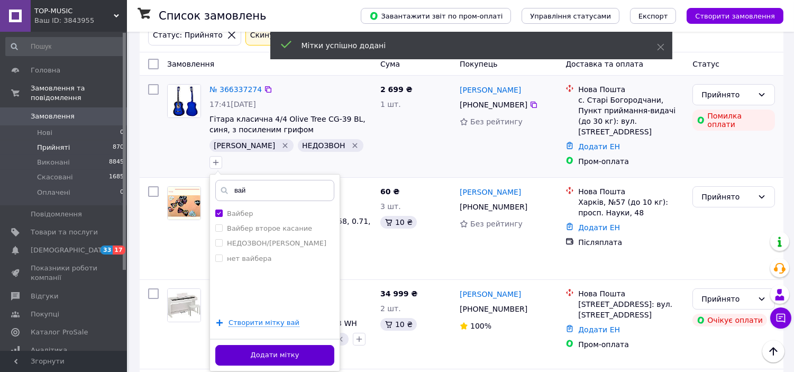
click at [334, 346] on button "Додати мітку" at bounding box center [274, 355] width 119 height 21
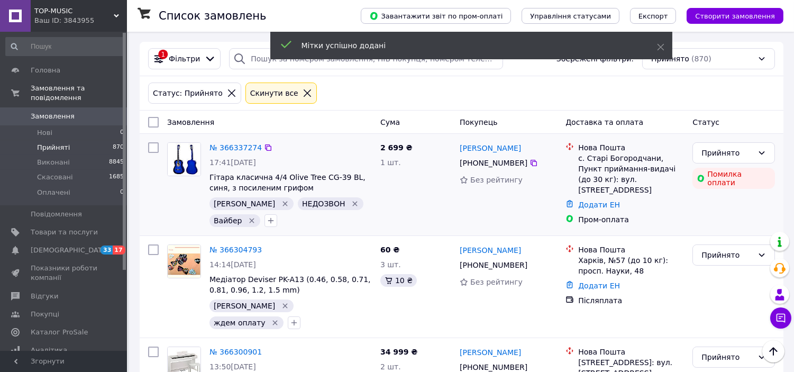
scroll to position [0, 0]
drag, startPoint x: 290, startPoint y: 92, endPoint x: 367, endPoint y: 165, distance: 106.2
click at [303, 92] on icon at bounding box center [308, 94] width 10 height 10
